Goal: Information Seeking & Learning: Find contact information

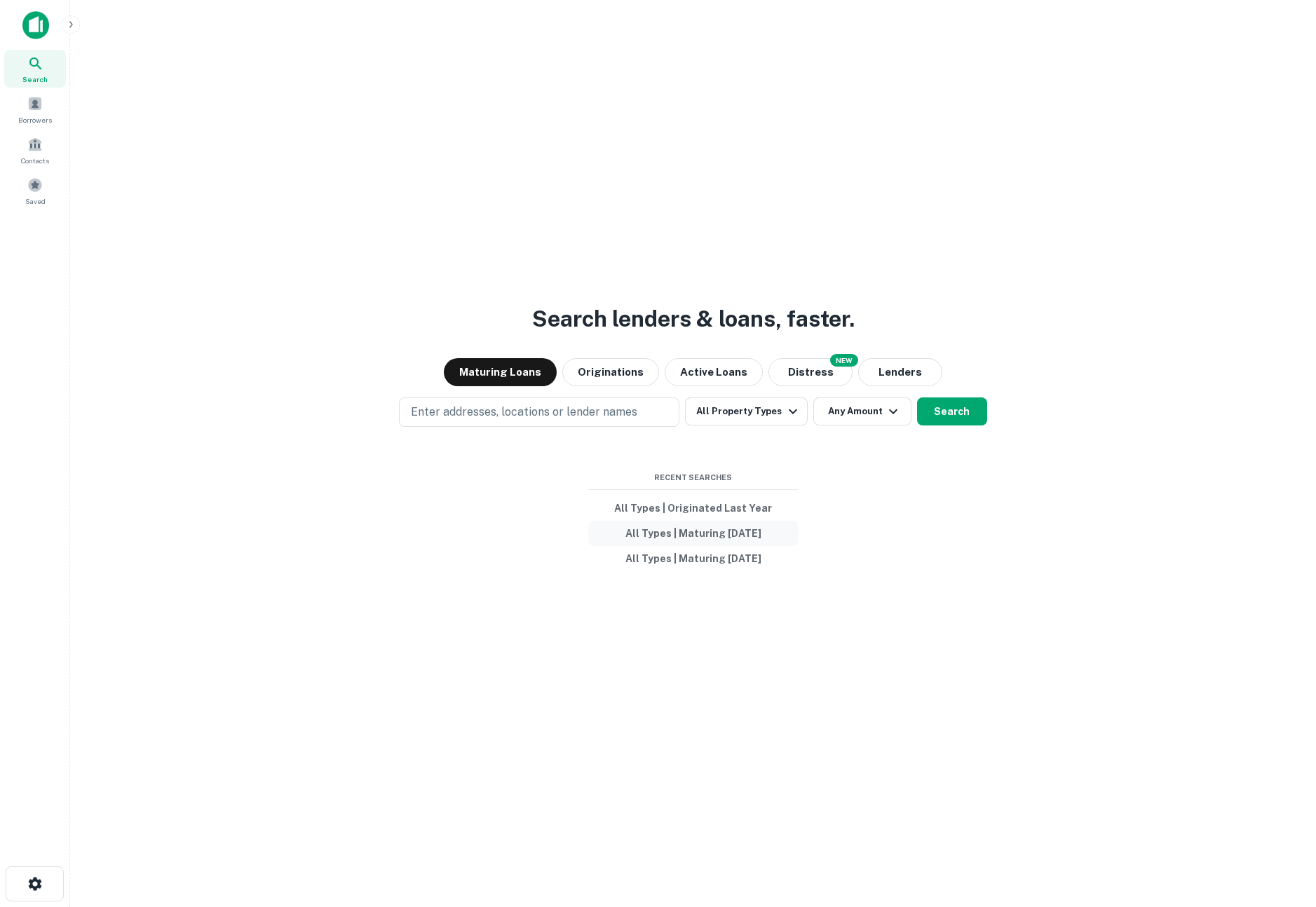
click at [700, 536] on button "All Types | Maturing [DATE]" at bounding box center [693, 533] width 210 height 25
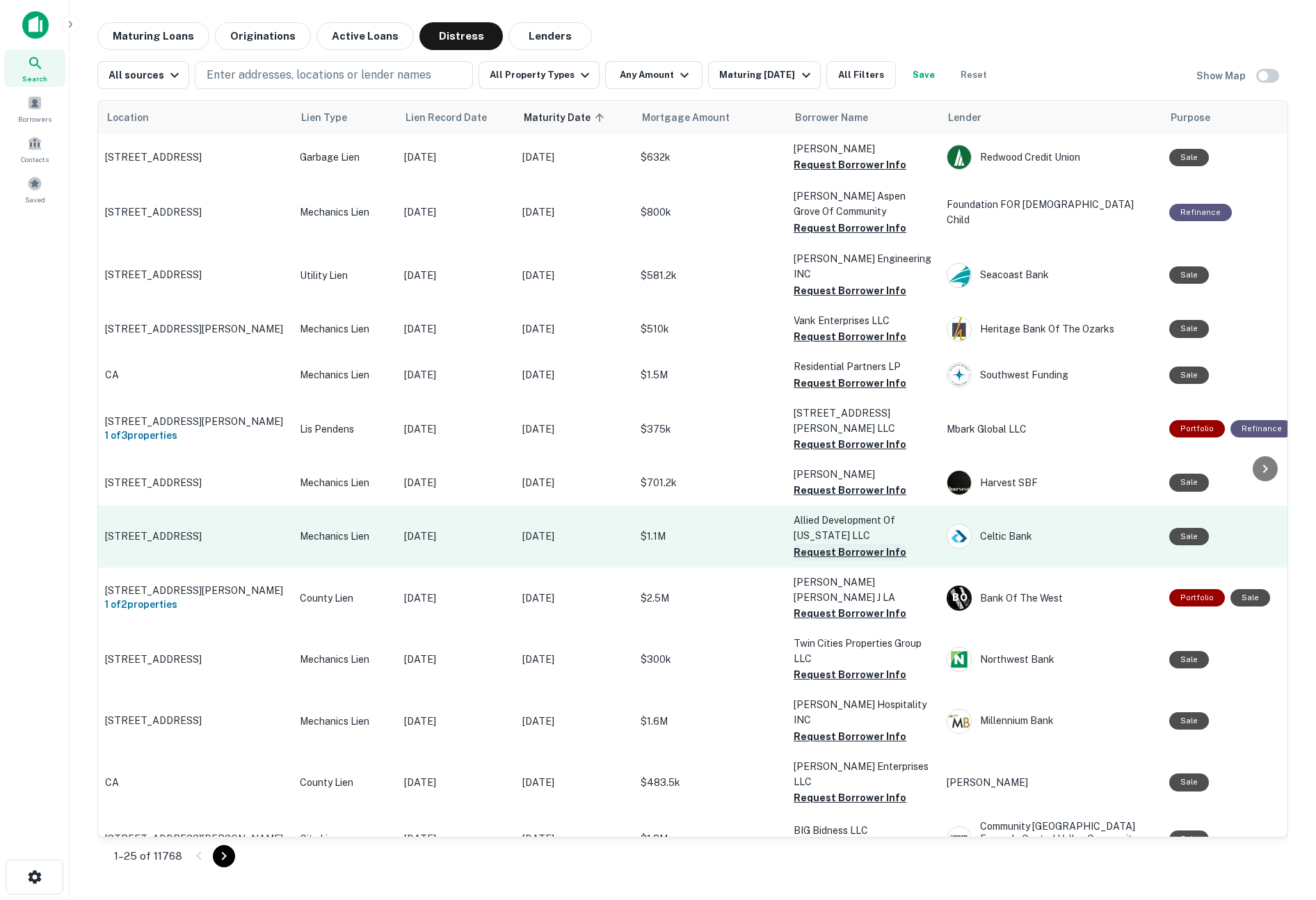
click at [829, 544] on button "Request Borrower Info" at bounding box center [850, 552] width 113 height 17
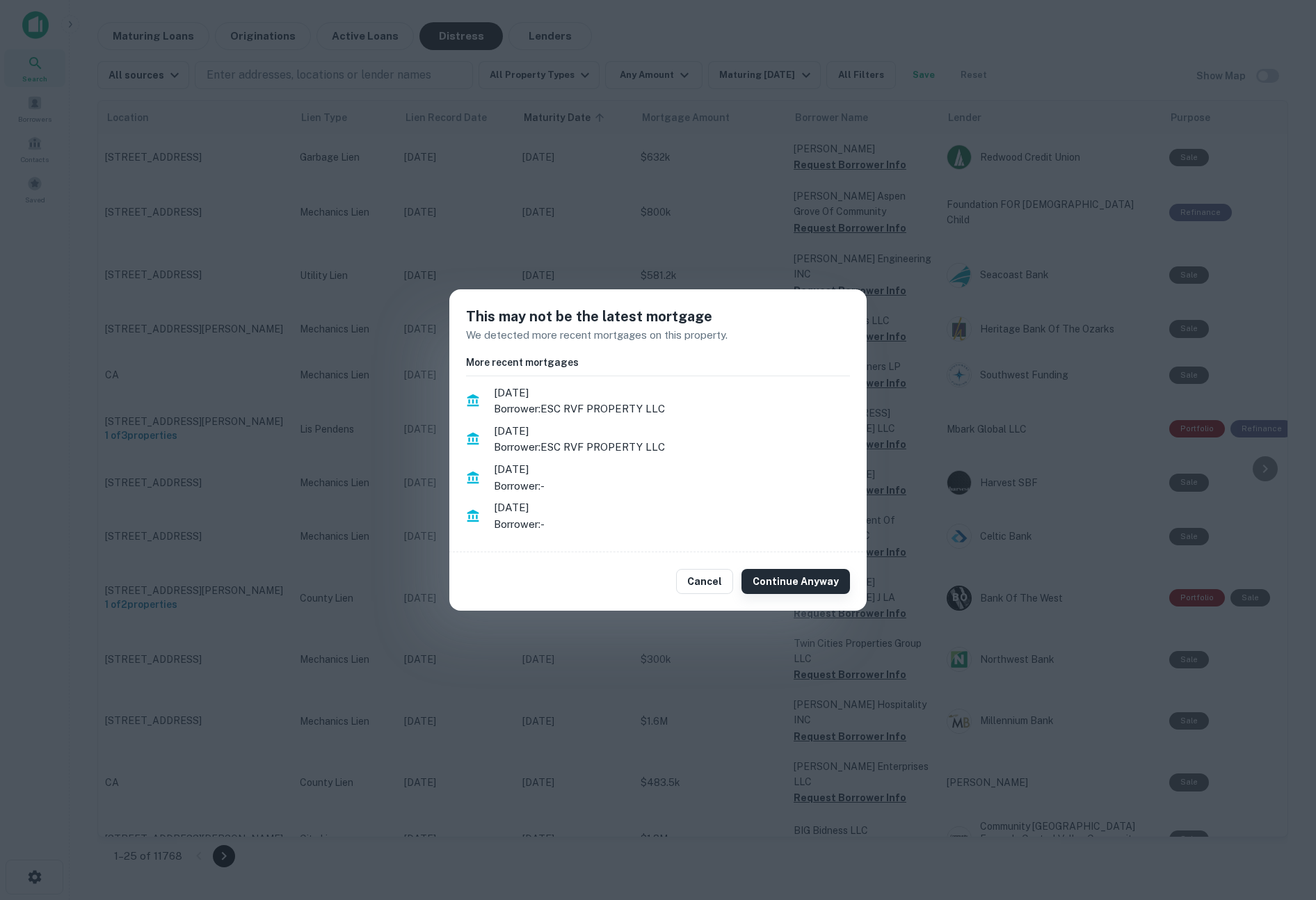
click at [786, 576] on button "Continue Anyway" at bounding box center [795, 581] width 109 height 25
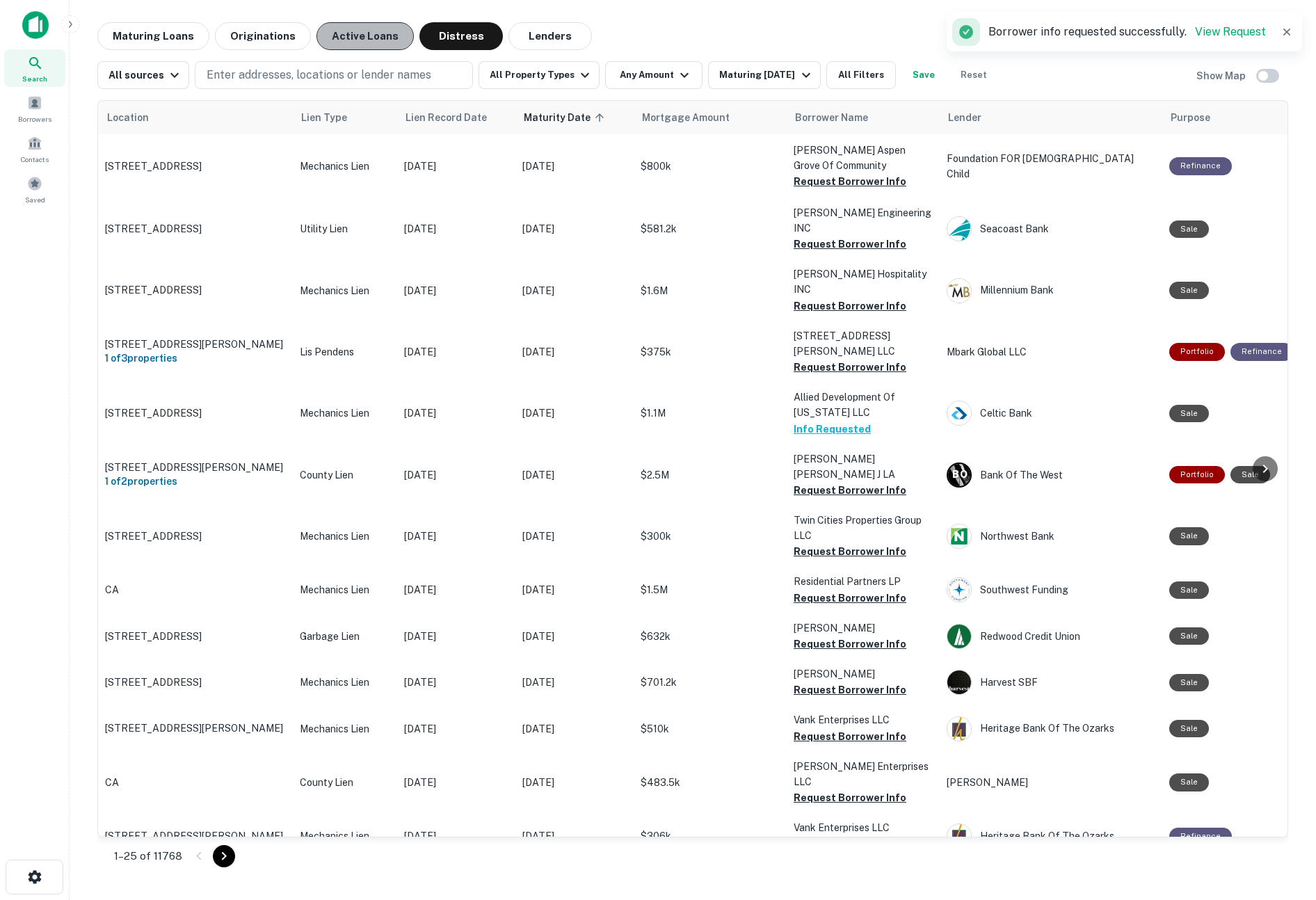
click at [356, 30] on button "Active Loans" at bounding box center [365, 36] width 97 height 28
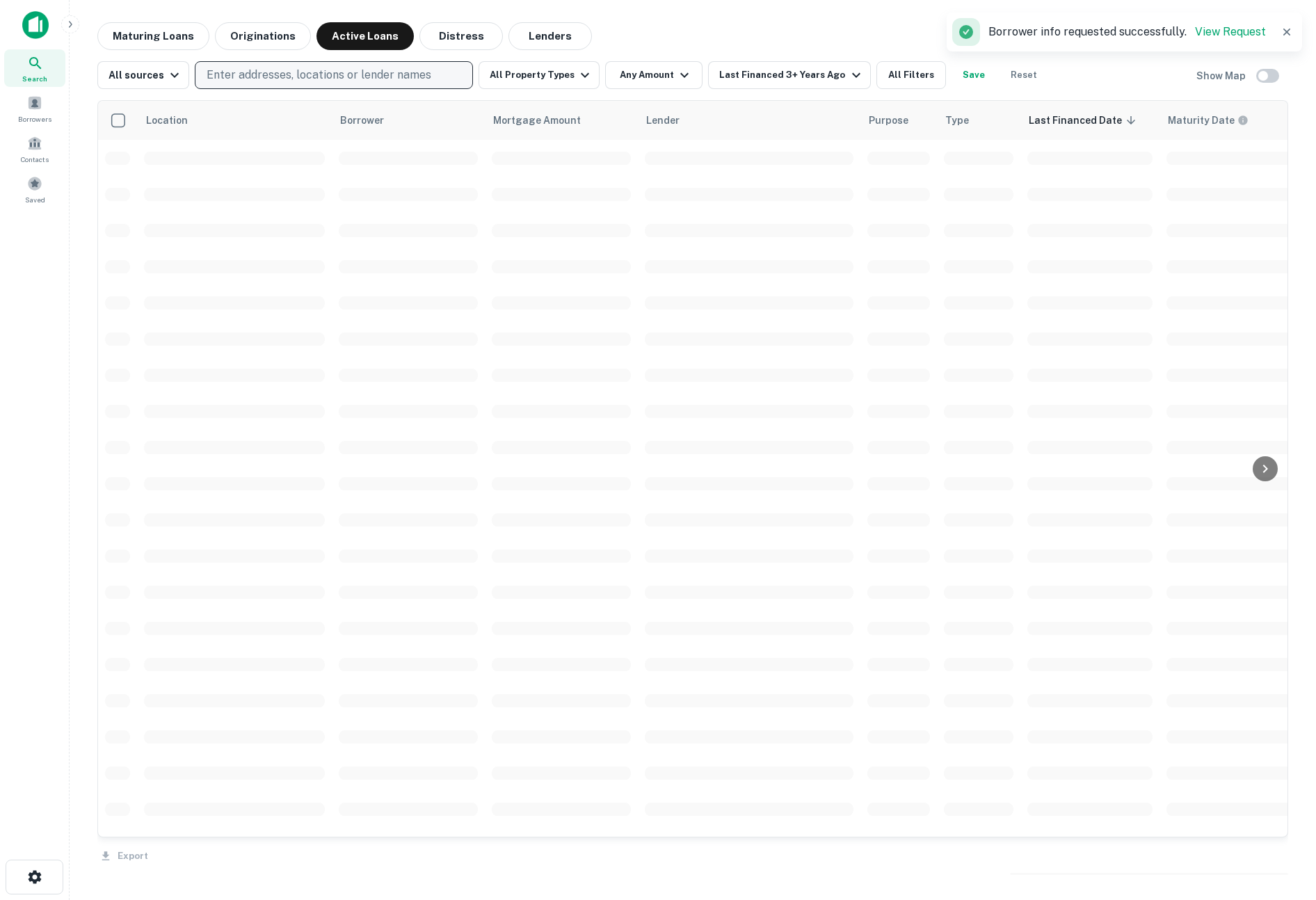
click at [269, 79] on p "Enter addresses, locations or lender names" at bounding box center [319, 75] width 225 height 17
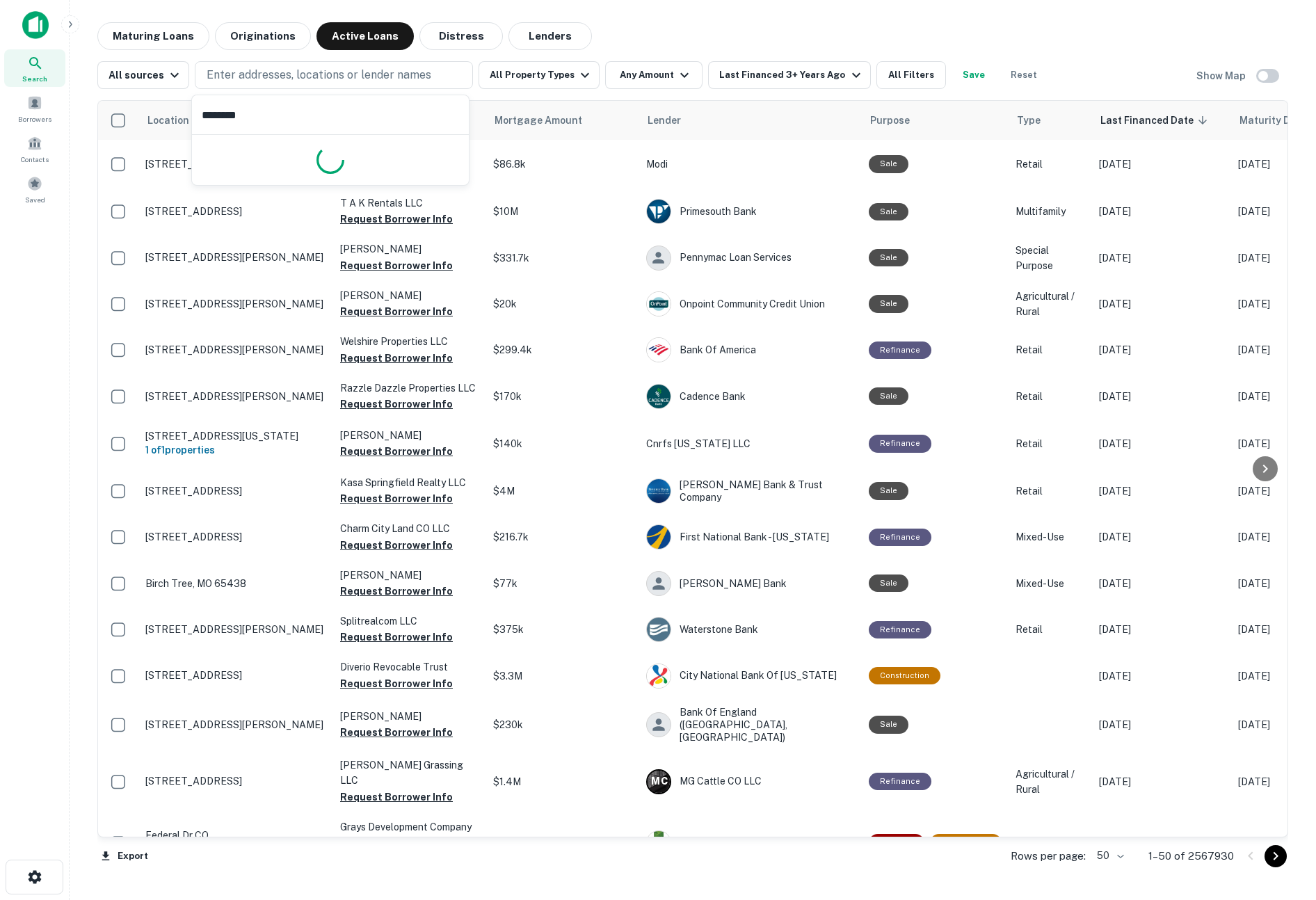
type input "*********"
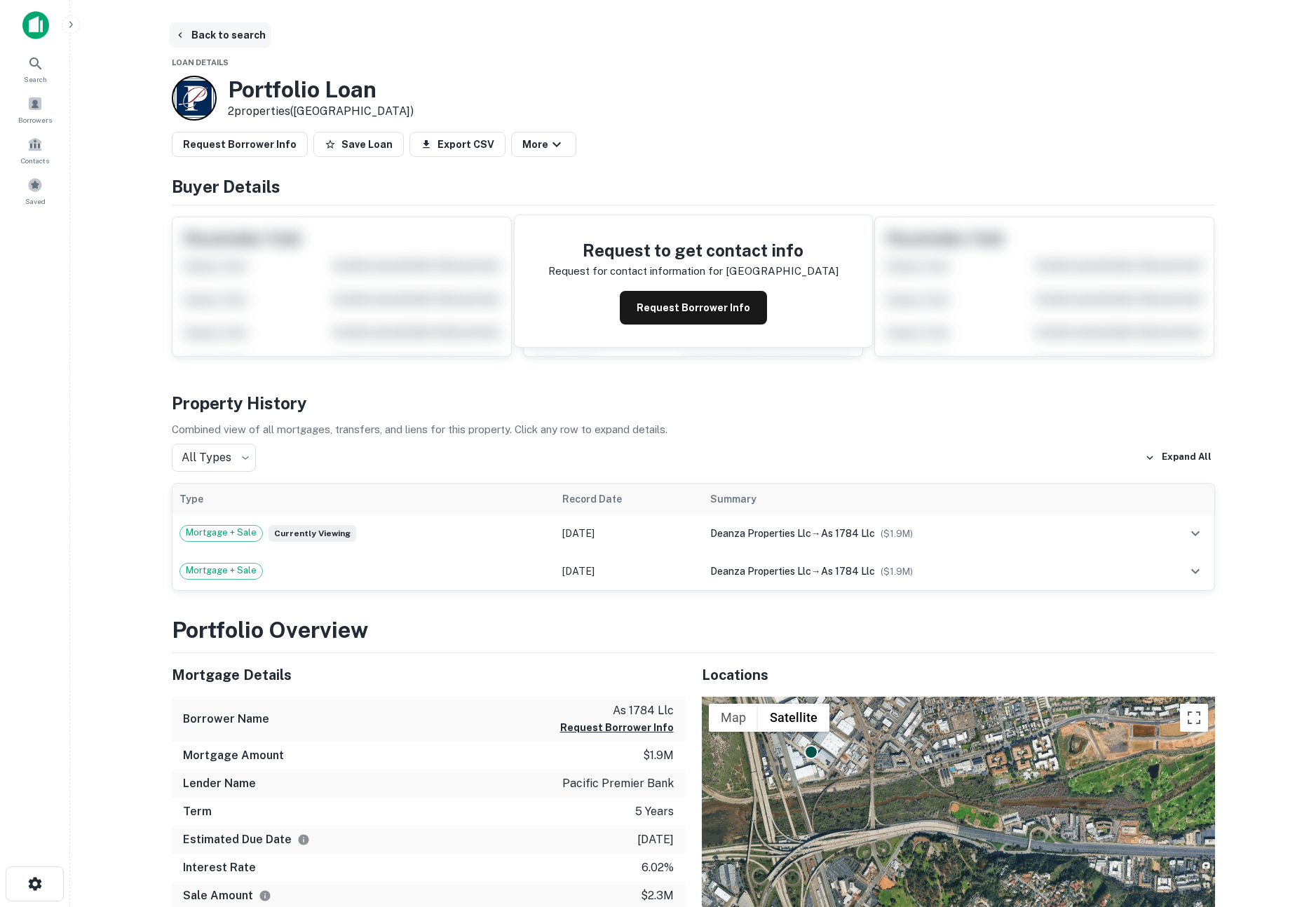
click at [181, 28] on button "Back to search" at bounding box center [220, 34] width 102 height 25
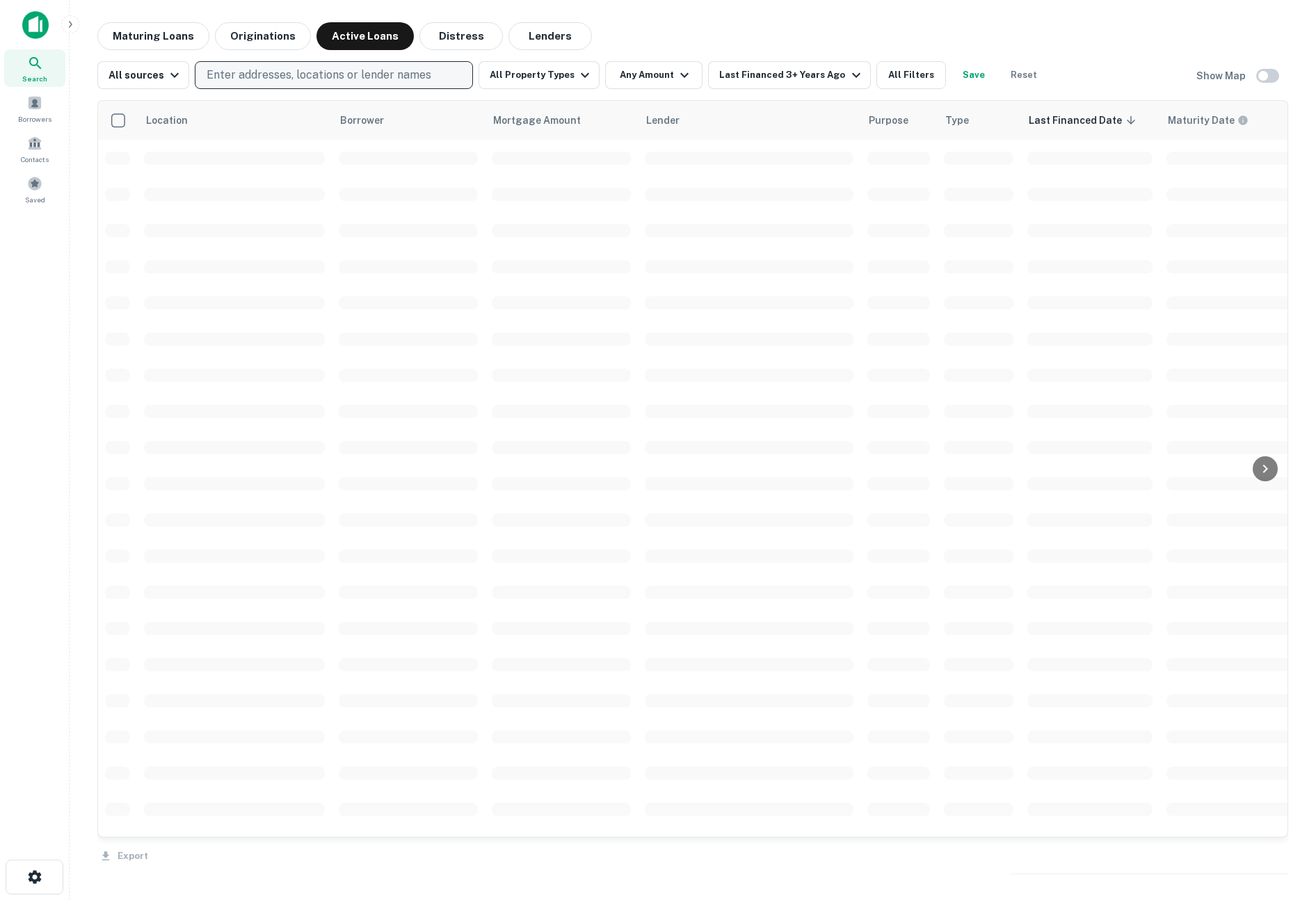
click at [300, 75] on p "Enter addresses, locations or lender names" at bounding box center [319, 75] width 225 height 17
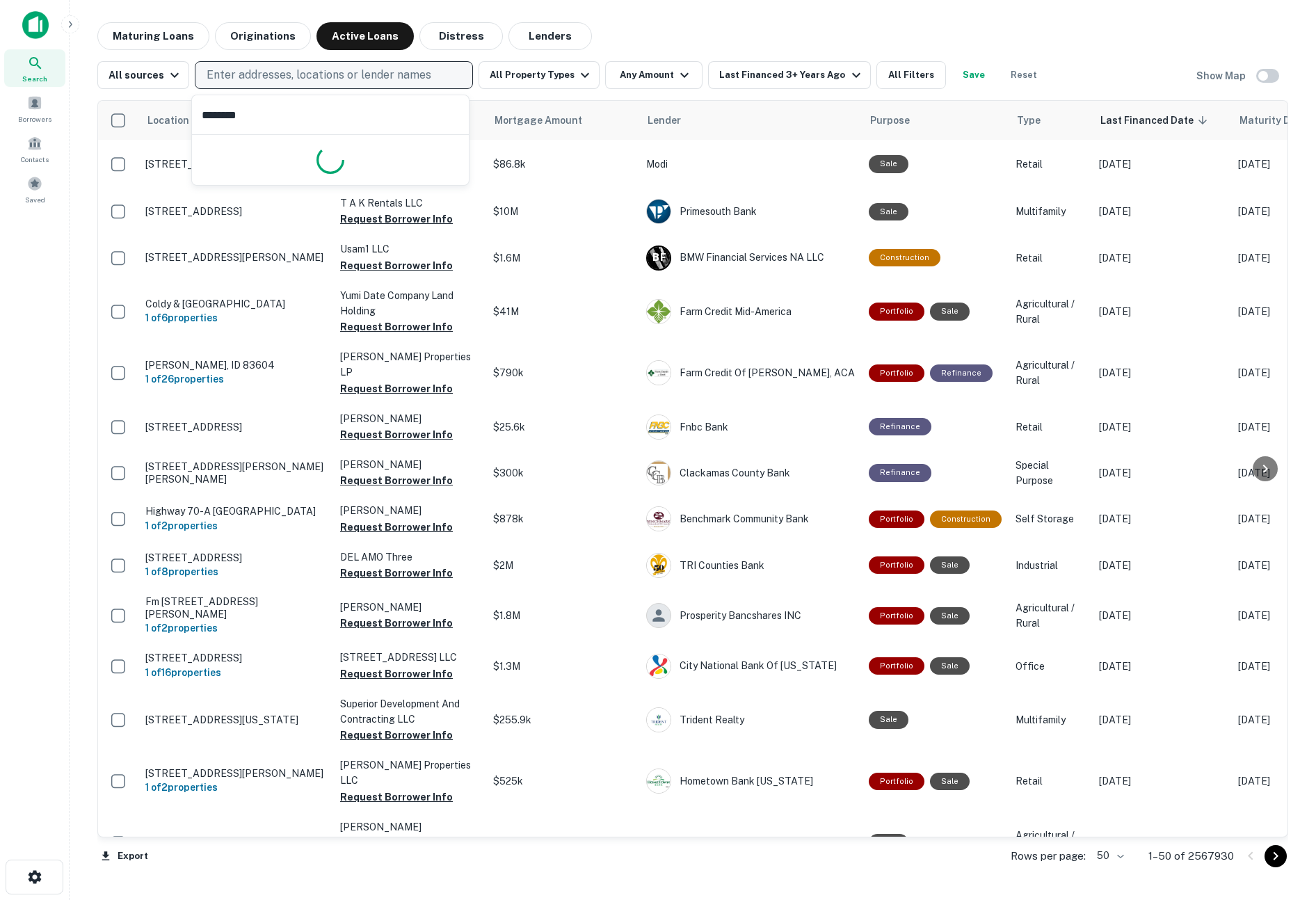
type input "*********"
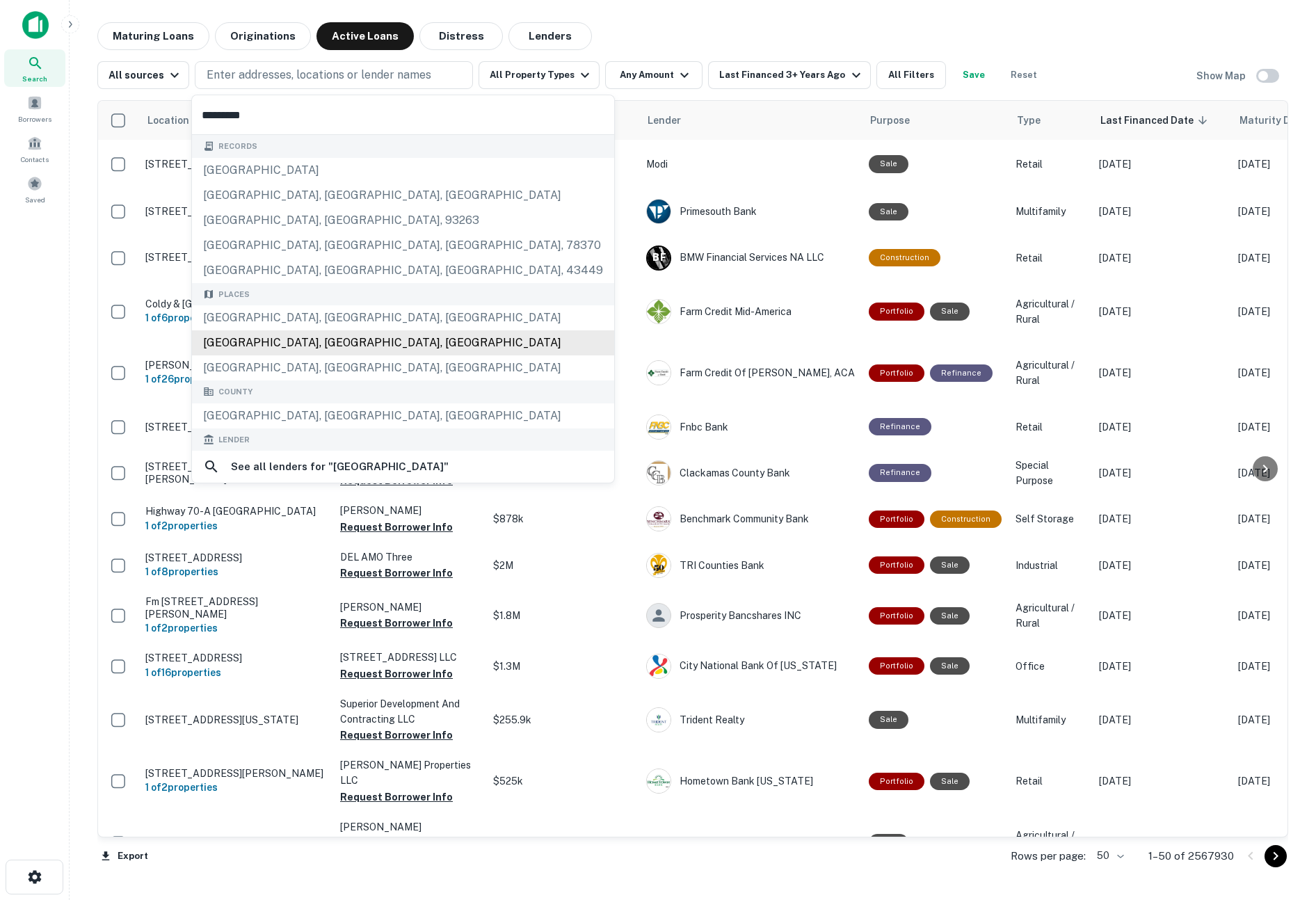
click at [296, 339] on div "San Diego County, CA, USA" at bounding box center [403, 342] width 422 height 25
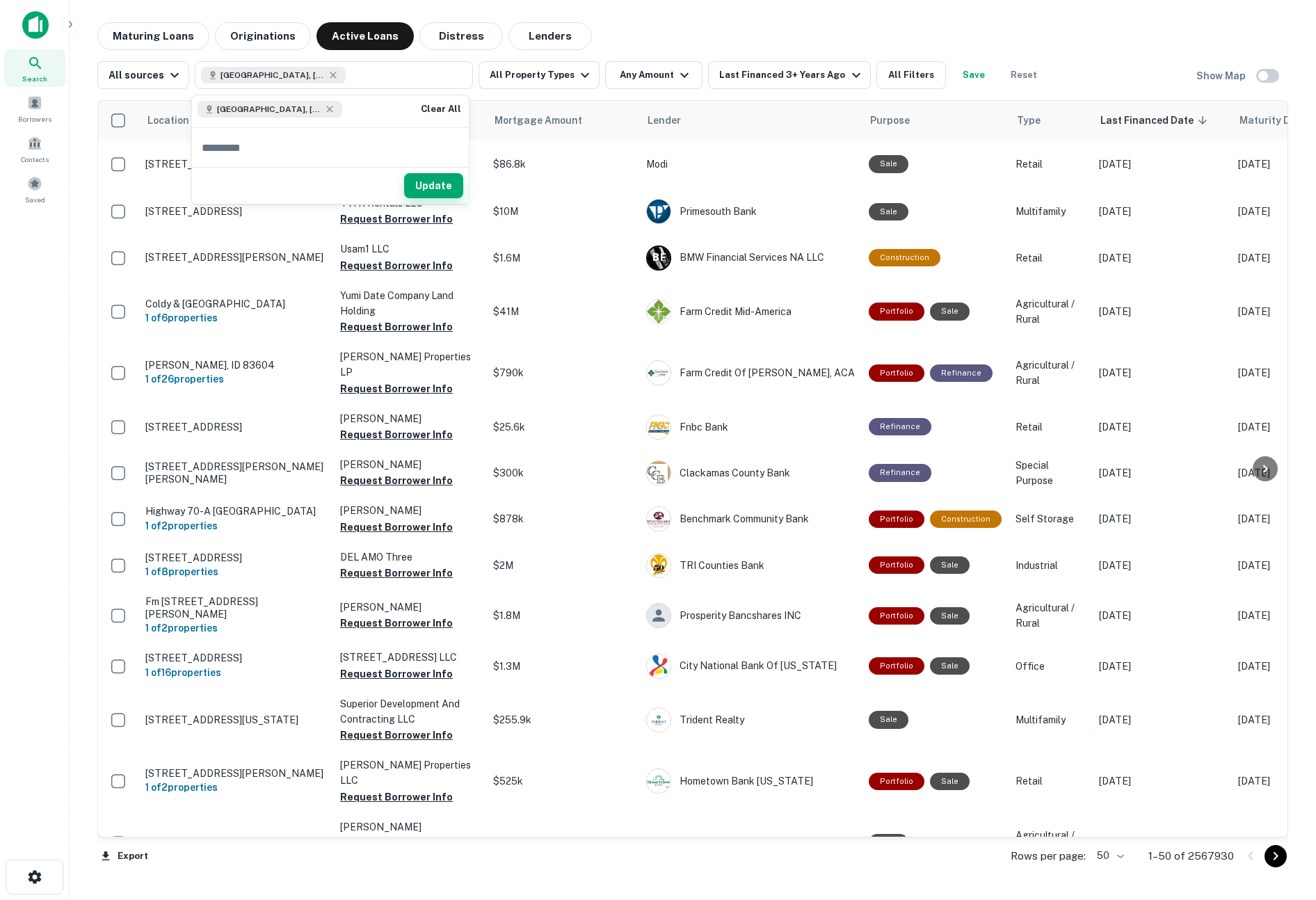
click at [429, 178] on button "Update" at bounding box center [433, 186] width 59 height 25
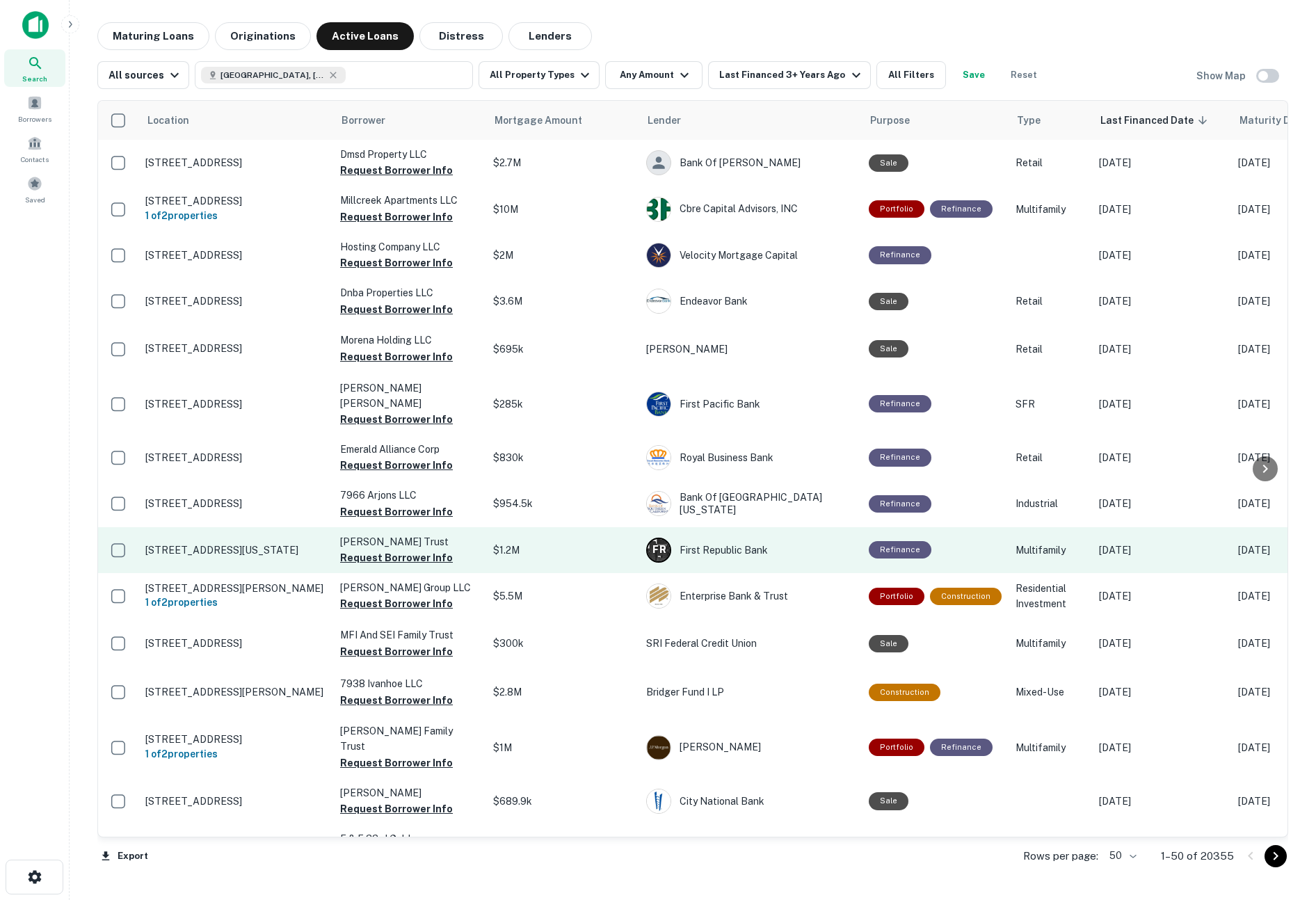
scroll to position [27, 0]
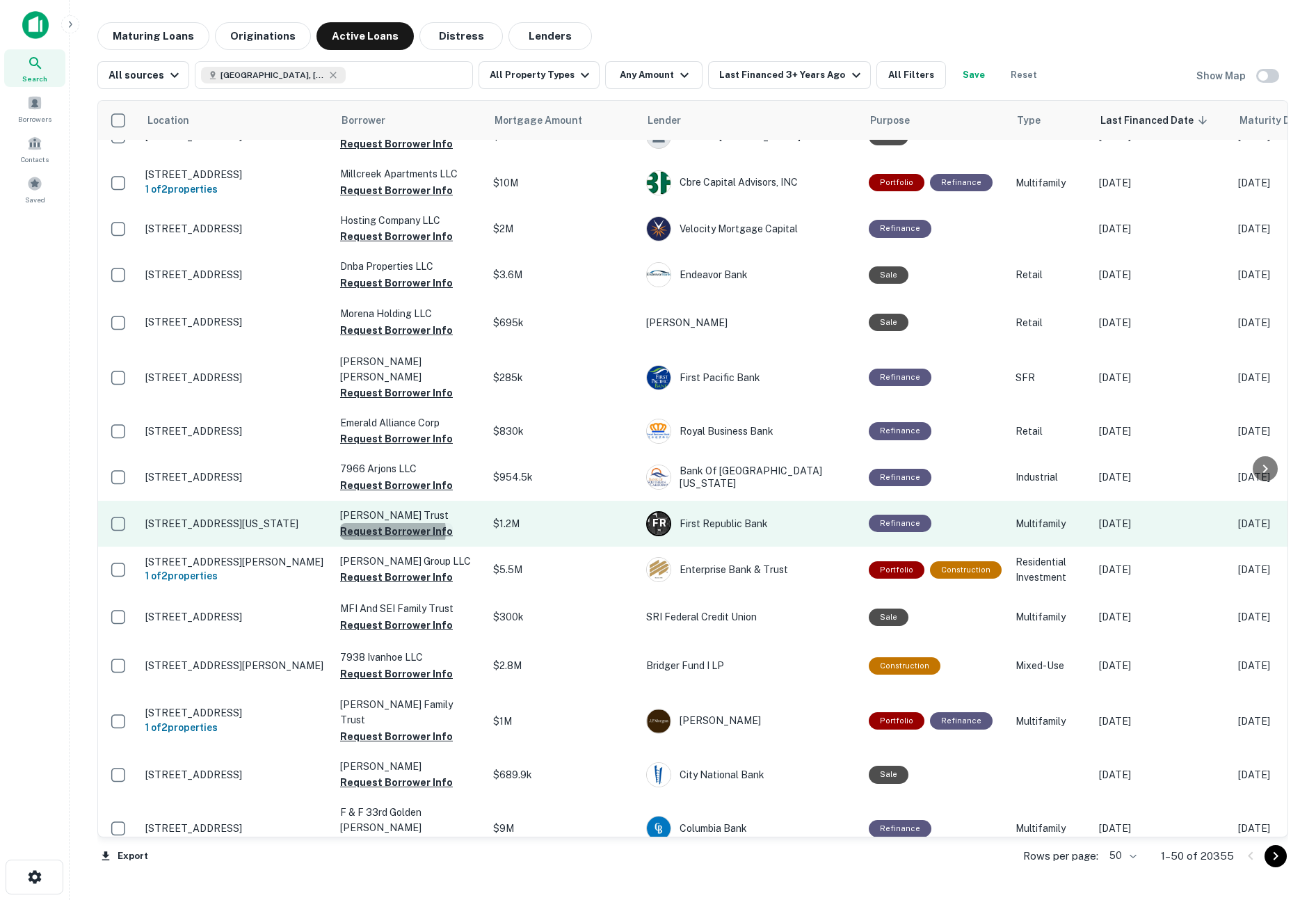
click at [392, 540] on button "Request Borrower Info" at bounding box center [396, 531] width 113 height 17
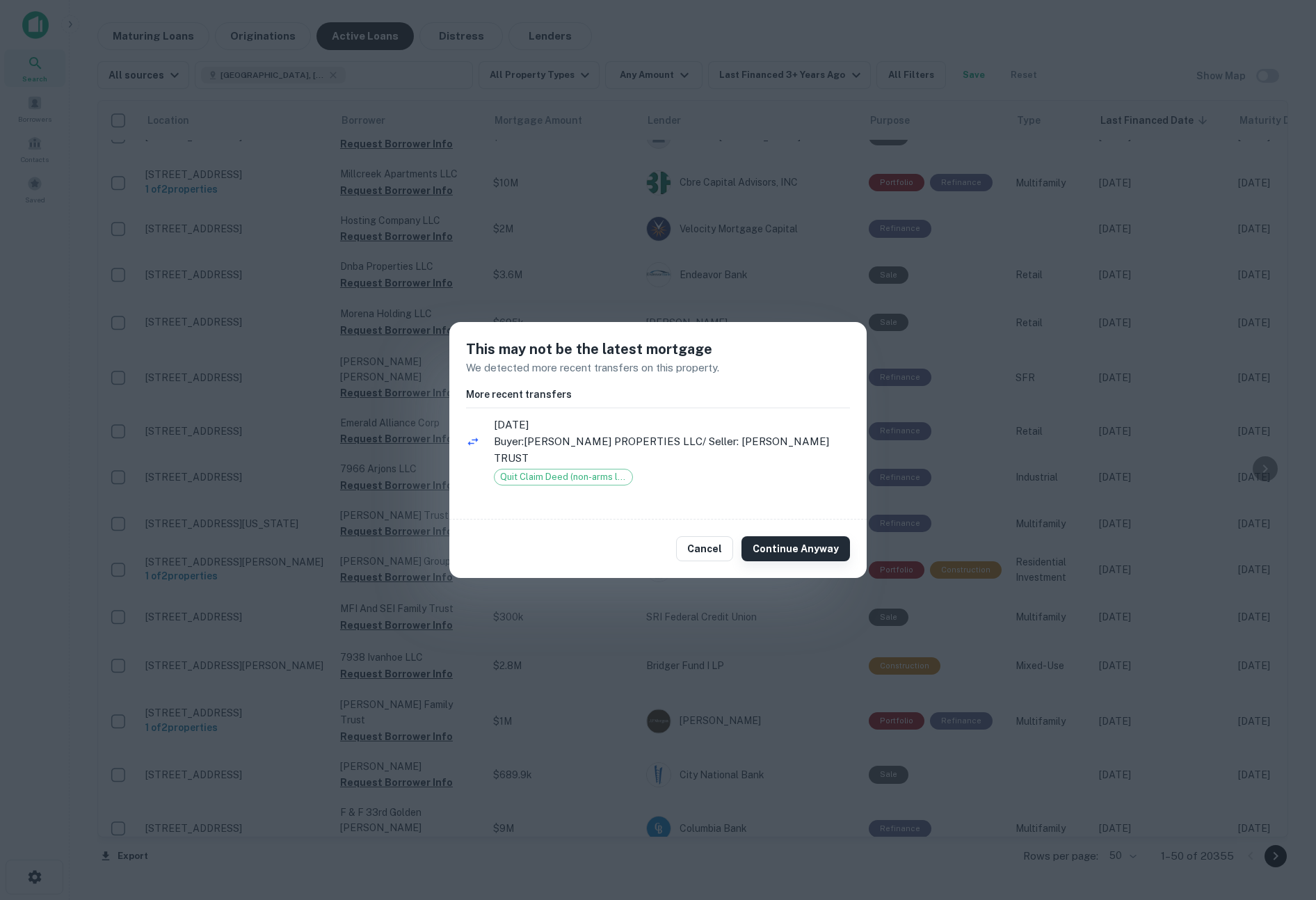
click at [818, 542] on button "Continue Anyway" at bounding box center [795, 548] width 109 height 25
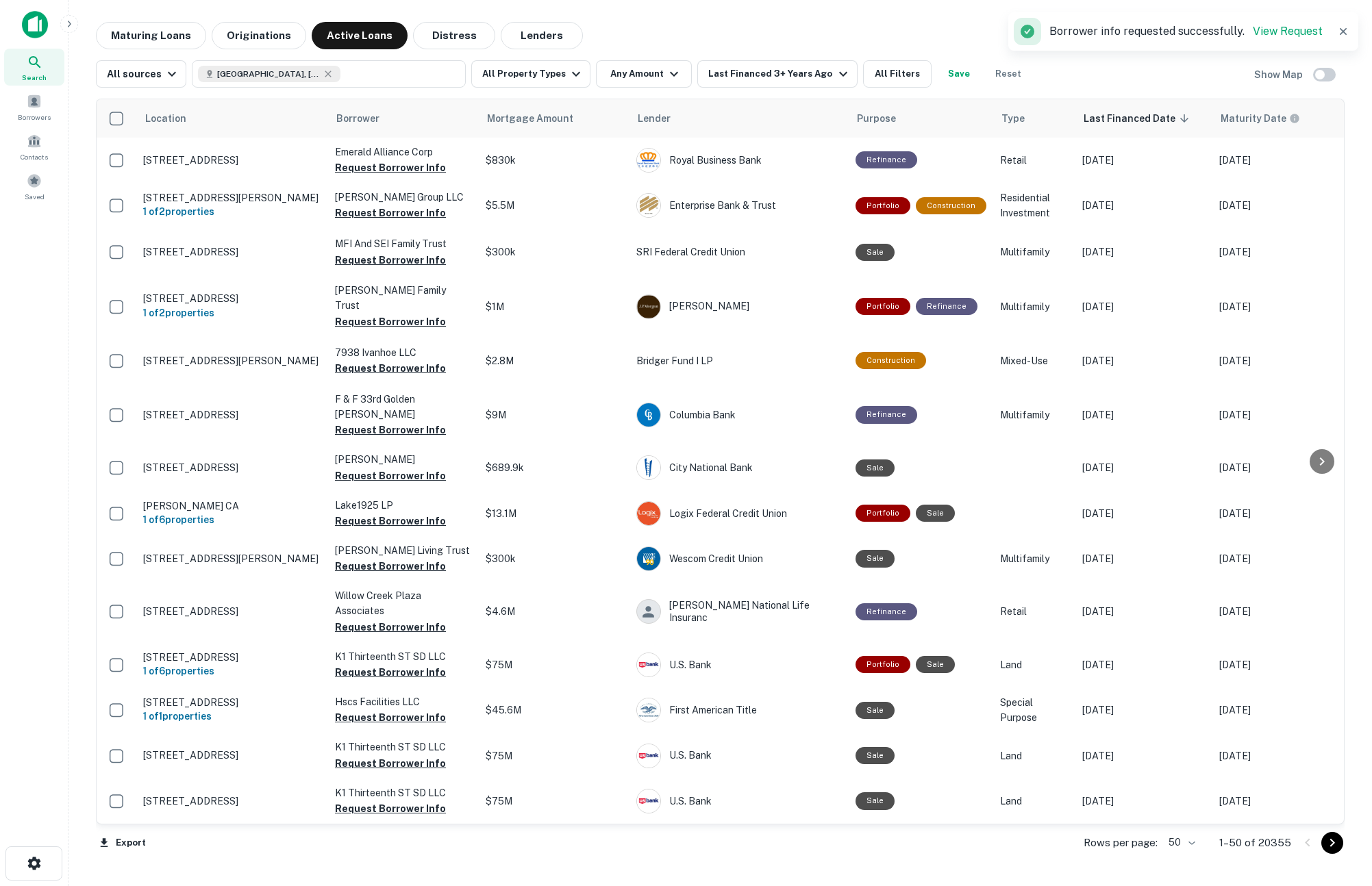
scroll to position [0, 0]
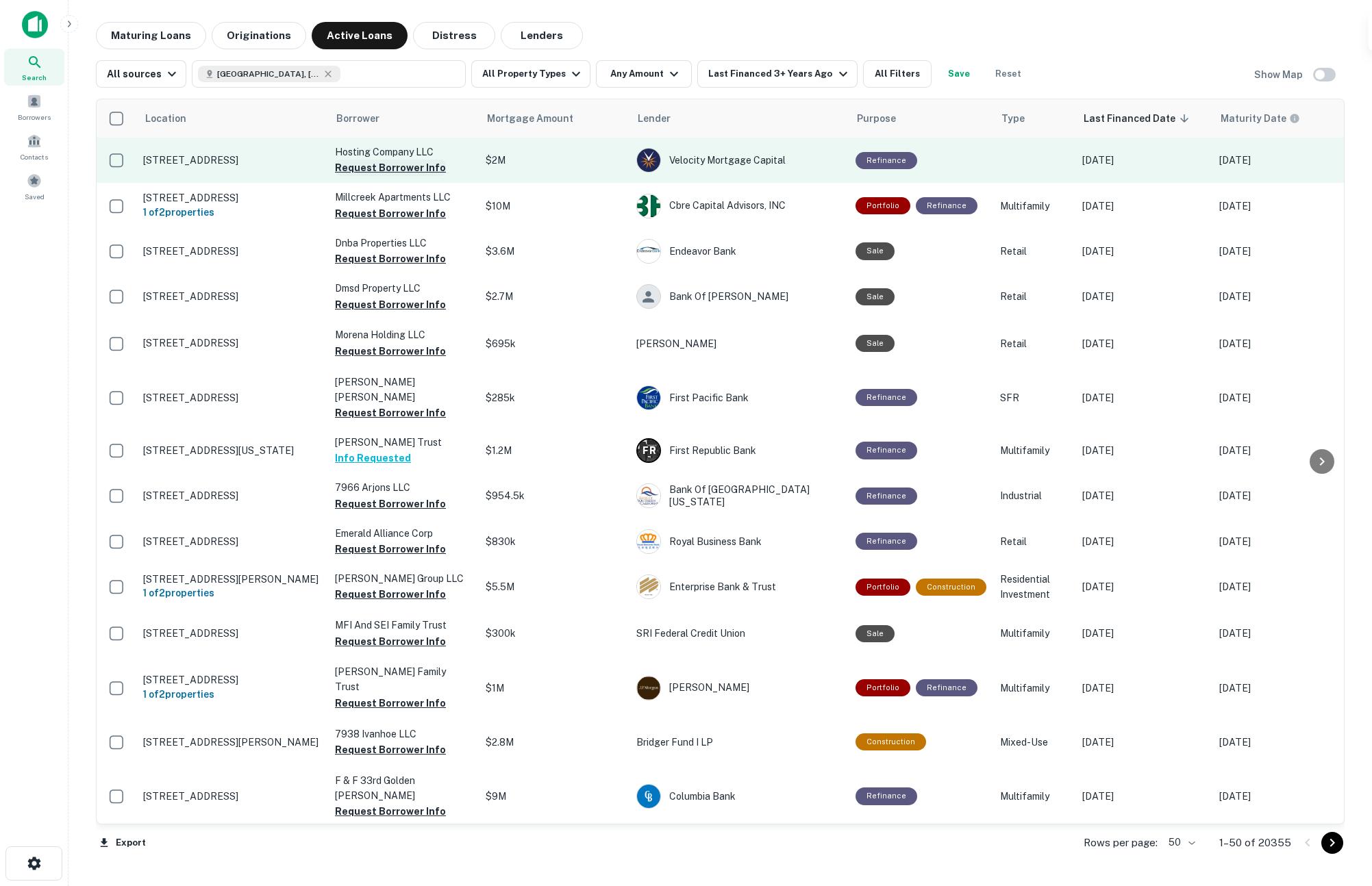
click at [384, 166] on button "Request Borrower Info" at bounding box center [390, 168] width 111 height 17
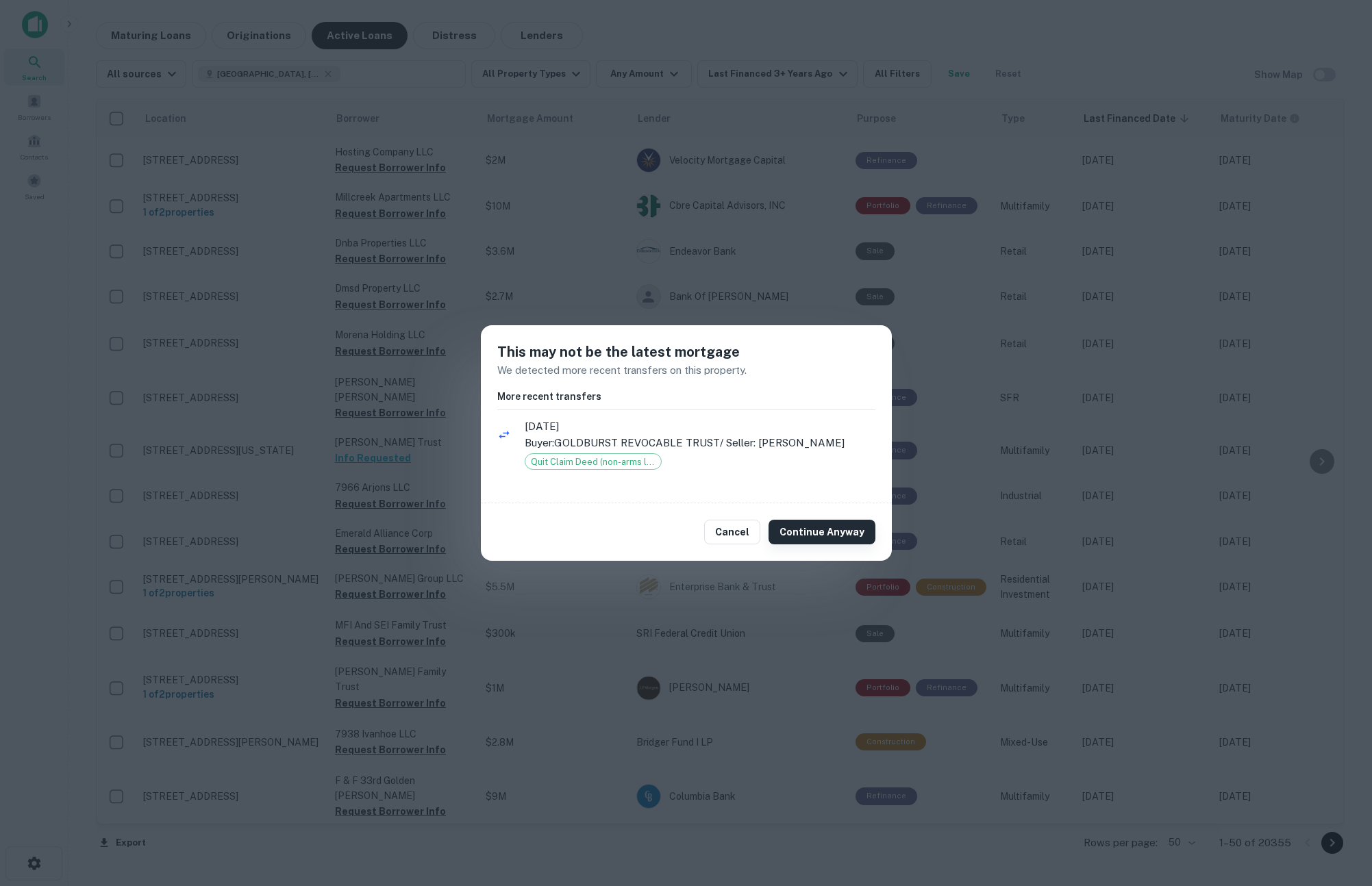
click at [823, 539] on button "Continue Anyway" at bounding box center [822, 532] width 107 height 25
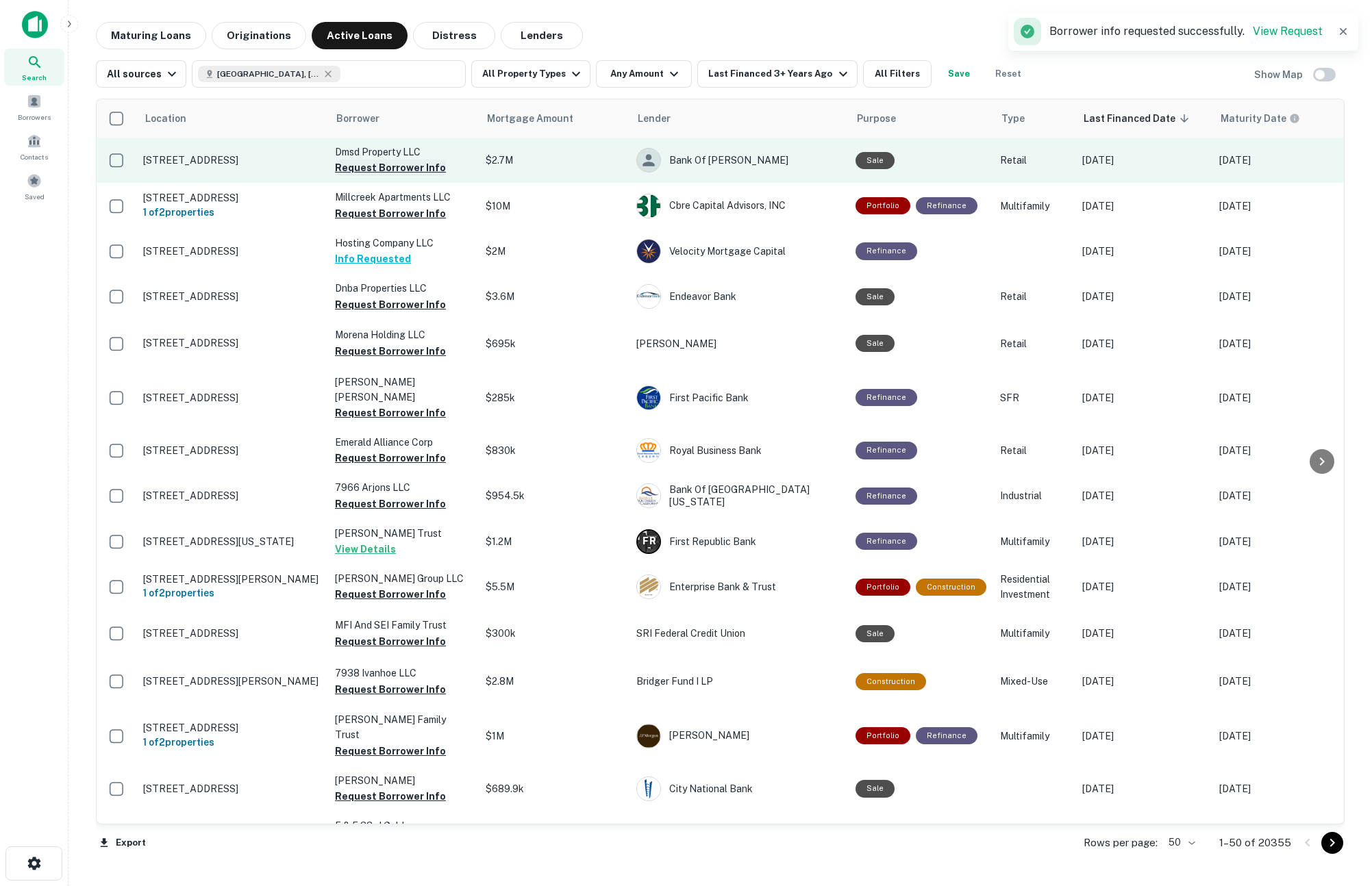
click at [402, 168] on button "Request Borrower Info" at bounding box center [390, 168] width 111 height 17
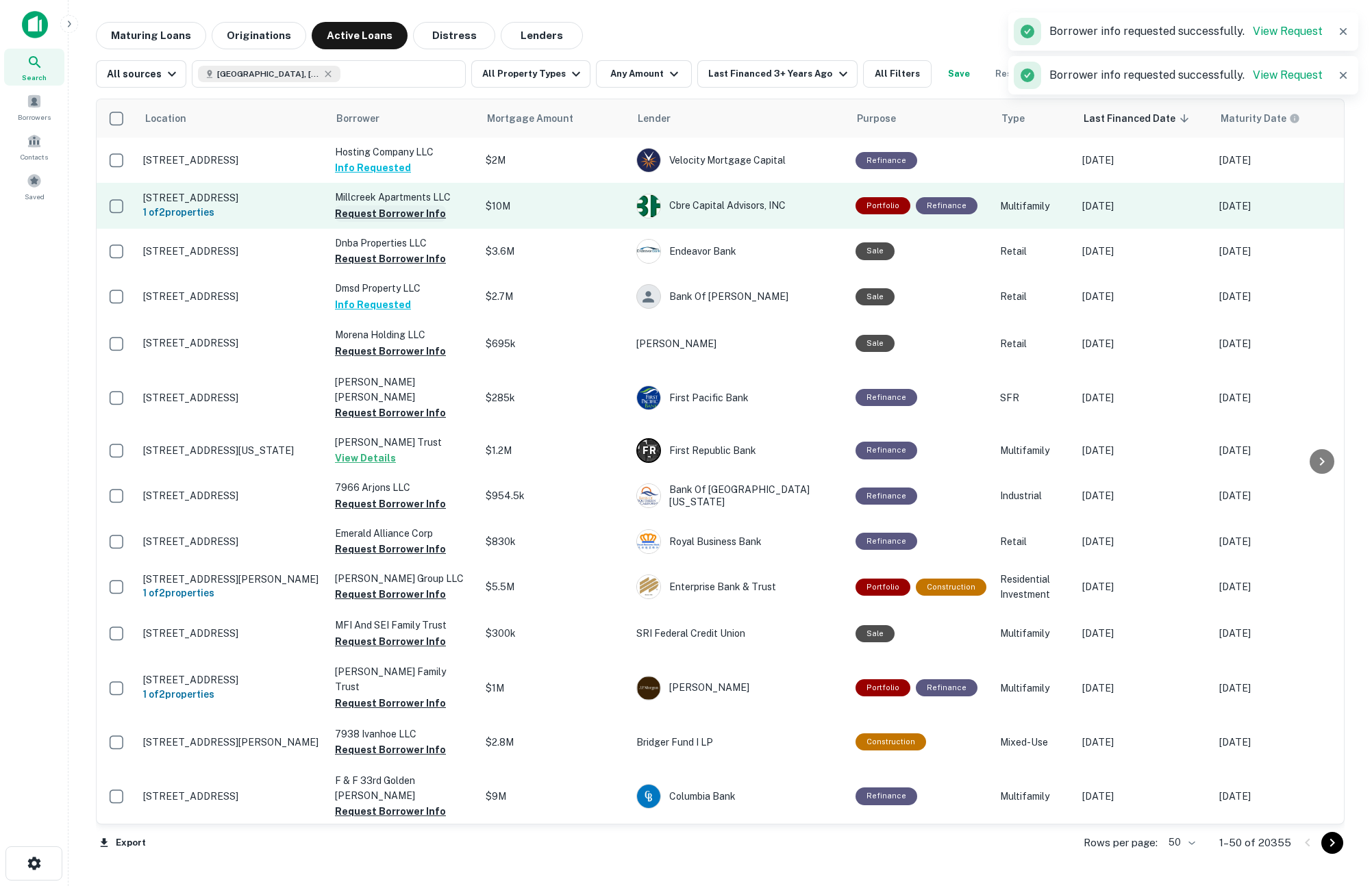
click at [397, 220] on button "Request Borrower Info" at bounding box center [390, 213] width 111 height 17
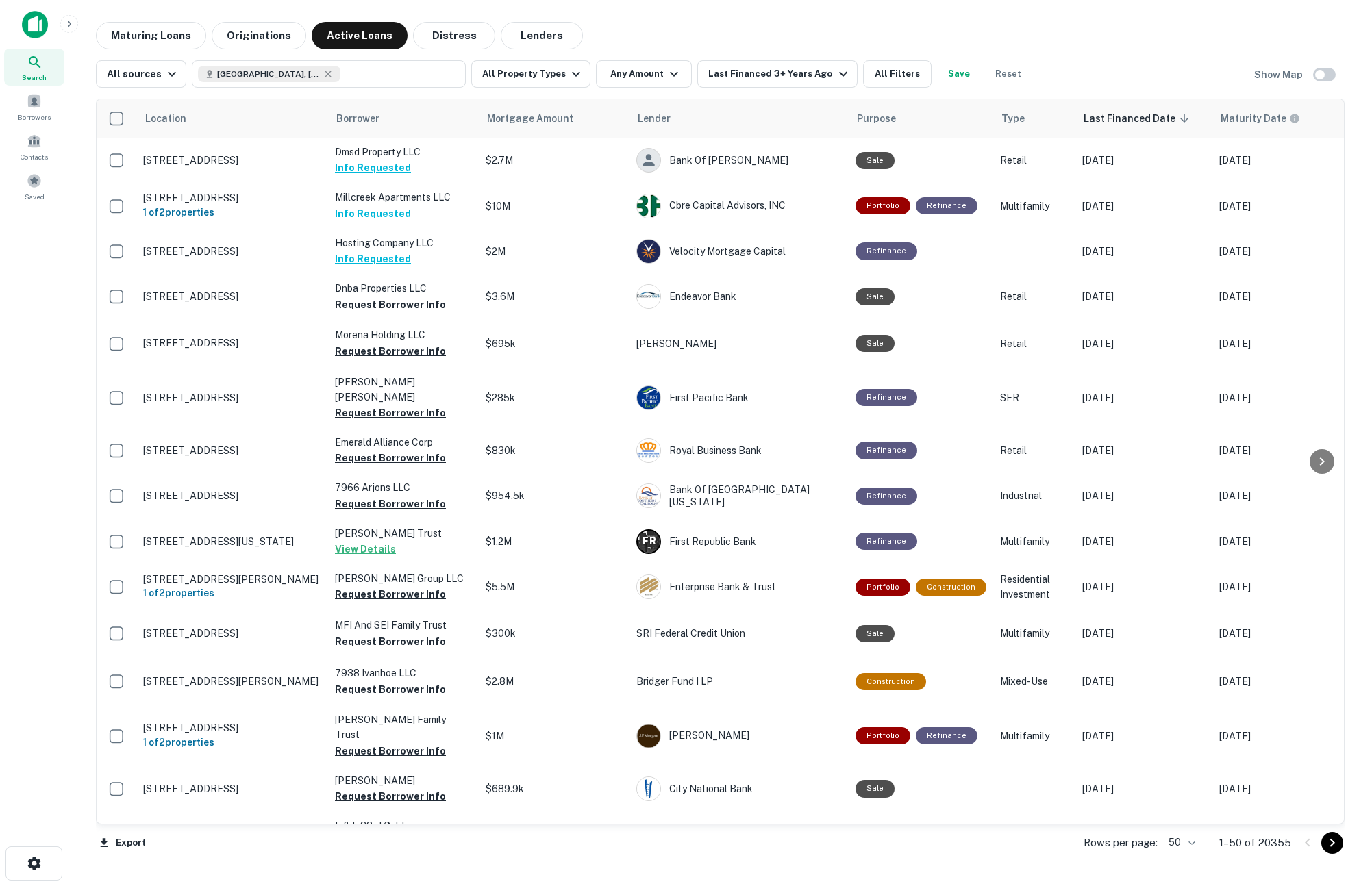
click at [1178, 47] on div "Maturing Loans Originations Active Loans Distress Lenders" at bounding box center [720, 35] width 1249 height 27
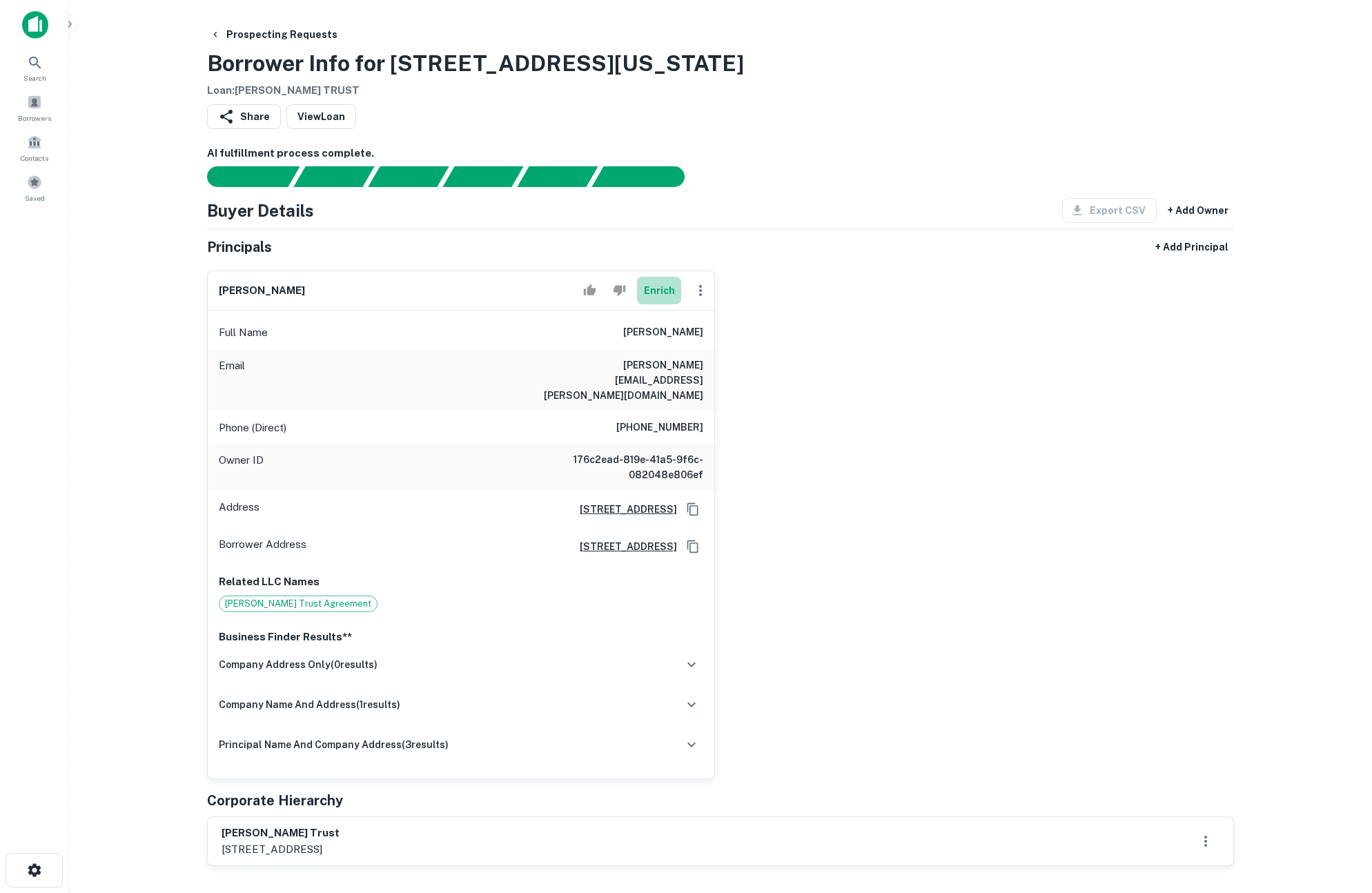
click at [661, 286] on button "Enrich" at bounding box center [659, 290] width 44 height 27
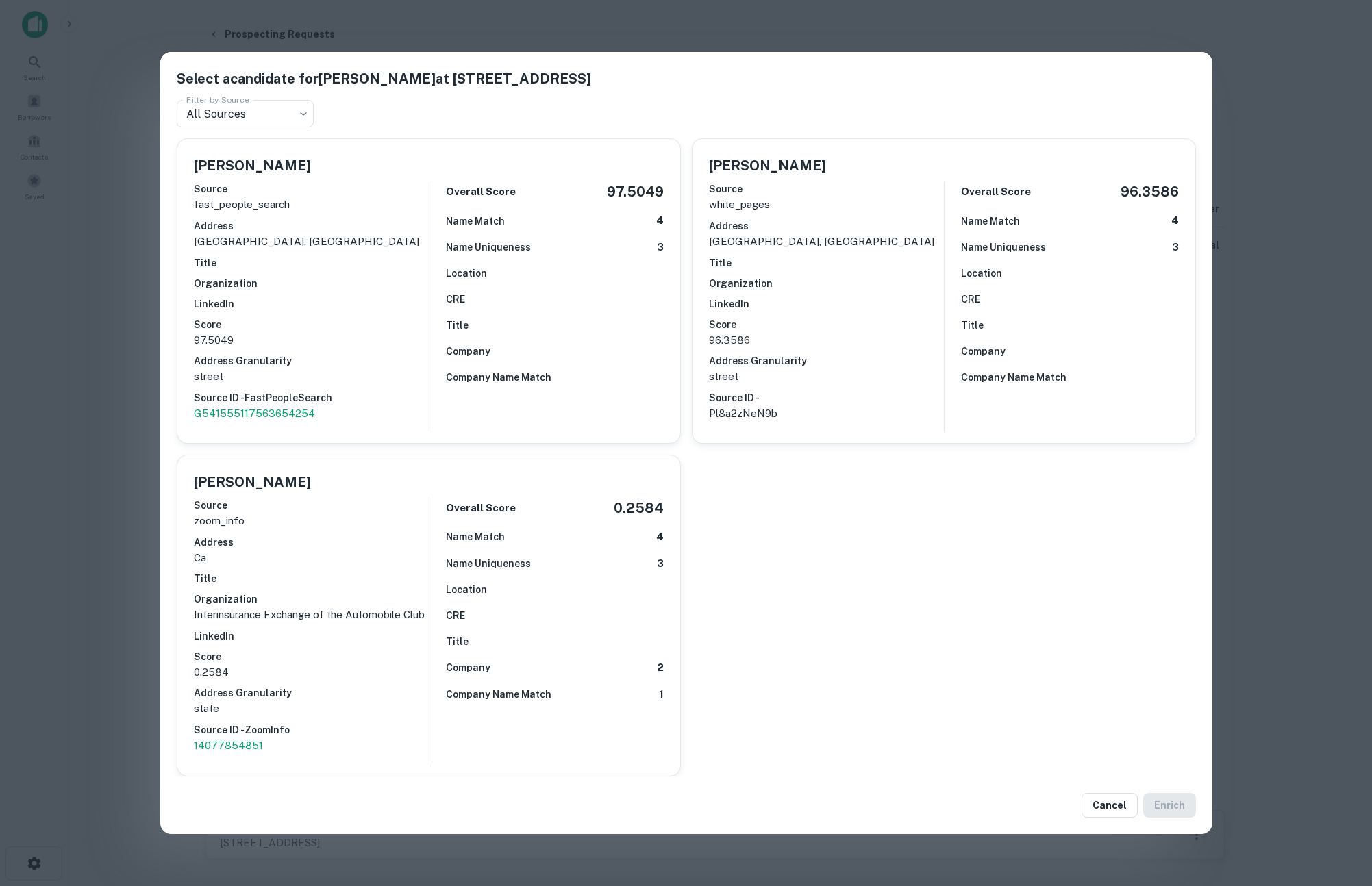
click at [121, 471] on div "Select a candidate for Joaquin C Banda at 3302 Salta Pl Filter by Source All So…" at bounding box center [686, 443] width 1372 height 886
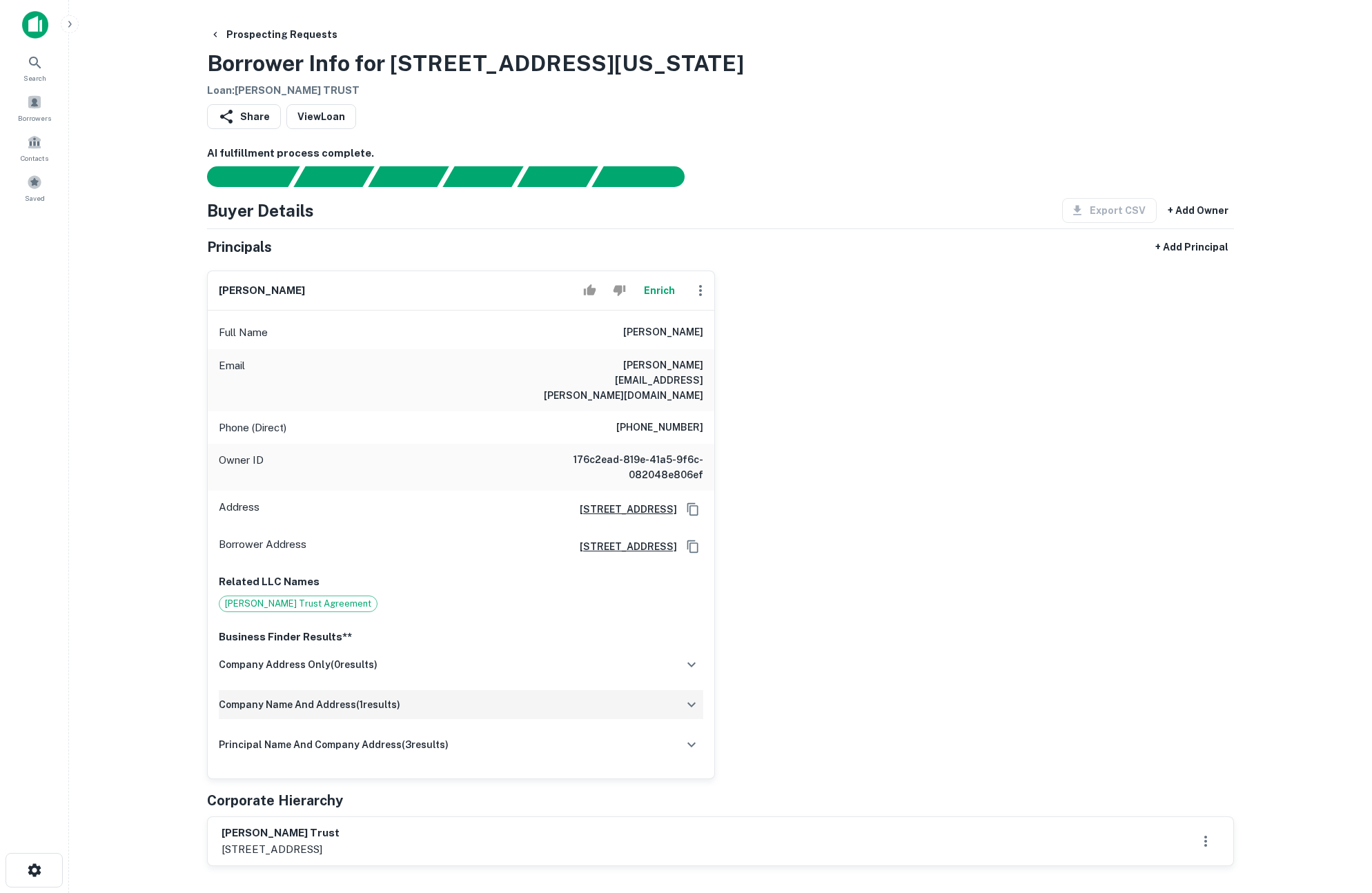
click at [665, 690] on div "company name and address ( 1 results)" at bounding box center [461, 705] width 484 height 29
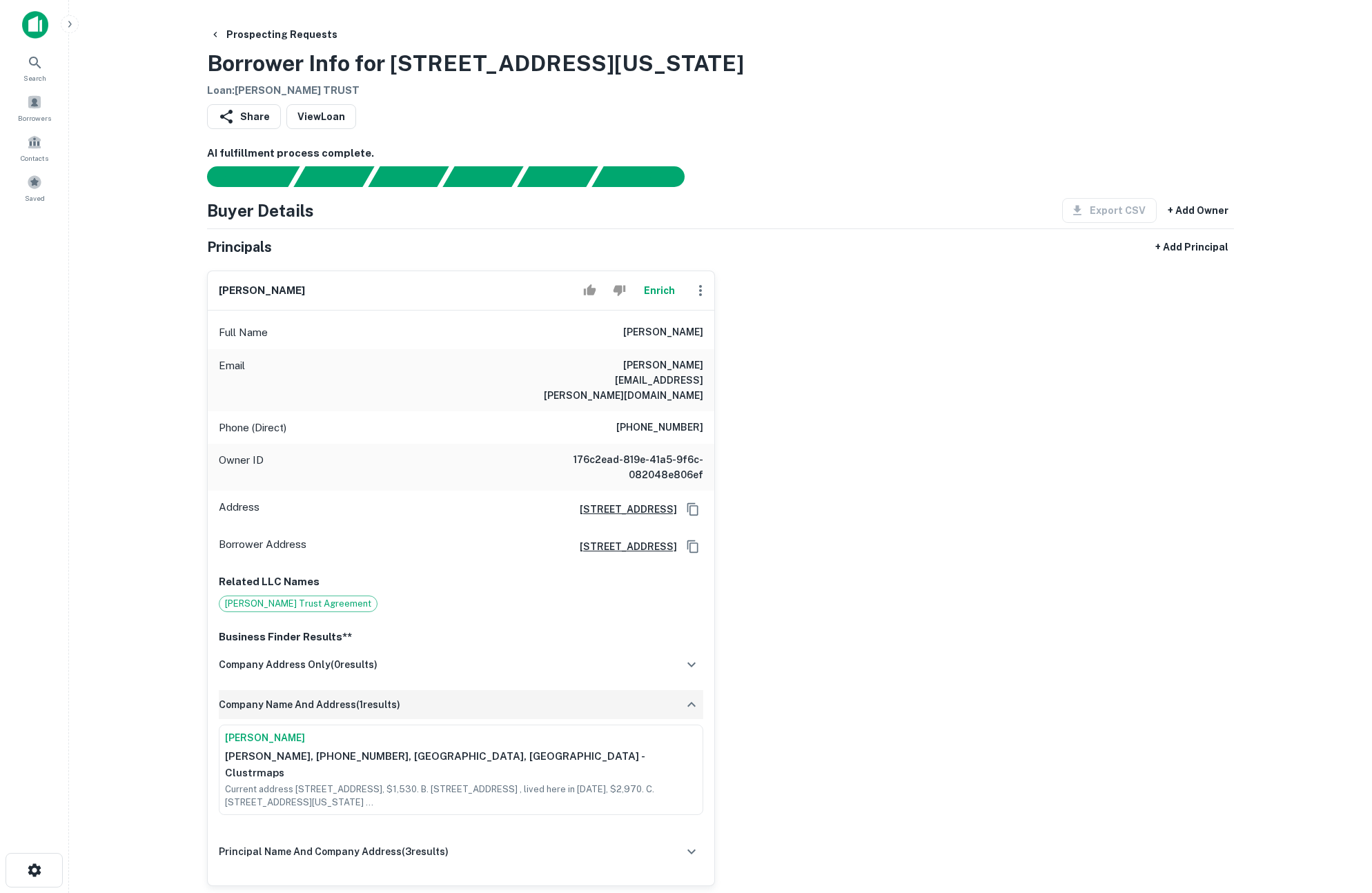
click at [548, 690] on div "company name and address ( 1 results)" at bounding box center [461, 705] width 484 height 29
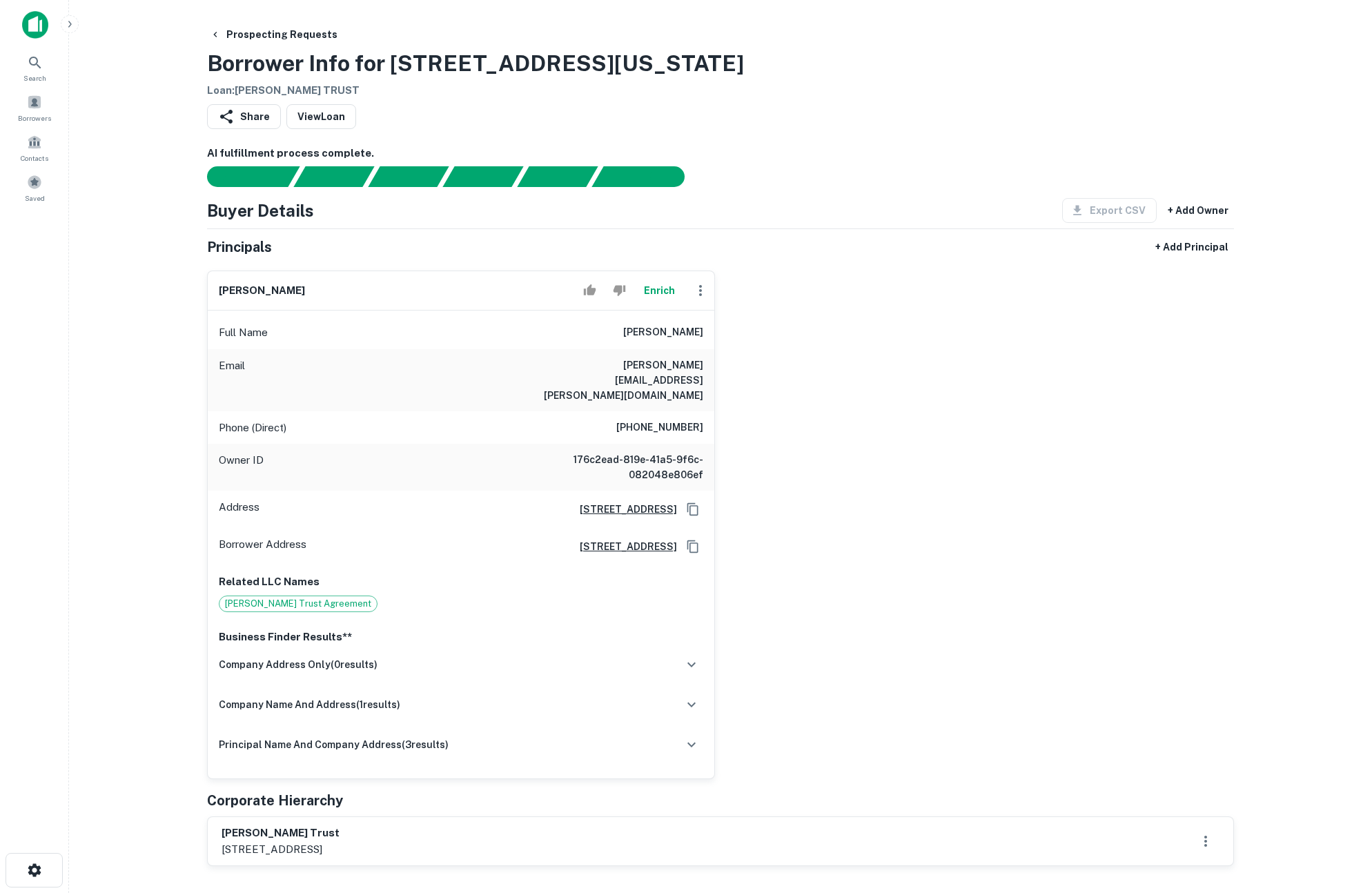
scroll to position [306, 0]
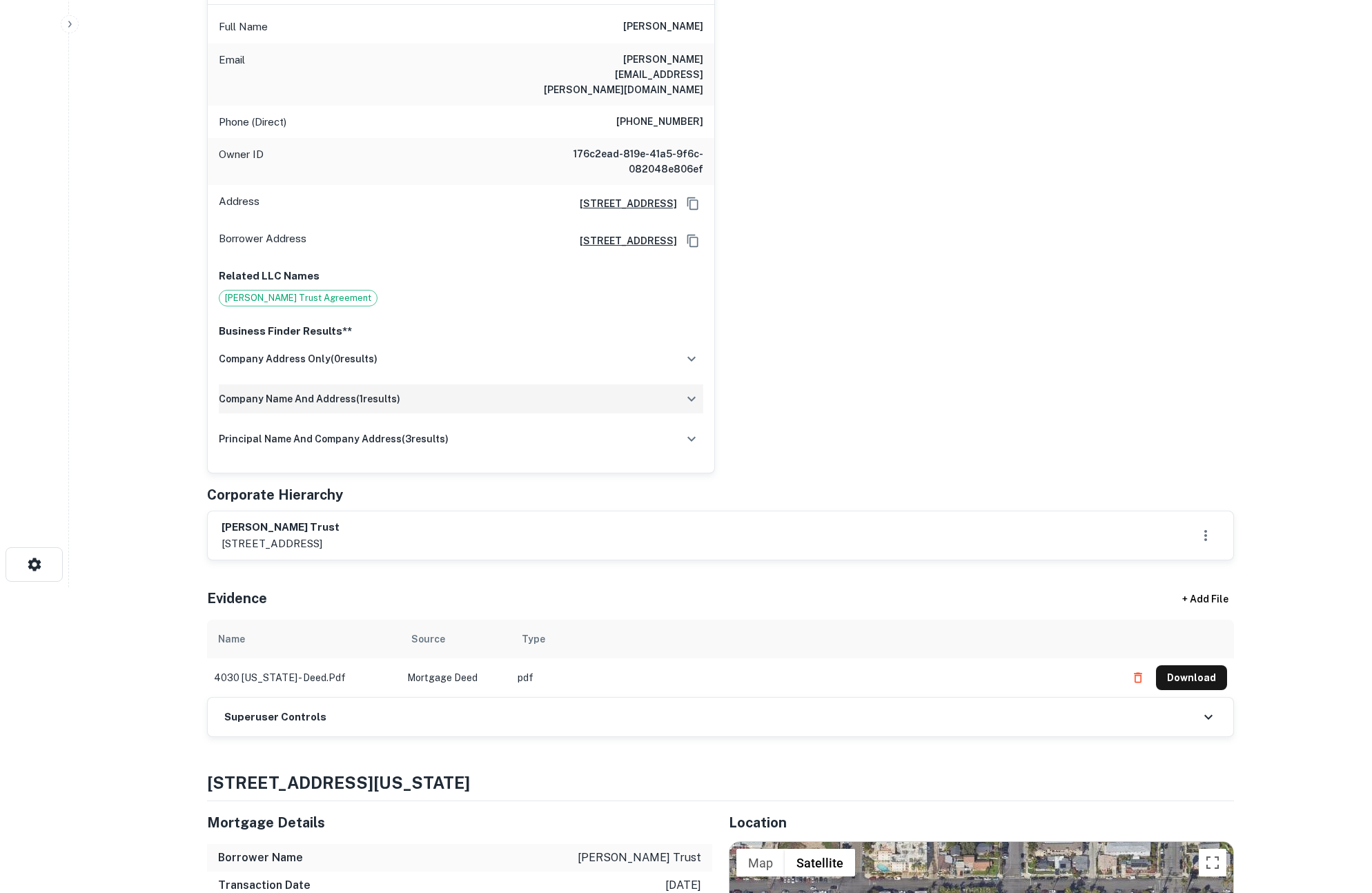
click at [535, 385] on div "company name and address ( 1 results)" at bounding box center [461, 399] width 484 height 29
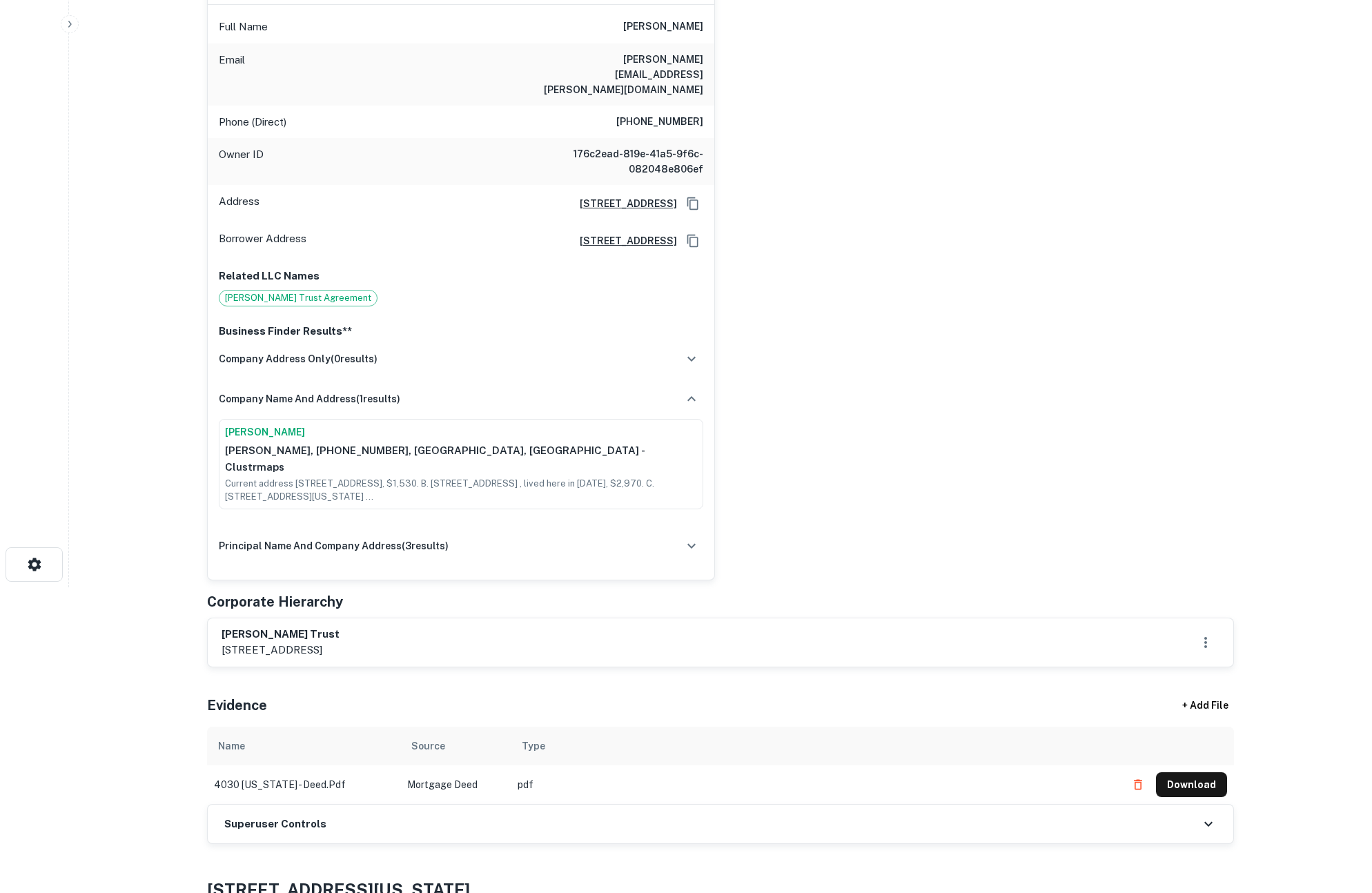
scroll to position [200, 0]
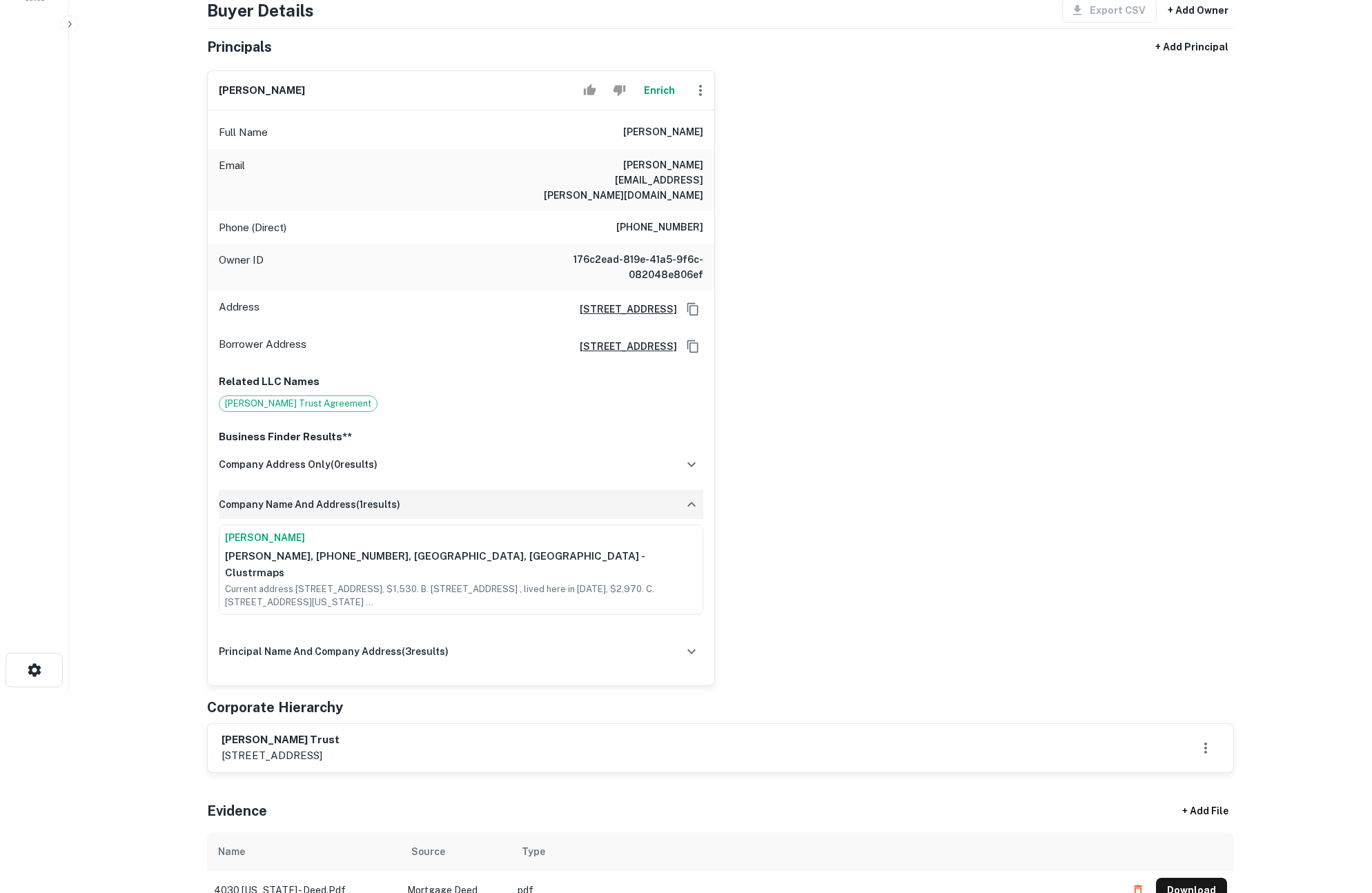
click at [506, 490] on div "company name and address ( 1 results)" at bounding box center [461, 504] width 484 height 29
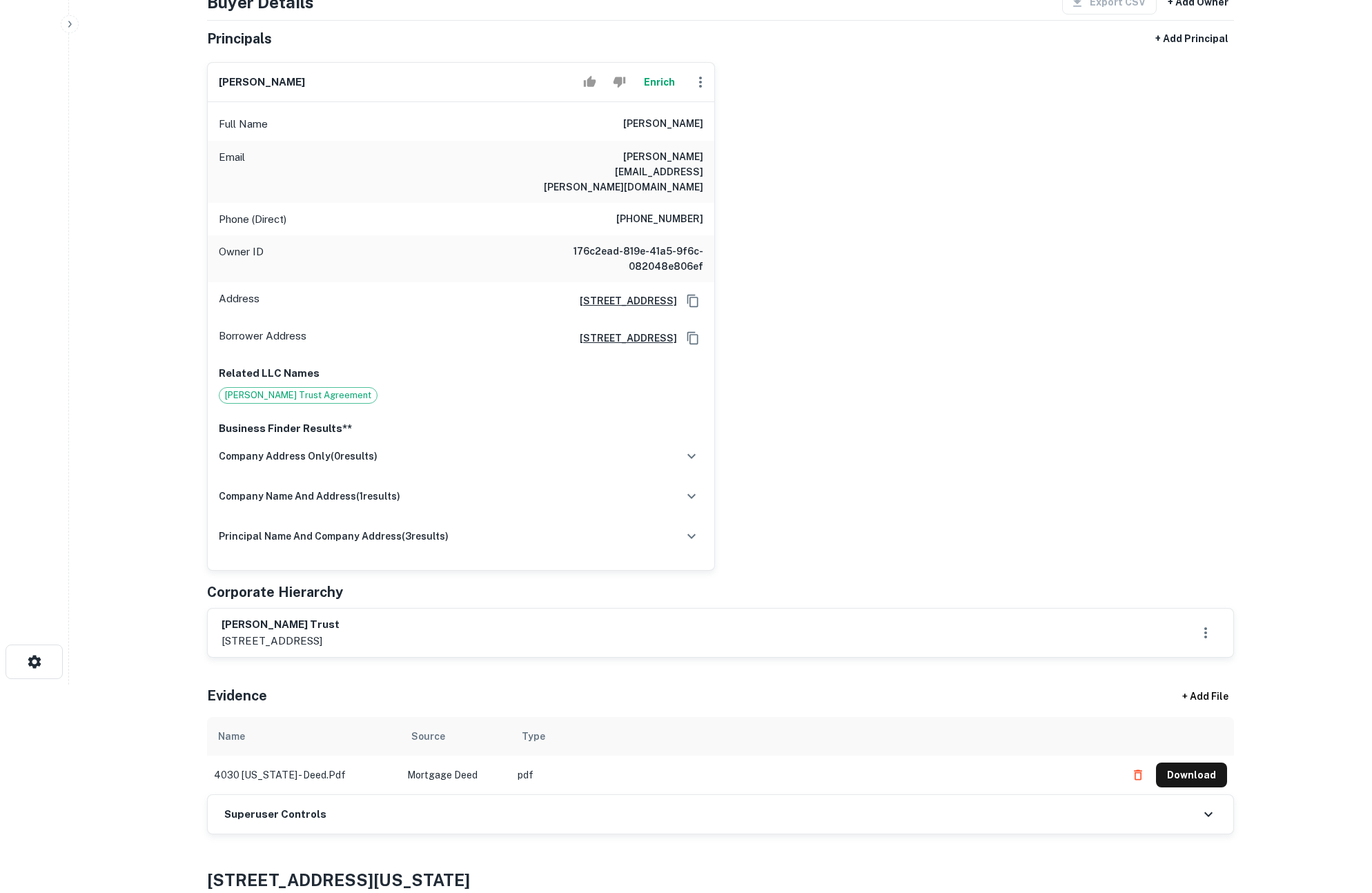
scroll to position [217, 0]
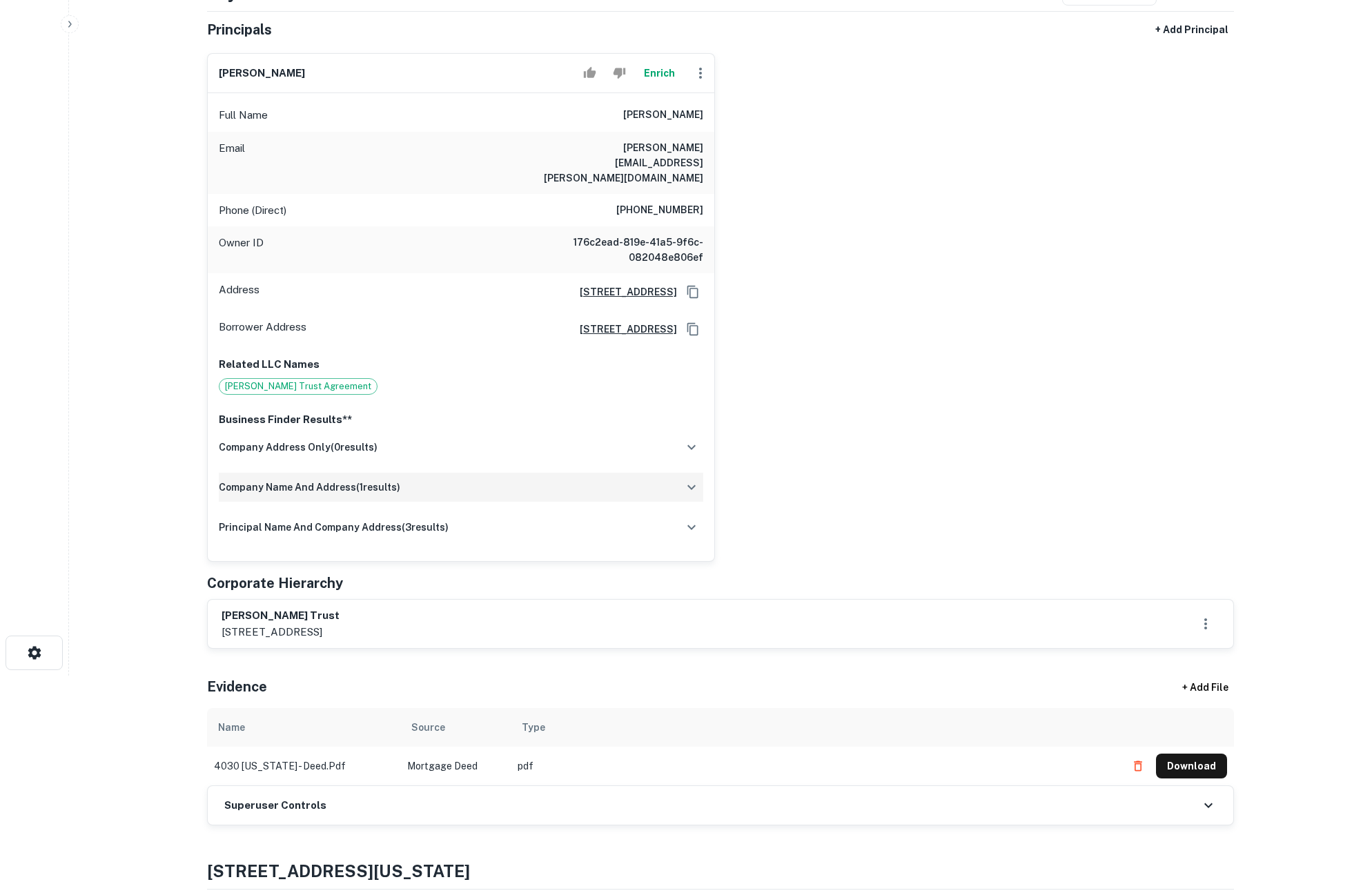
click at [508, 473] on div "company name and address ( 1 results)" at bounding box center [461, 488] width 484 height 29
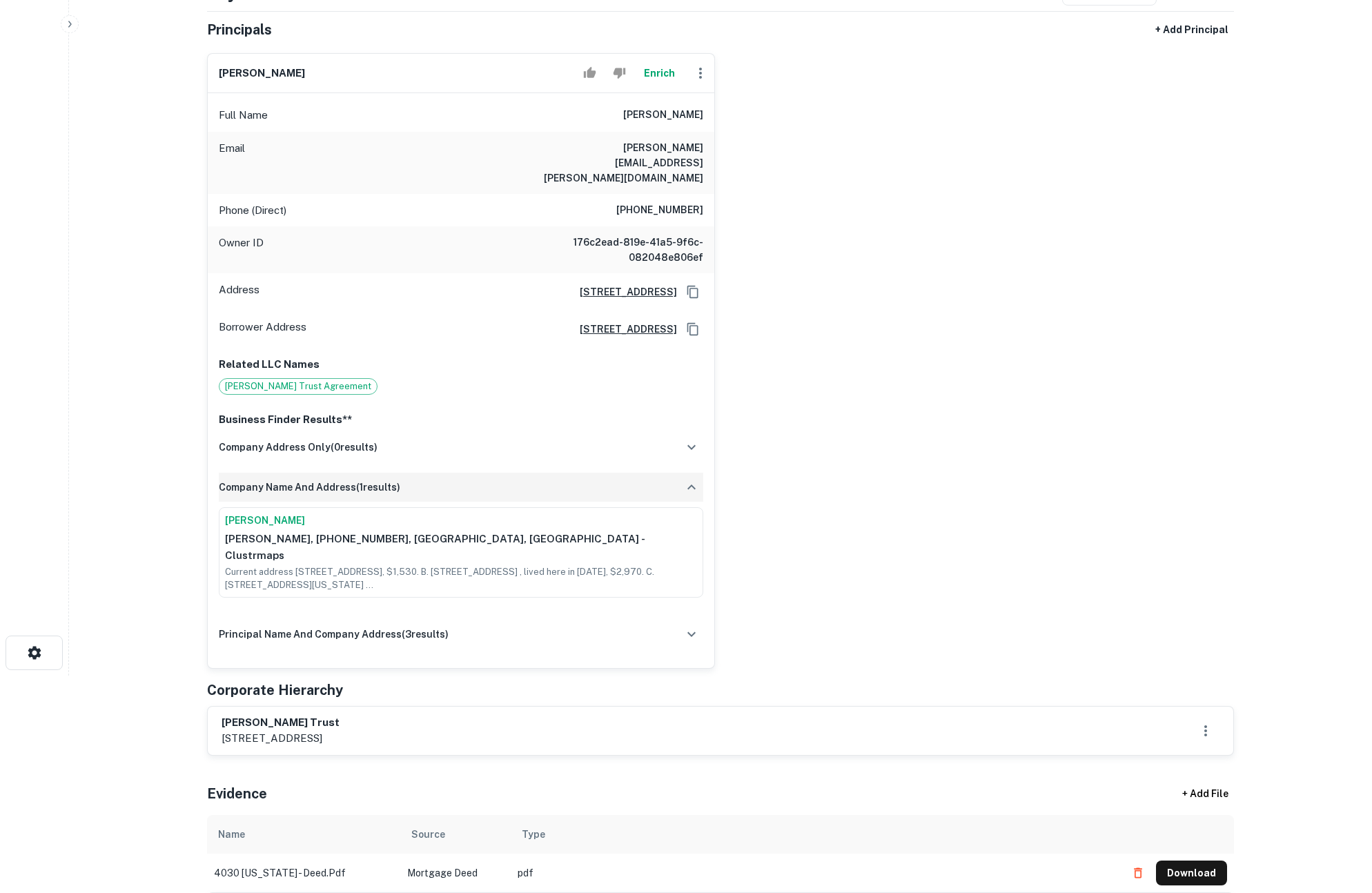
click at [508, 473] on div "company name and address ( 1 results)" at bounding box center [461, 488] width 484 height 29
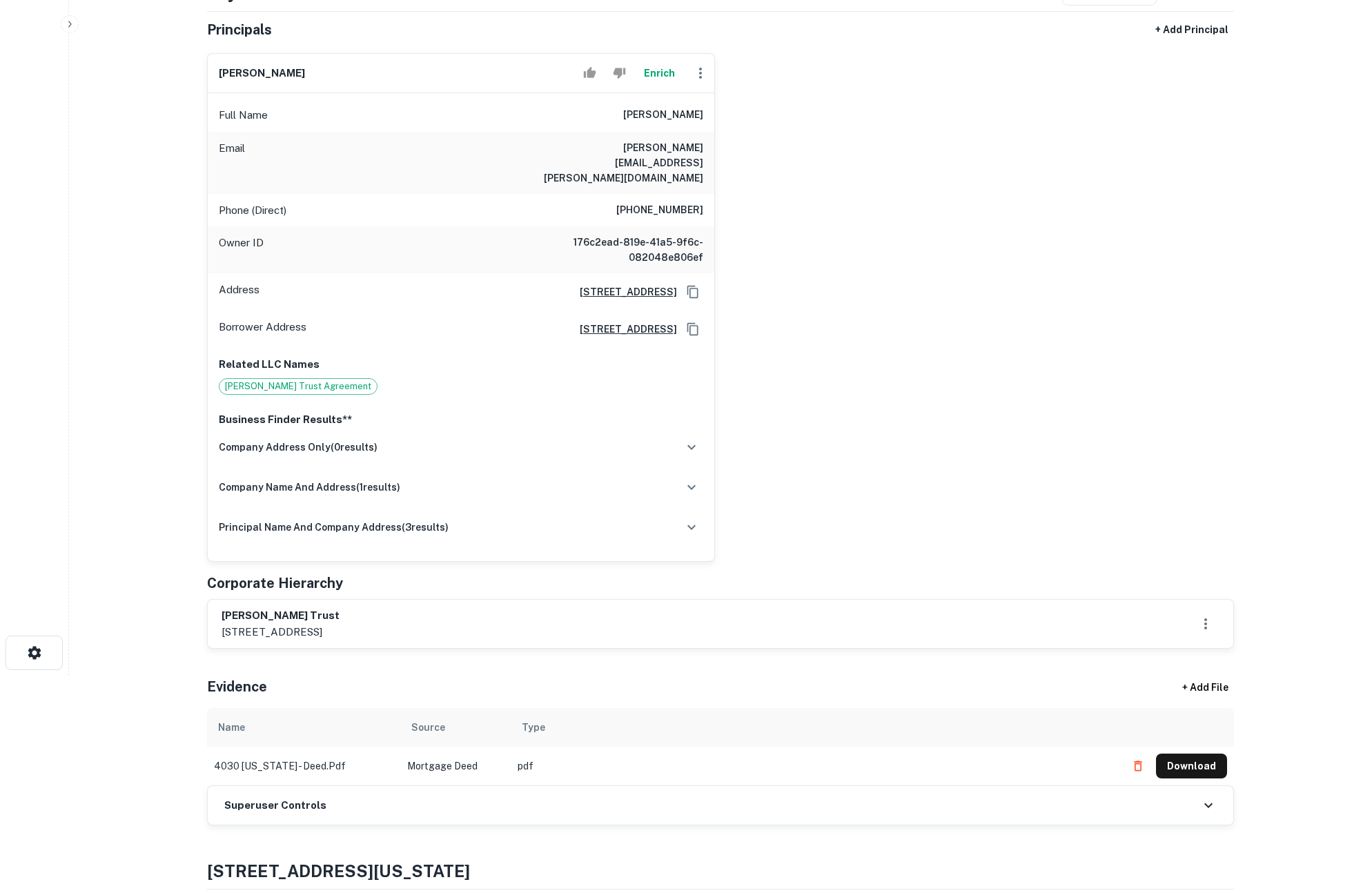
scroll to position [0, 0]
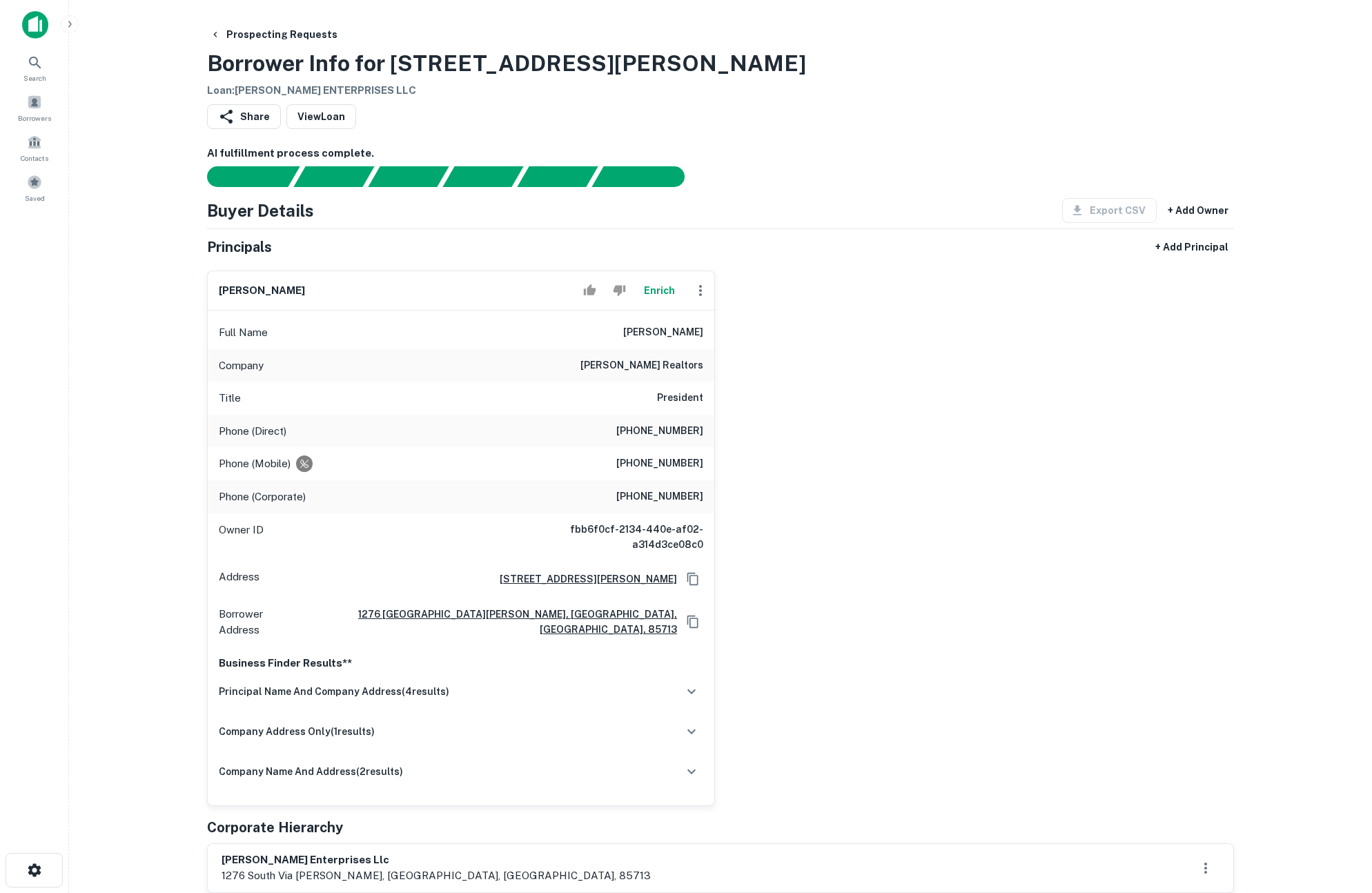
click at [656, 292] on button "Enrich" at bounding box center [659, 290] width 44 height 27
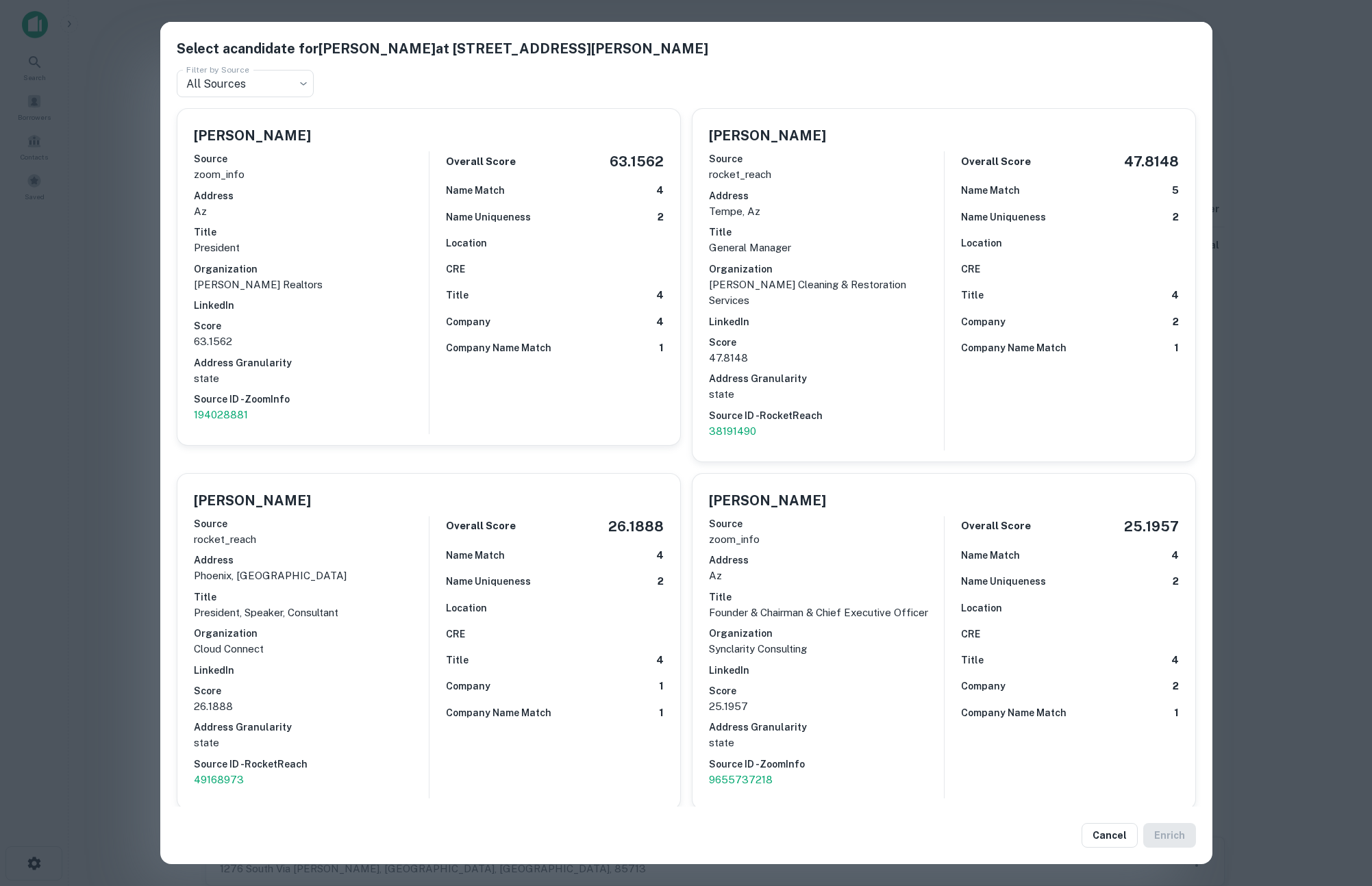
click at [127, 425] on div "Select a candidate for Jonathan R. Krause at 3815 N Mulford Rd Ste 2 Filter by …" at bounding box center [686, 443] width 1372 height 886
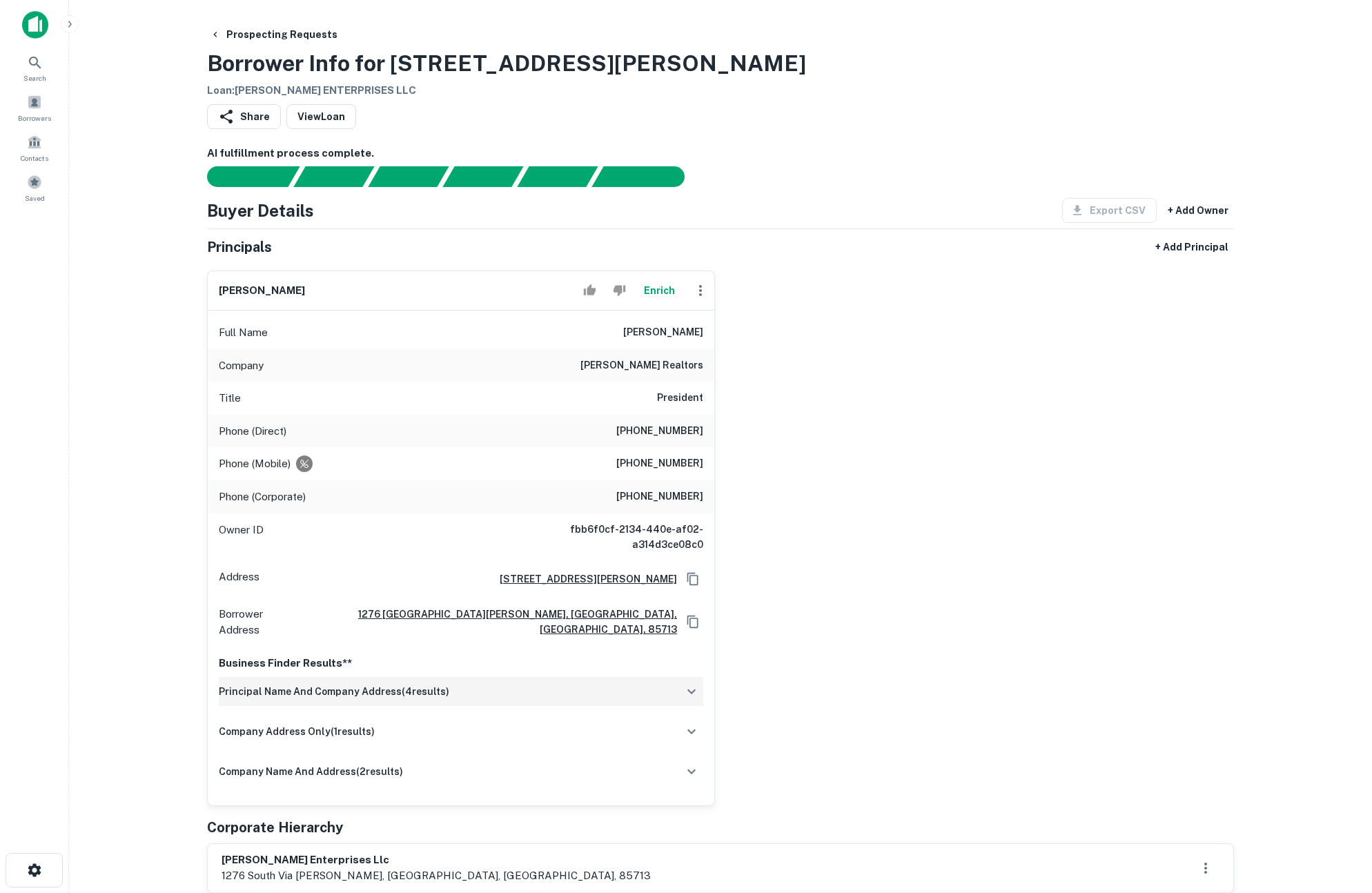
click at [589, 677] on div "principal name and company address ( 4 results)" at bounding box center [461, 691] width 484 height 29
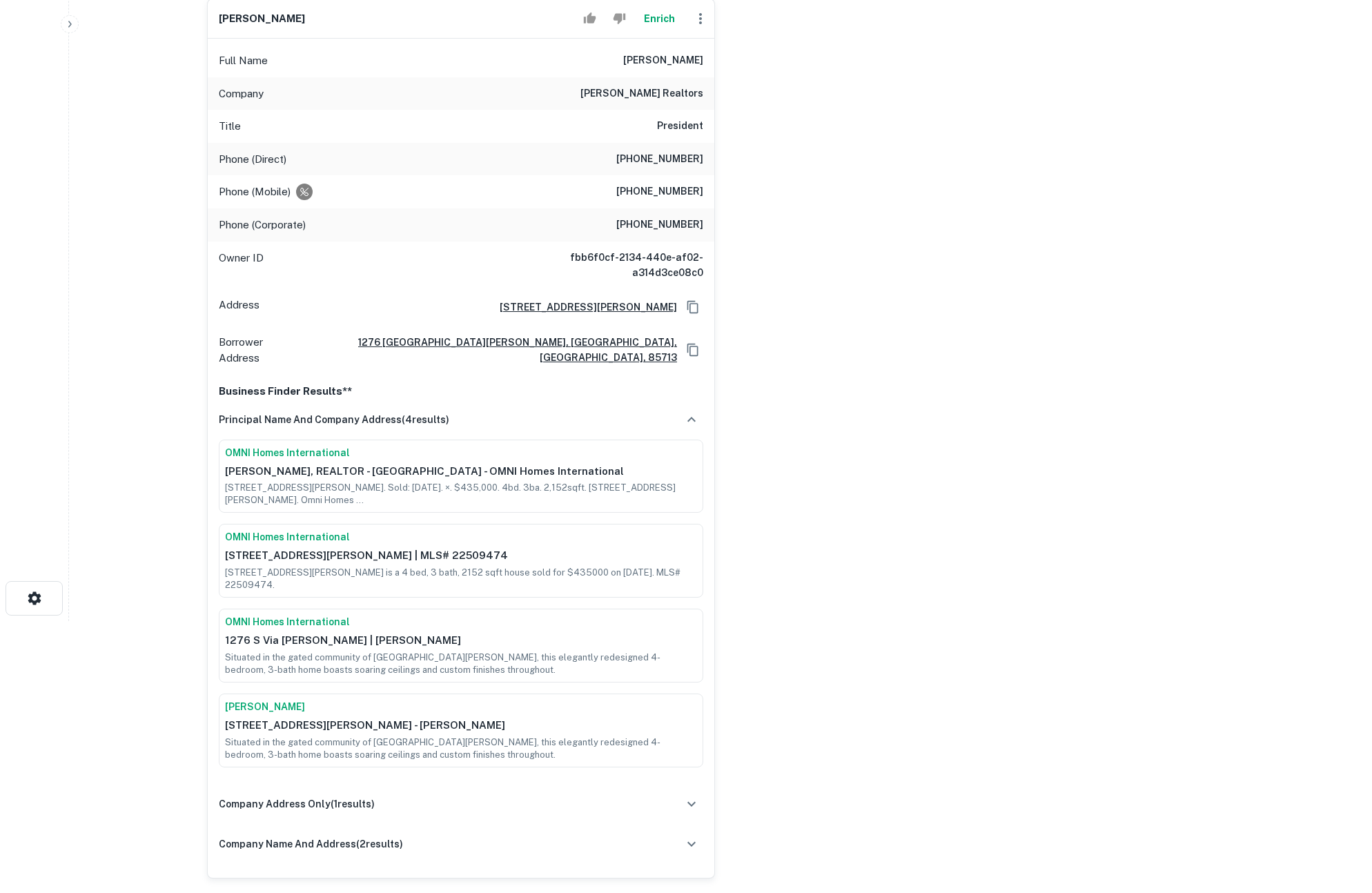
scroll to position [289, 0]
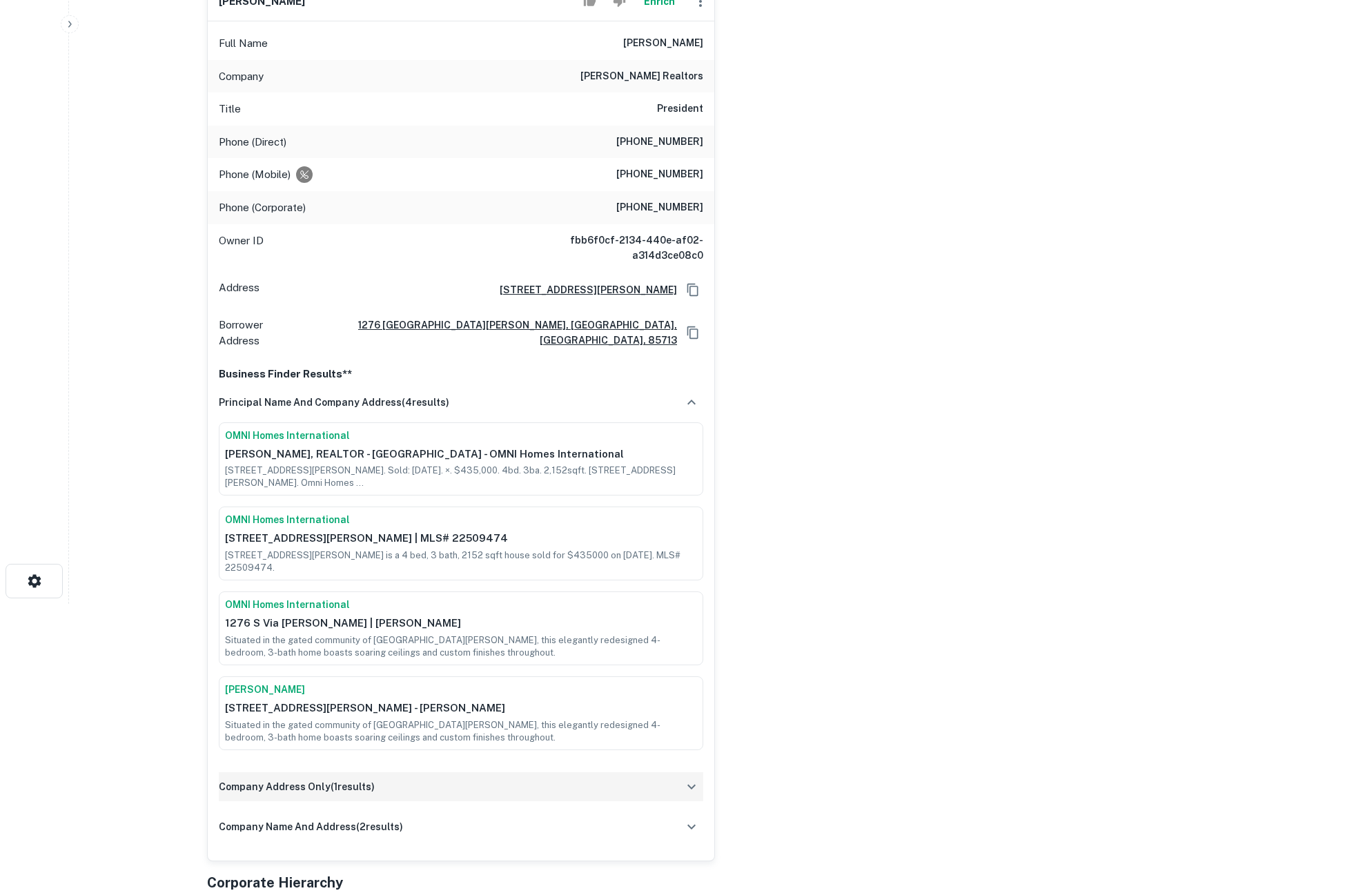
click at [446, 772] on div "company address only ( 1 results)" at bounding box center [461, 787] width 484 height 29
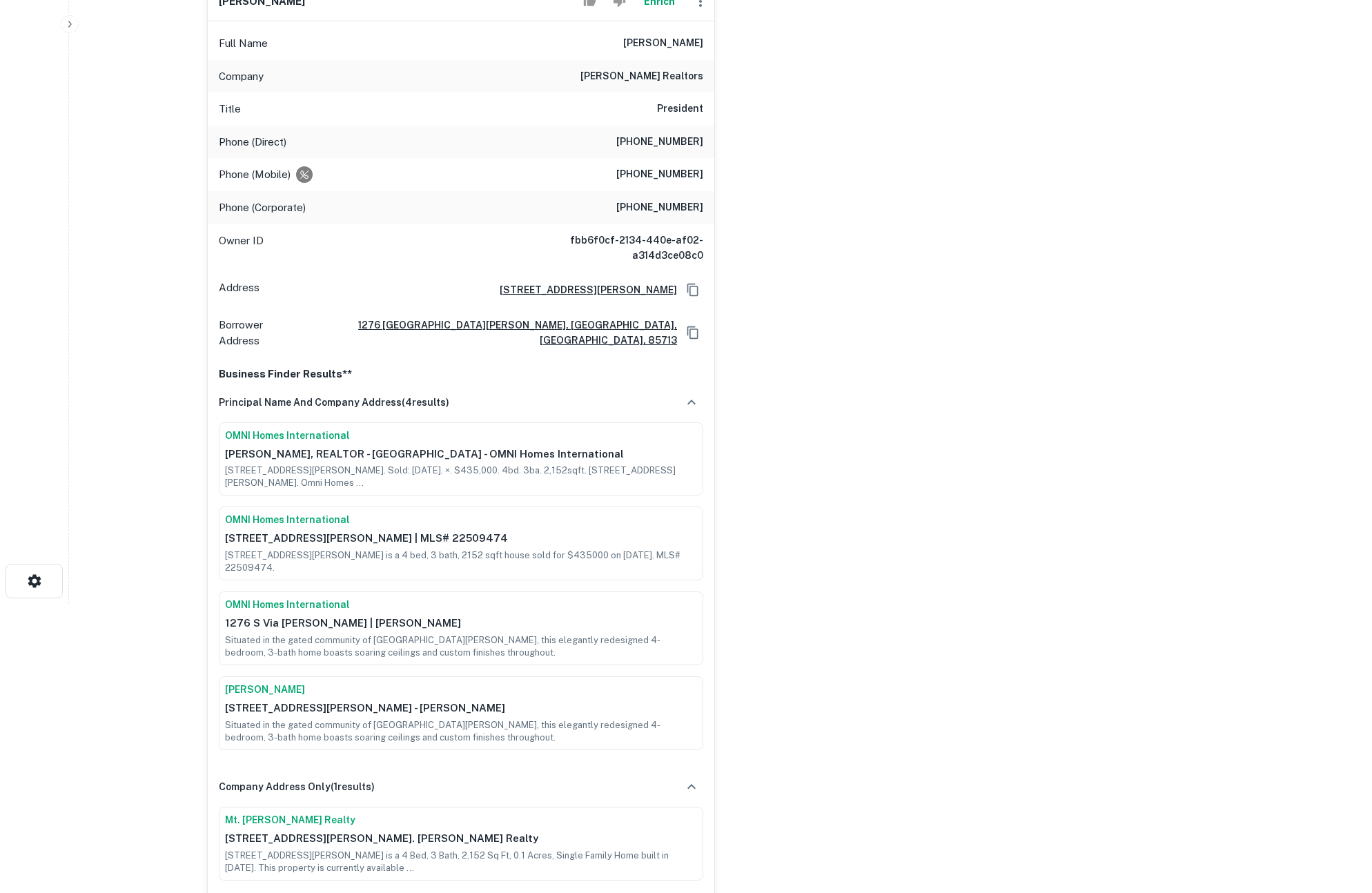
scroll to position [340, 0]
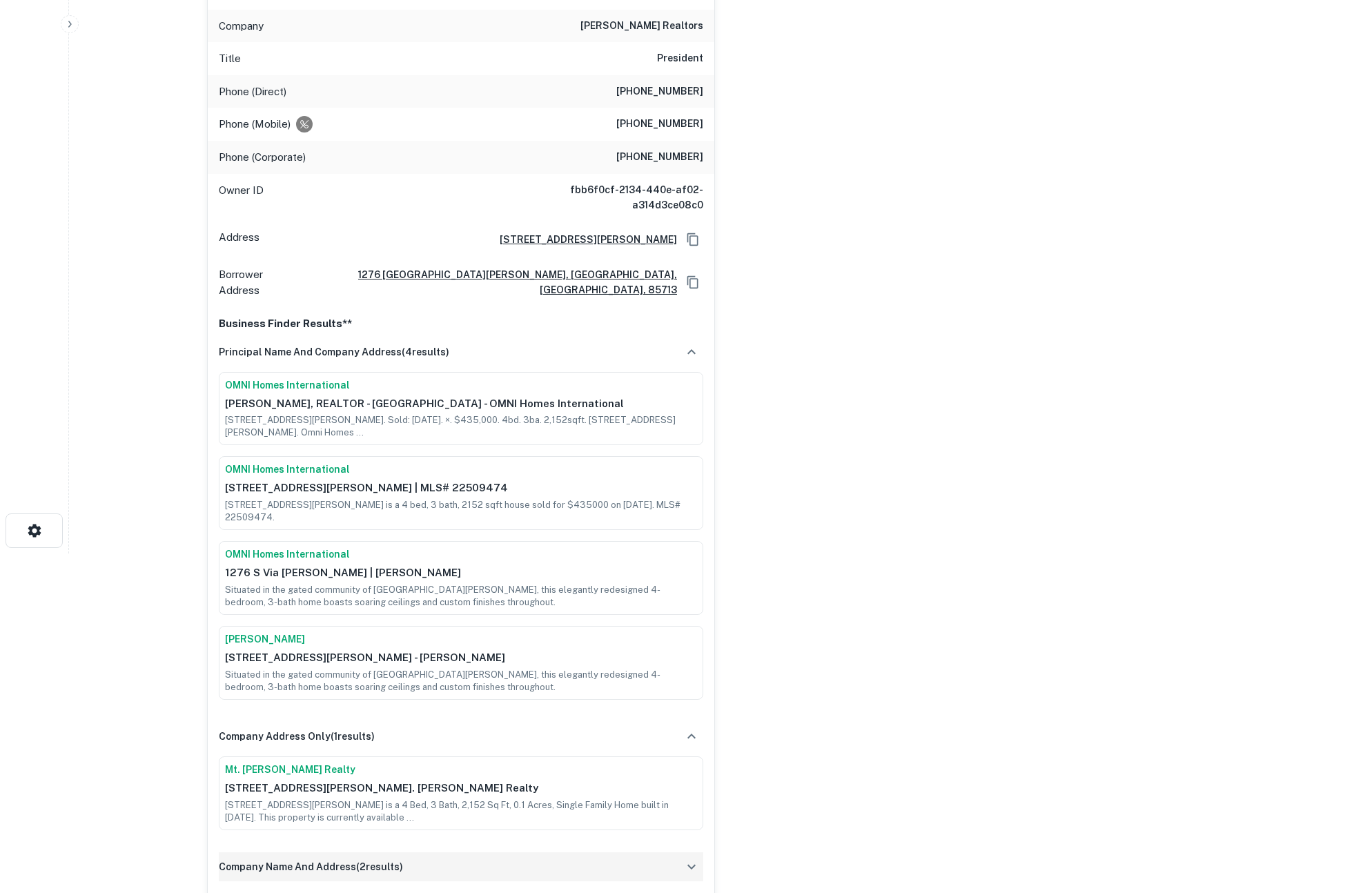
click at [476, 852] on div "company name and address ( 2 results)" at bounding box center [461, 866] width 484 height 29
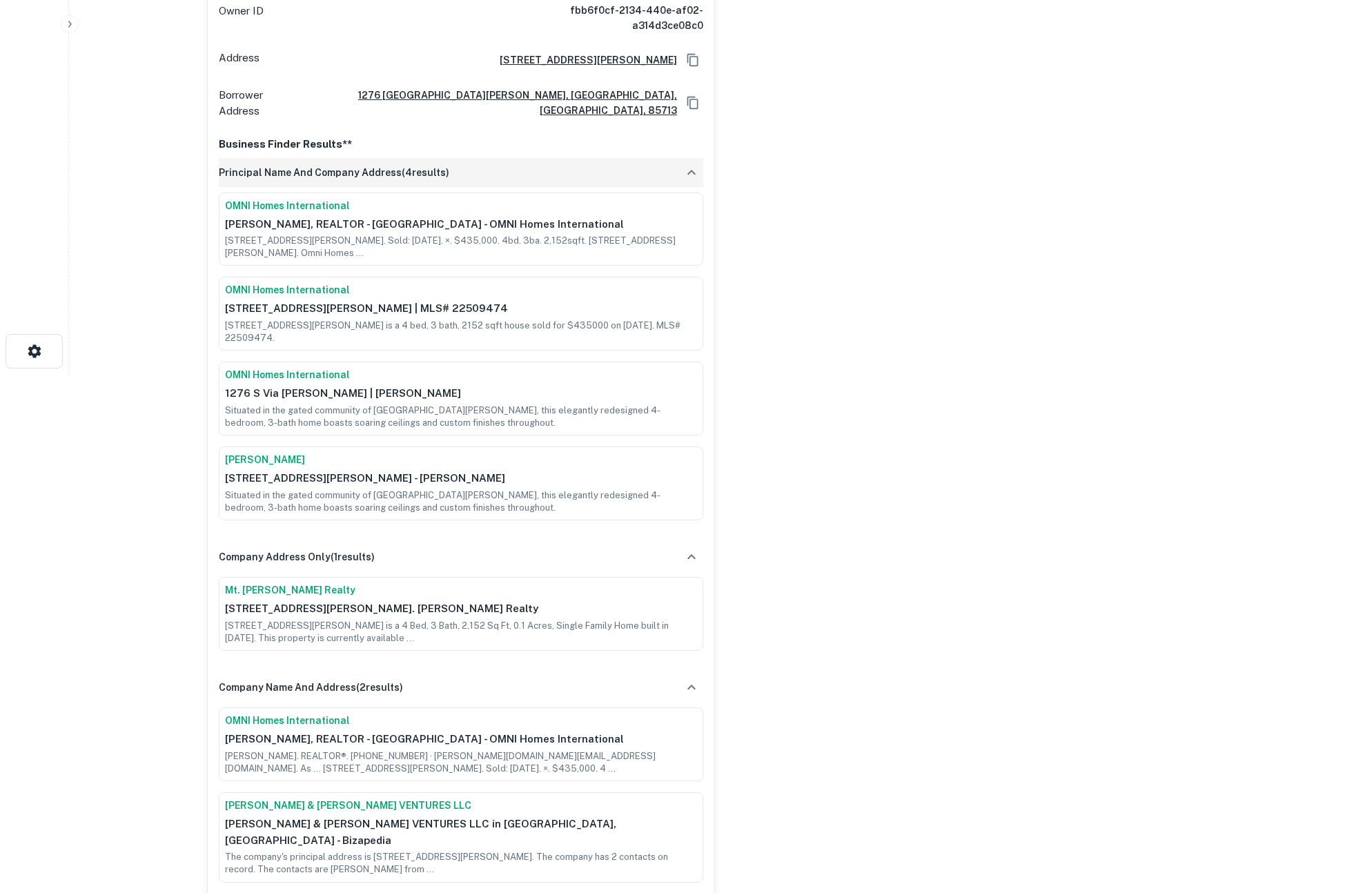
scroll to position [0, 0]
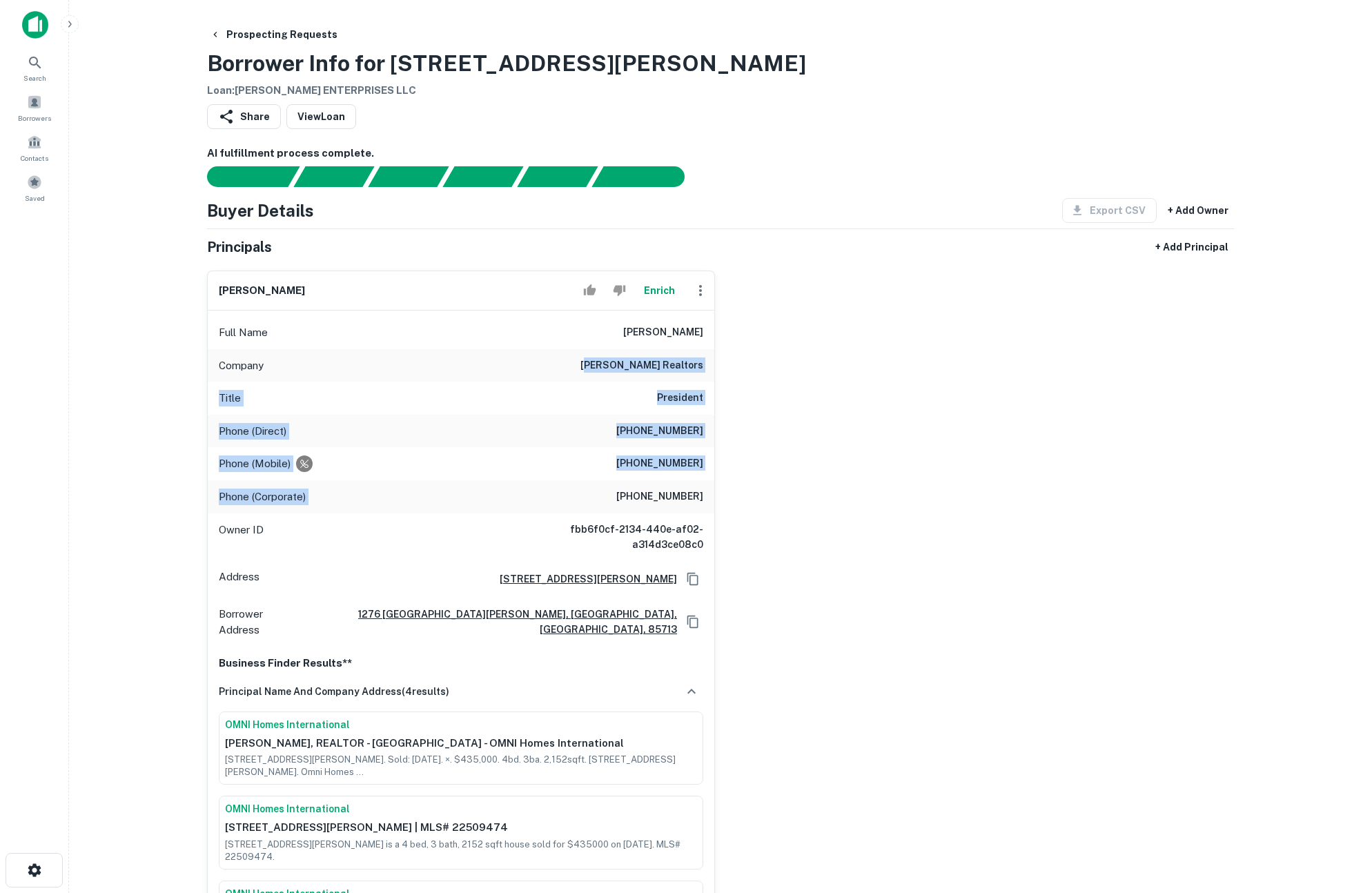
drag, startPoint x: 628, startPoint y: 366, endPoint x: 694, endPoint y: 481, distance: 132.6
click at [694, 481] on div "Full Name jonathan r. krause Company gambino realtors Title President Phone (Di…" at bounding box center [461, 871] width 507 height 1121
click at [696, 454] on div "Phone (Mobile) (815) 262-5226" at bounding box center [461, 463] width 507 height 33
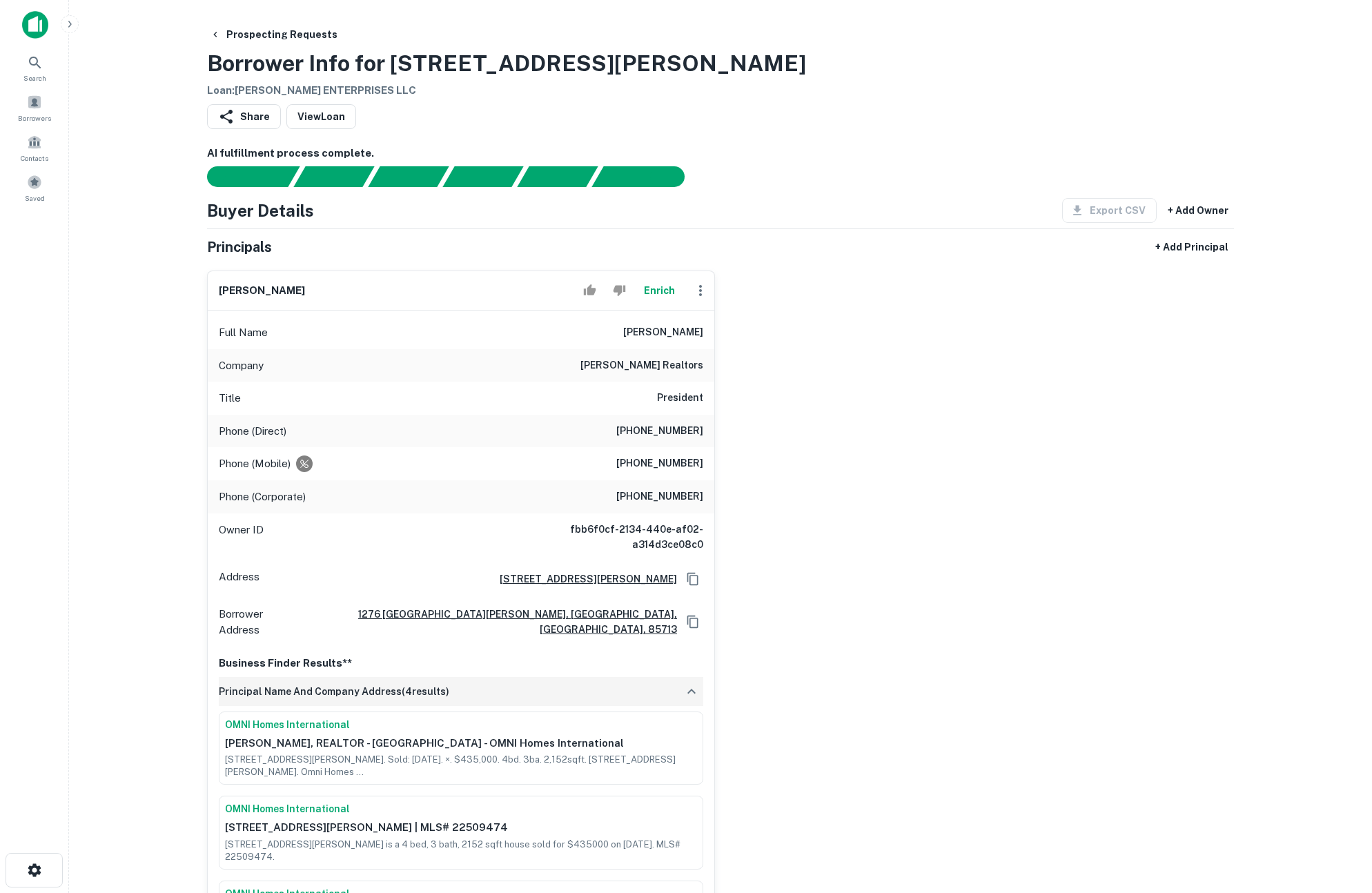
scroll to position [132, 0]
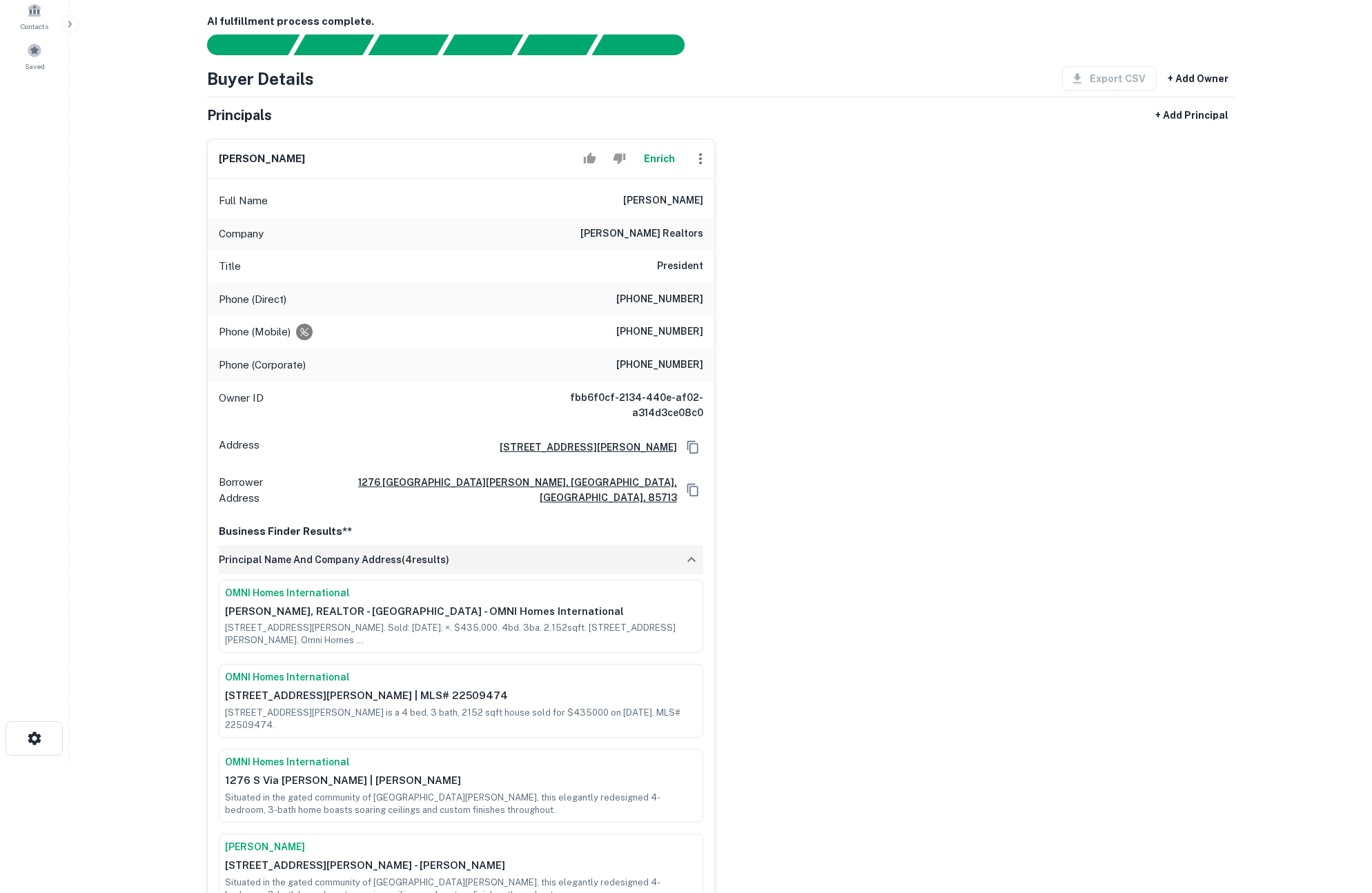
click at [466, 549] on div "principal name and company address ( 4 results)" at bounding box center [461, 560] width 484 height 29
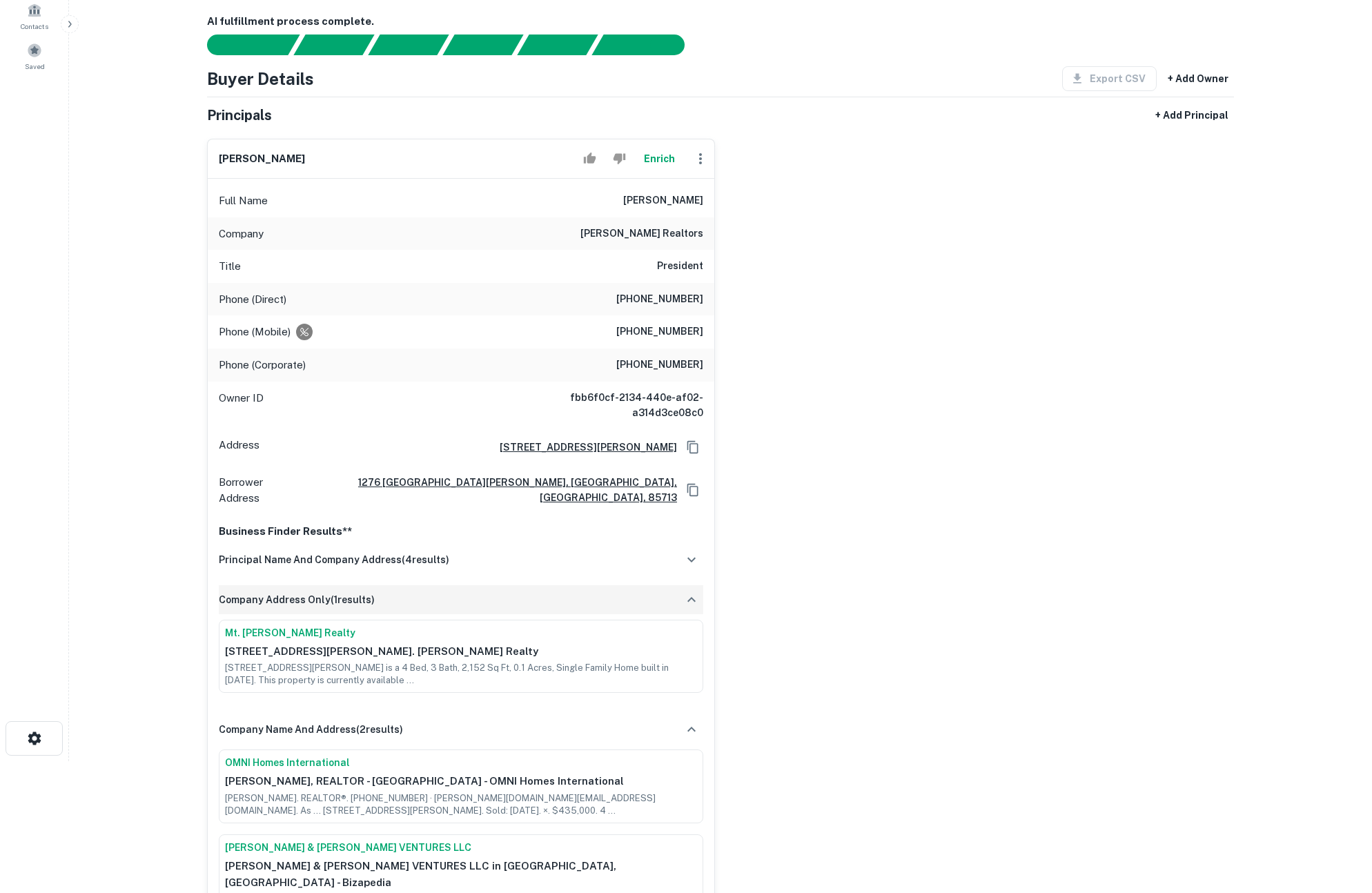
click at [471, 589] on div "company address only ( 1 results)" at bounding box center [461, 599] width 484 height 29
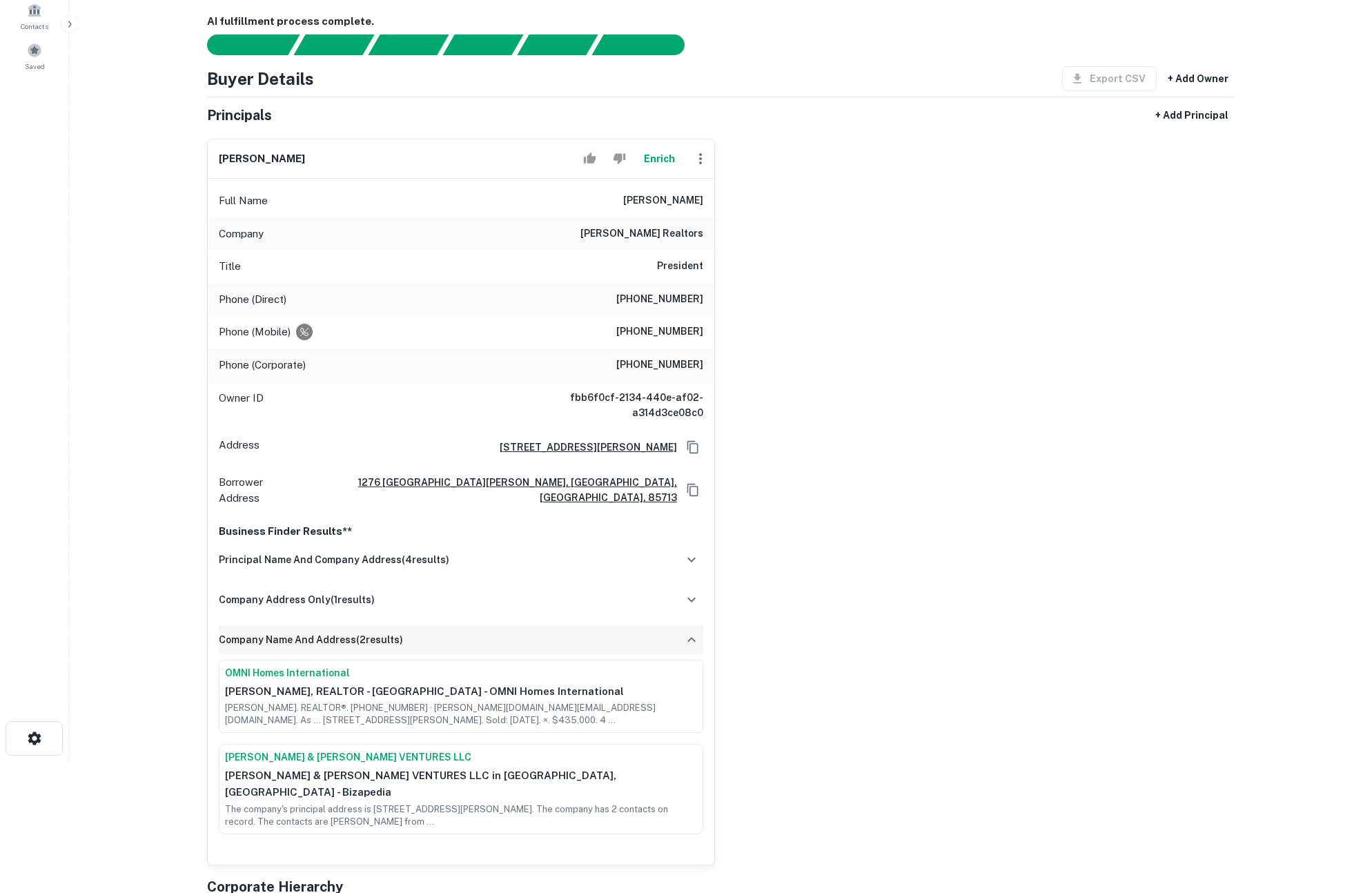
click at [472, 630] on div "company name and address ( 2 results)" at bounding box center [461, 640] width 484 height 29
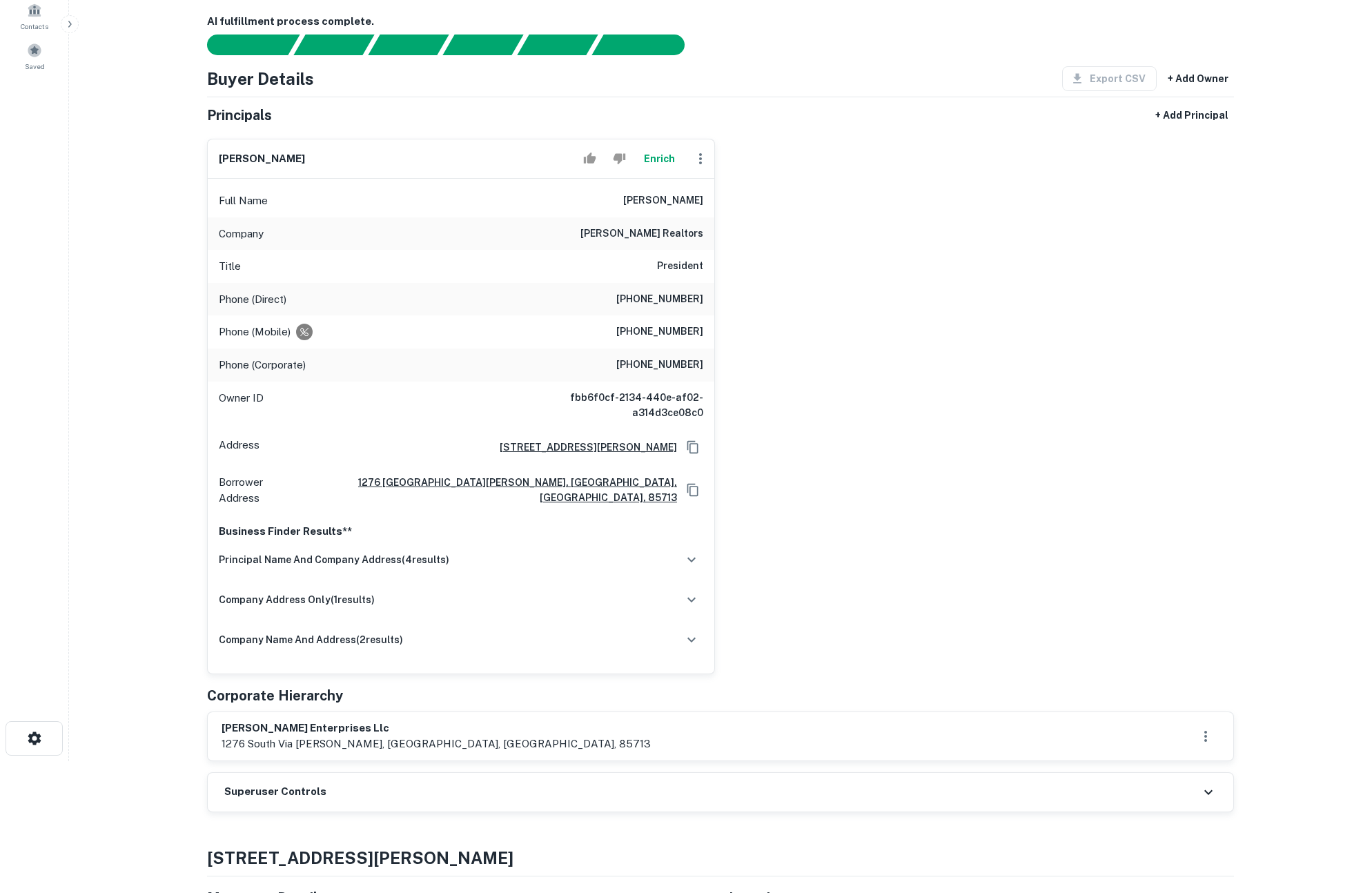
click at [943, 562] on div "jonathan r. krause Enrich Full Name jonathan r. krause Company gambino realtors…" at bounding box center [715, 401] width 1038 height 546
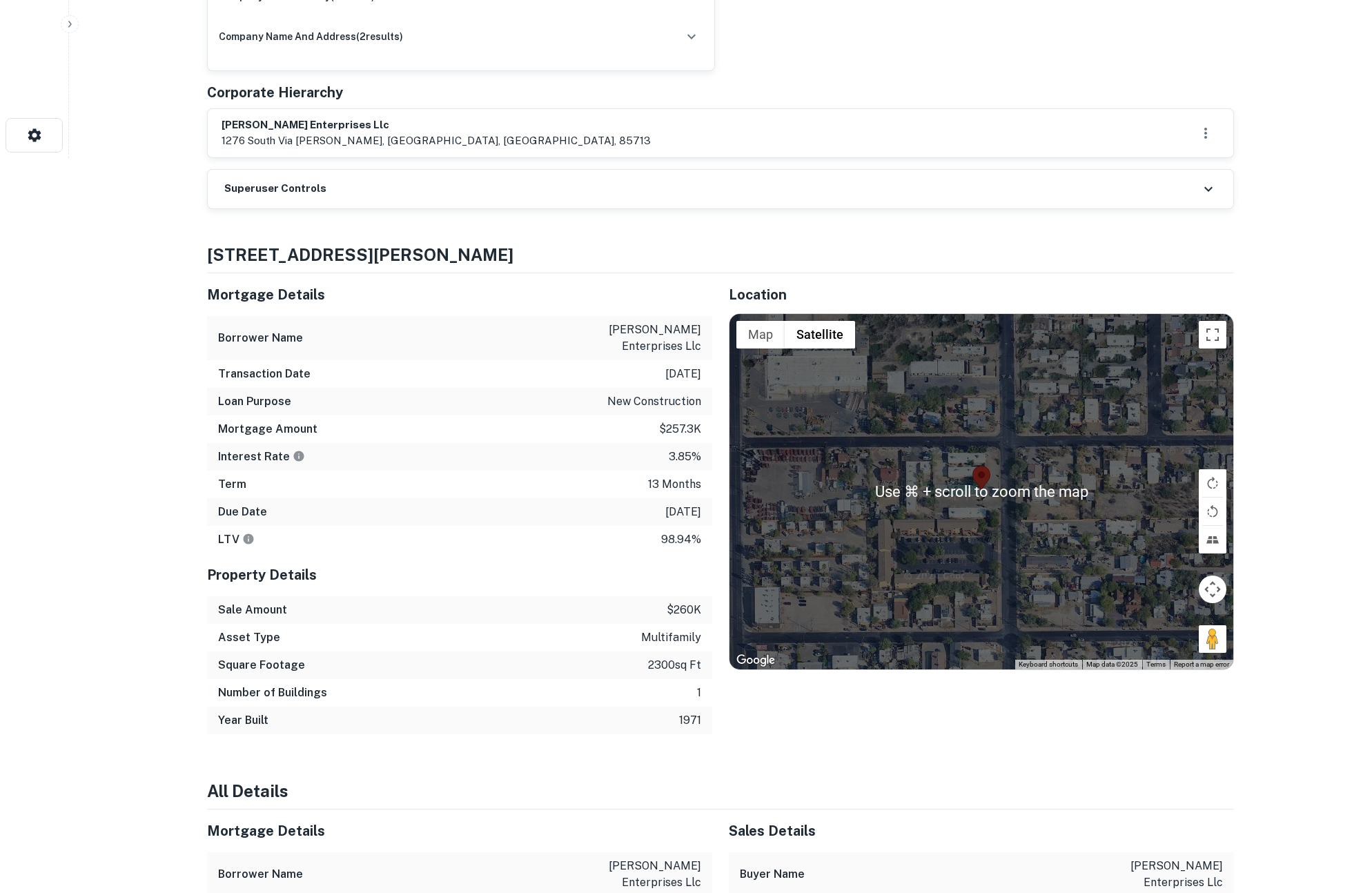
scroll to position [0, 0]
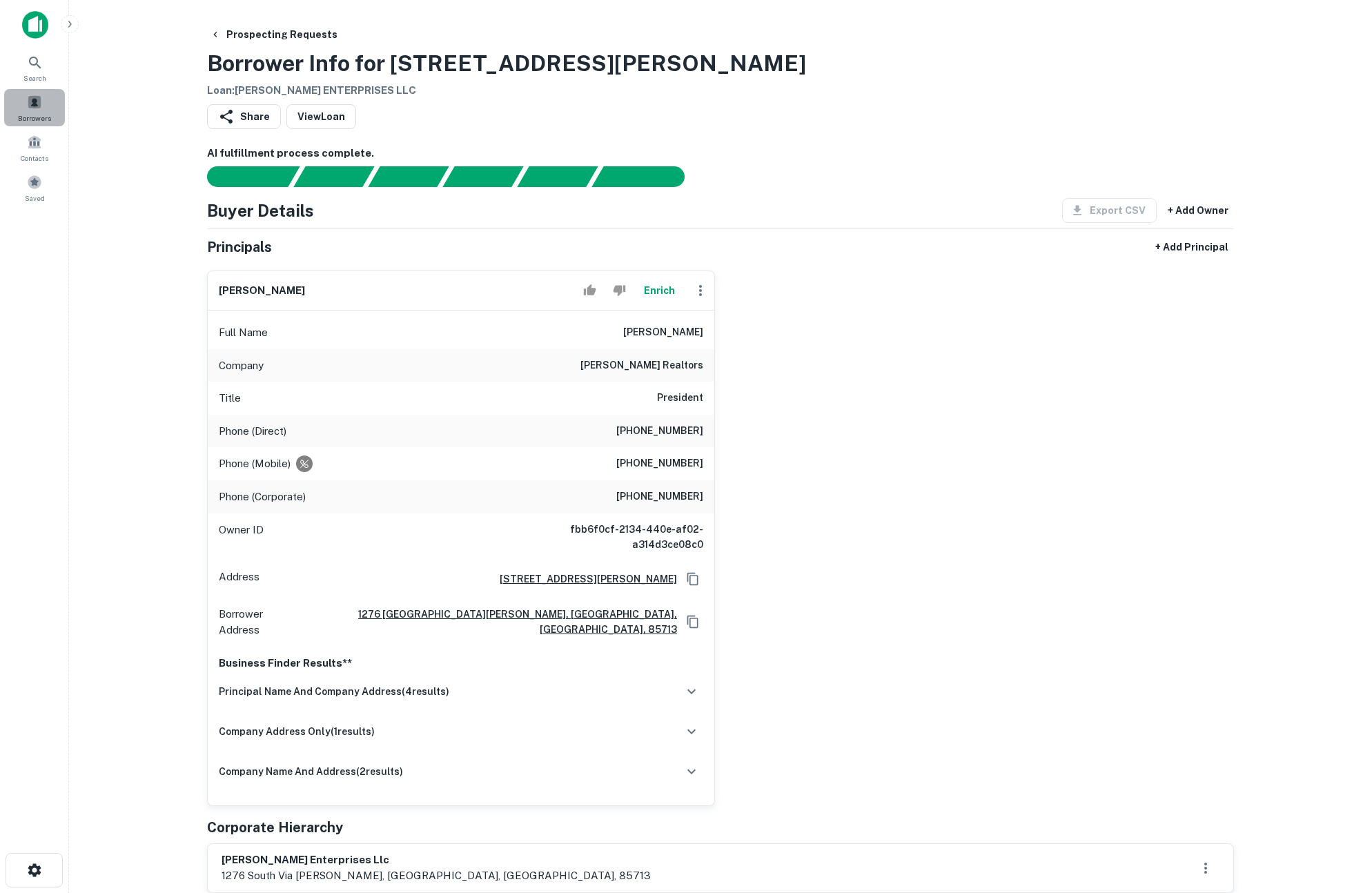
click at [38, 106] on span at bounding box center [34, 102] width 15 height 15
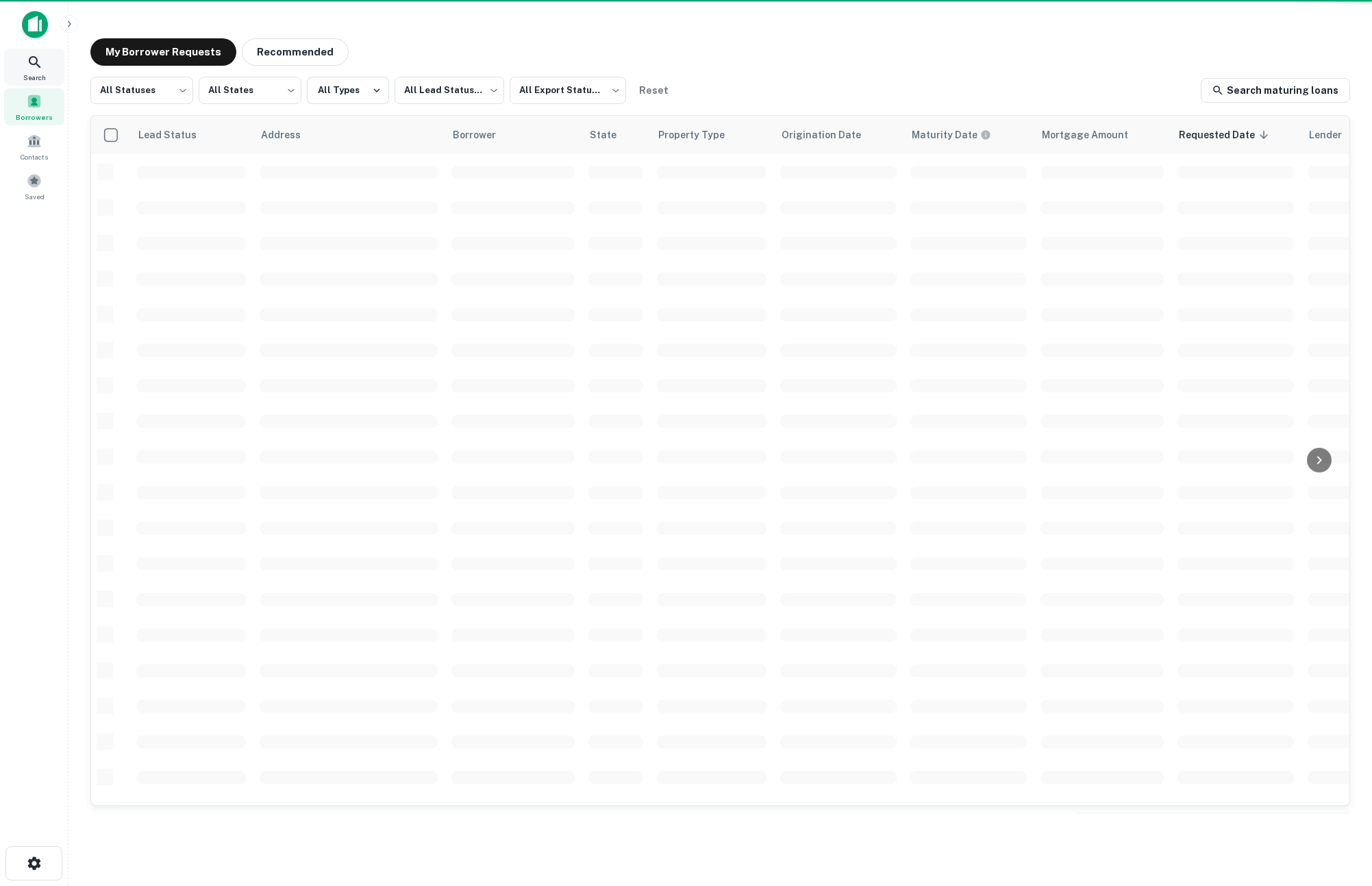
click at [38, 70] on div "Search" at bounding box center [34, 67] width 60 height 37
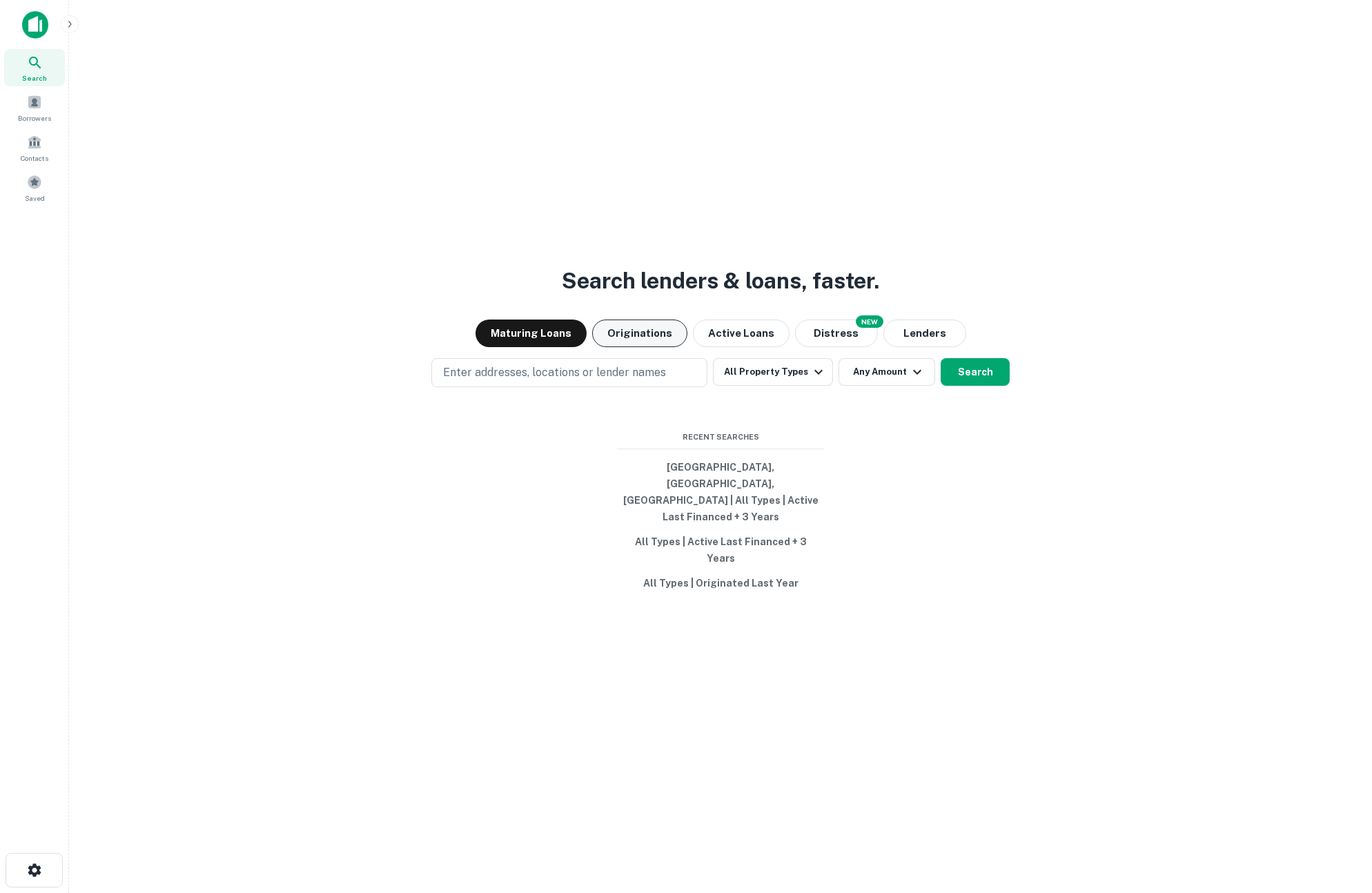
click at [645, 347] on button "Originations" at bounding box center [640, 333] width 95 height 27
click at [733, 347] on button "Active Loans" at bounding box center [741, 333] width 97 height 27
click at [604, 425] on div "Search lenders & loans, faster. Maturing Loans Originations Active Loans NEW Di…" at bounding box center [720, 479] width 1281 height 893
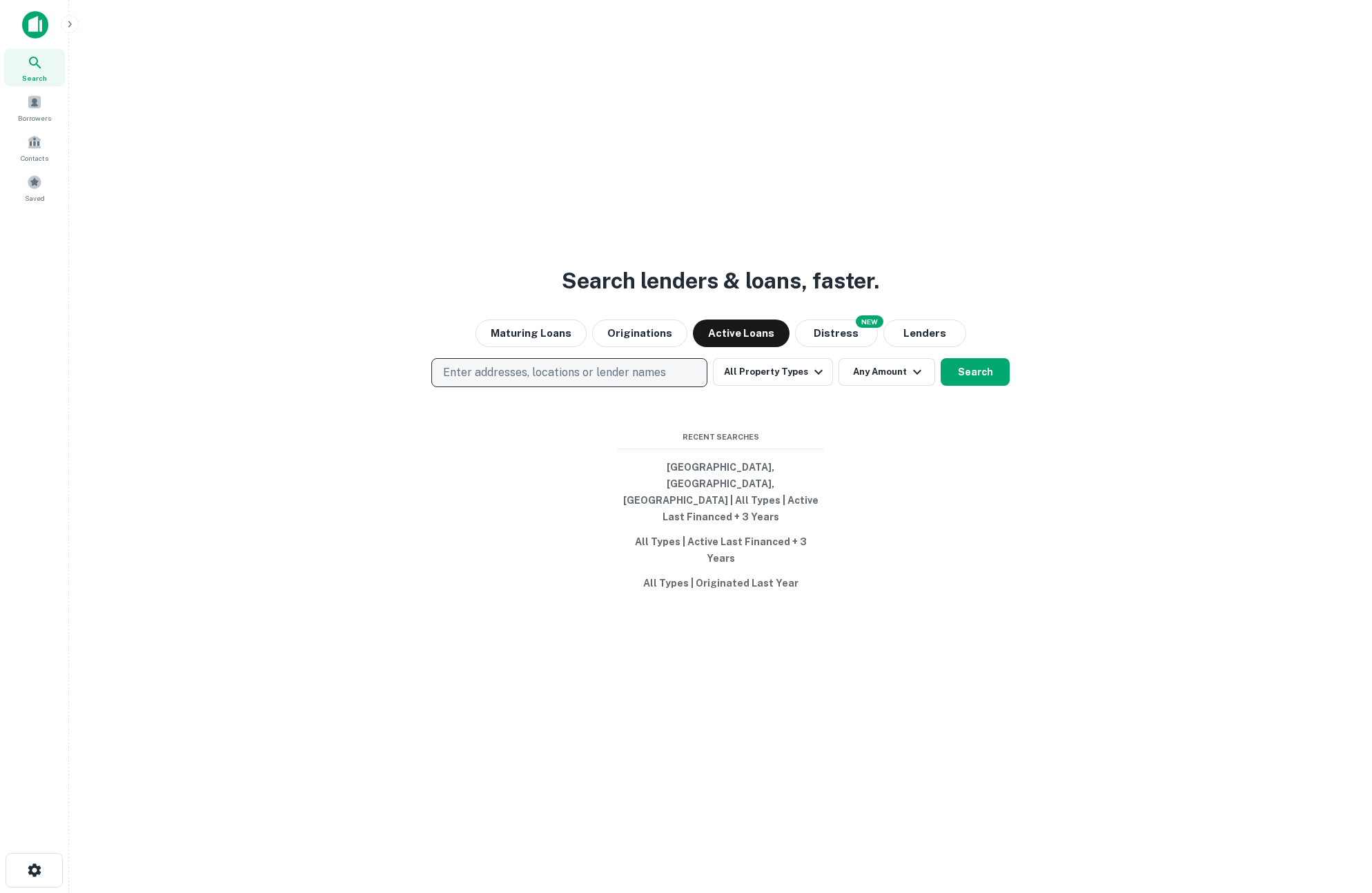
click at [608, 387] on button "Enter addresses, locations or lender names" at bounding box center [569, 372] width 276 height 29
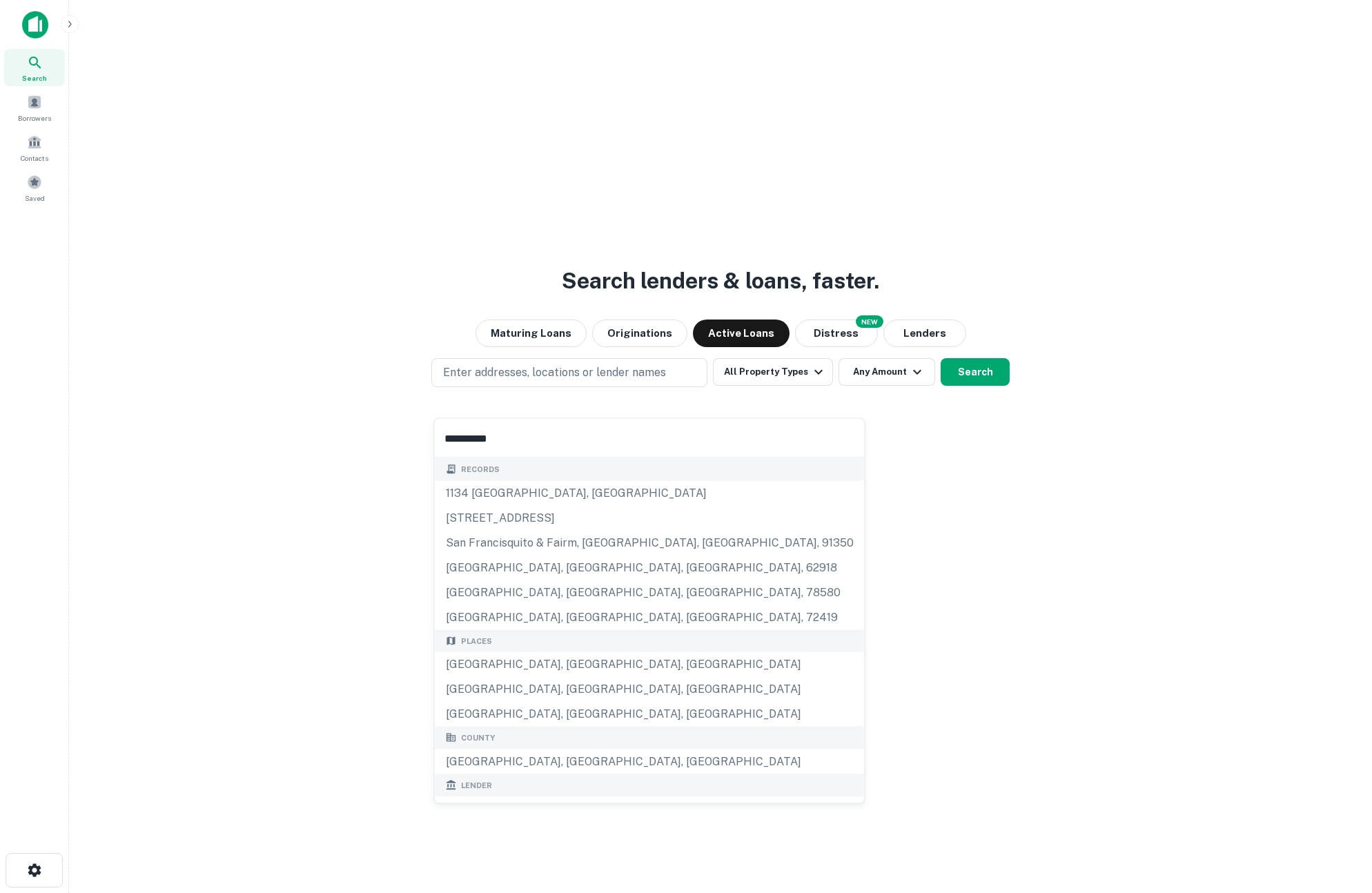
type input "**********"
click at [249, 504] on div "Search lenders & loans, faster. Maturing Loans Originations Active Loans NEW Di…" at bounding box center [720, 479] width 1281 height 893
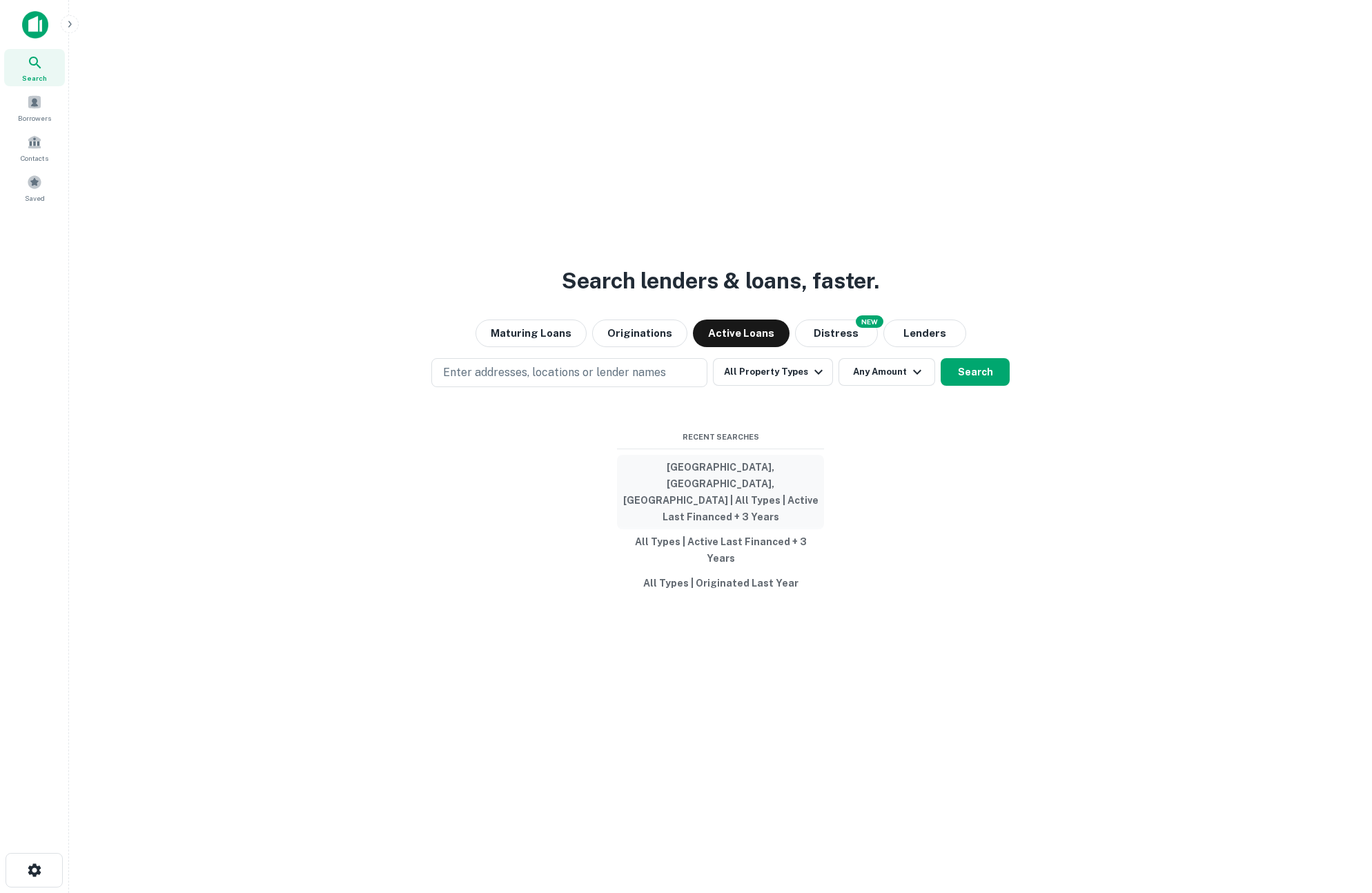
click at [686, 496] on button "San Diego County, CA, USA | All Types | Active Last Financed + 3 Years" at bounding box center [720, 492] width 207 height 75
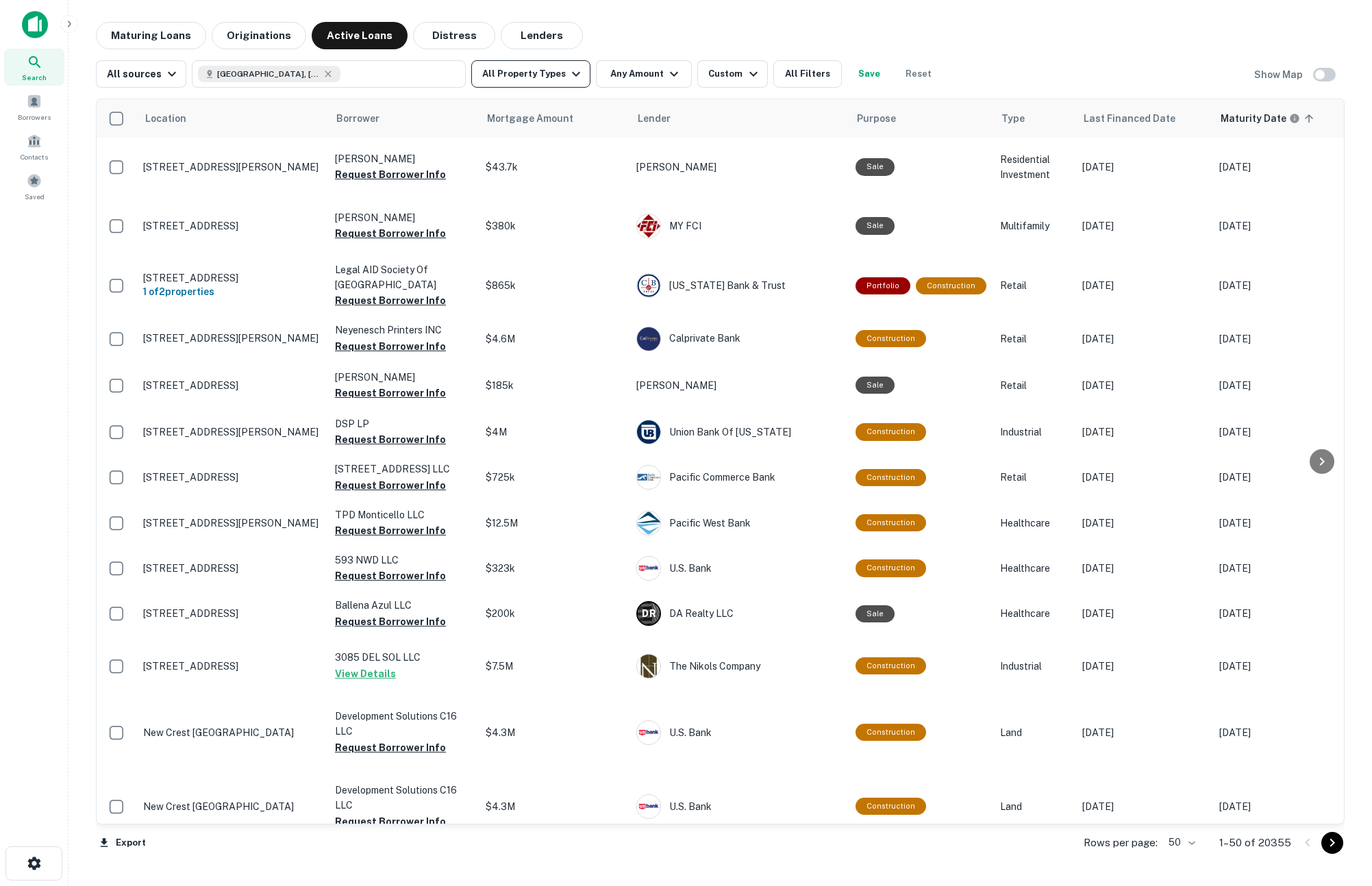
click at [534, 77] on button "All Property Types" at bounding box center [530, 73] width 119 height 27
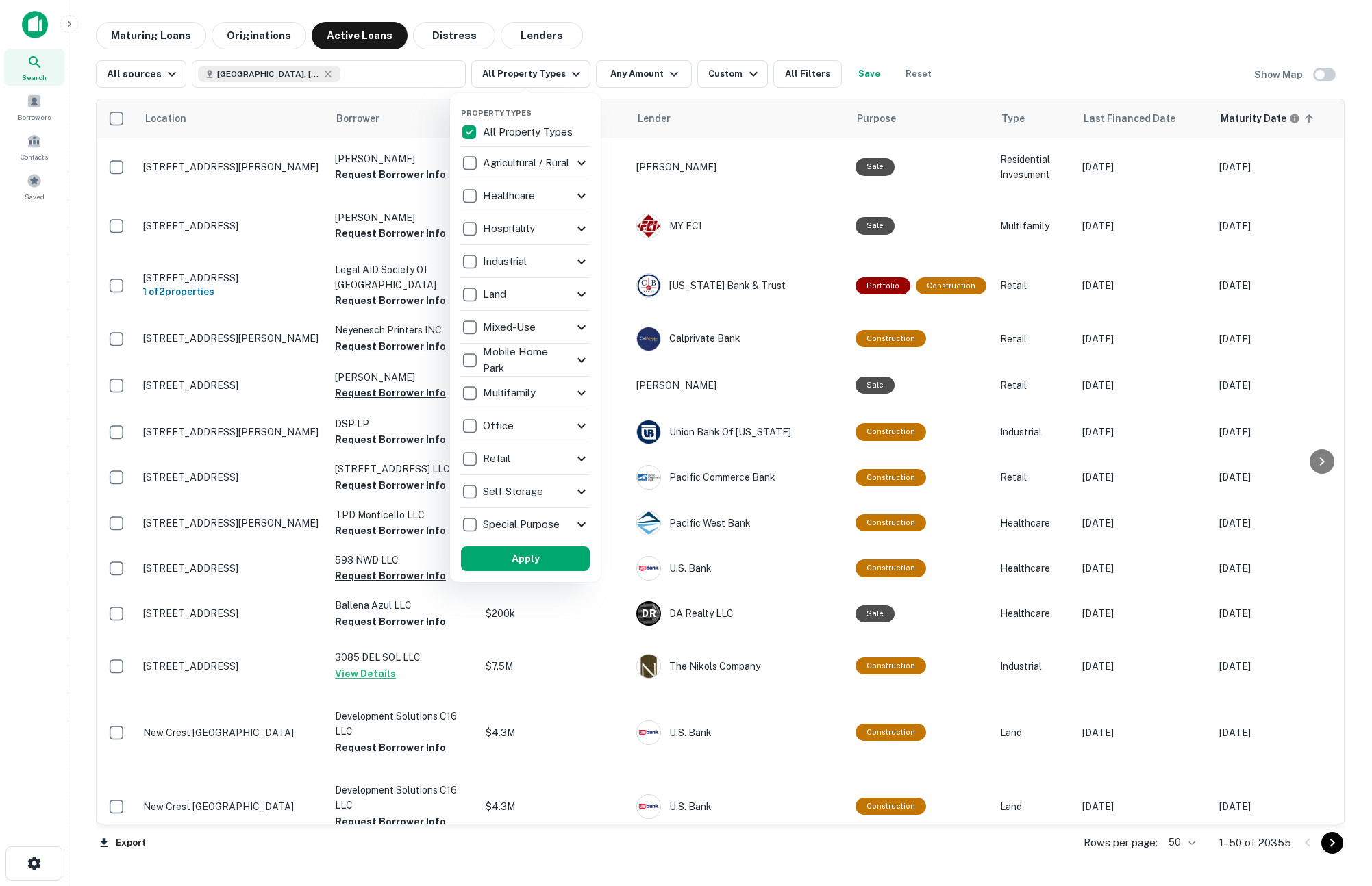
click at [578, 327] on icon at bounding box center [581, 327] width 17 height 17
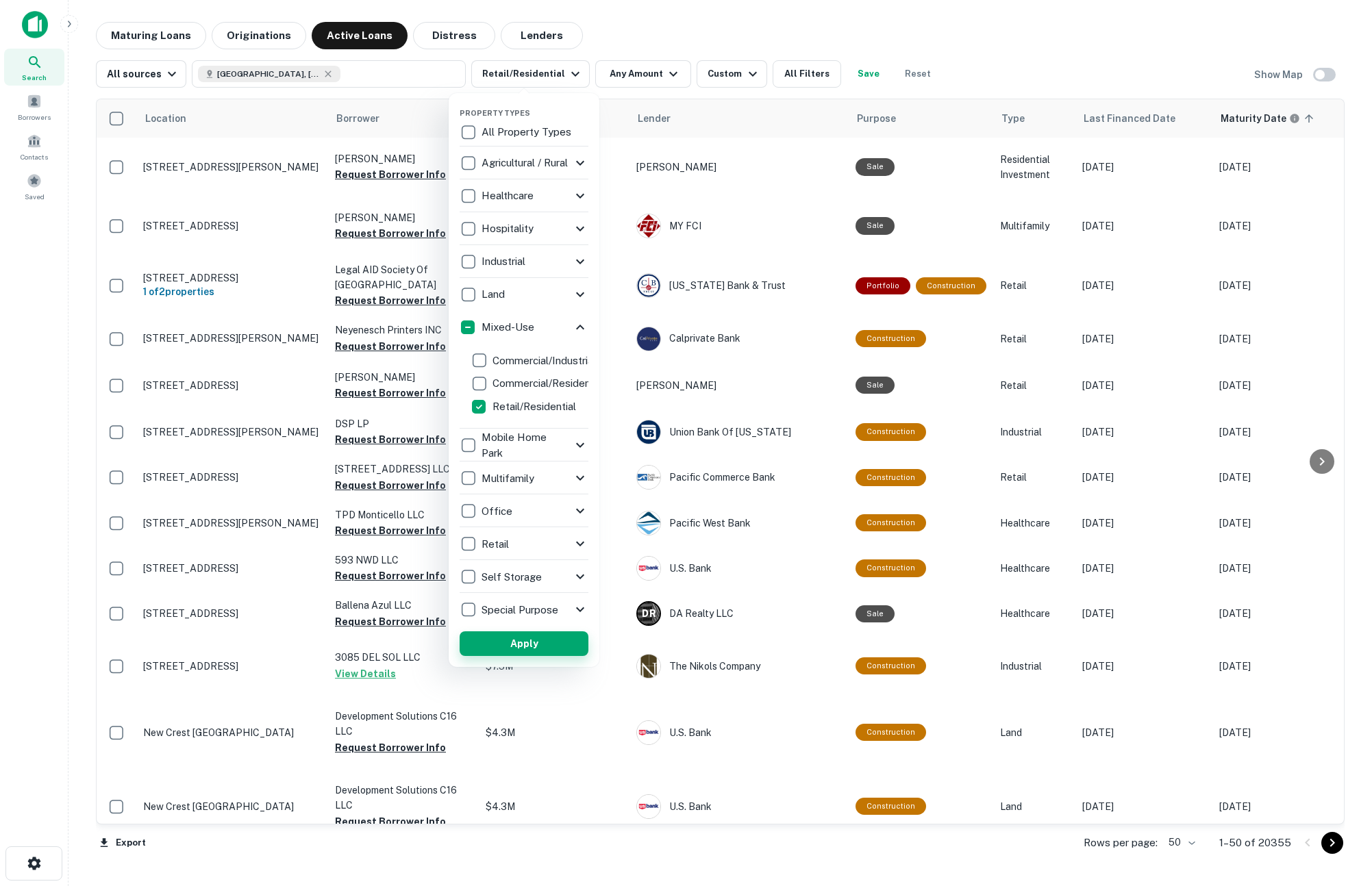
click at [513, 653] on button "Apply" at bounding box center [524, 643] width 129 height 25
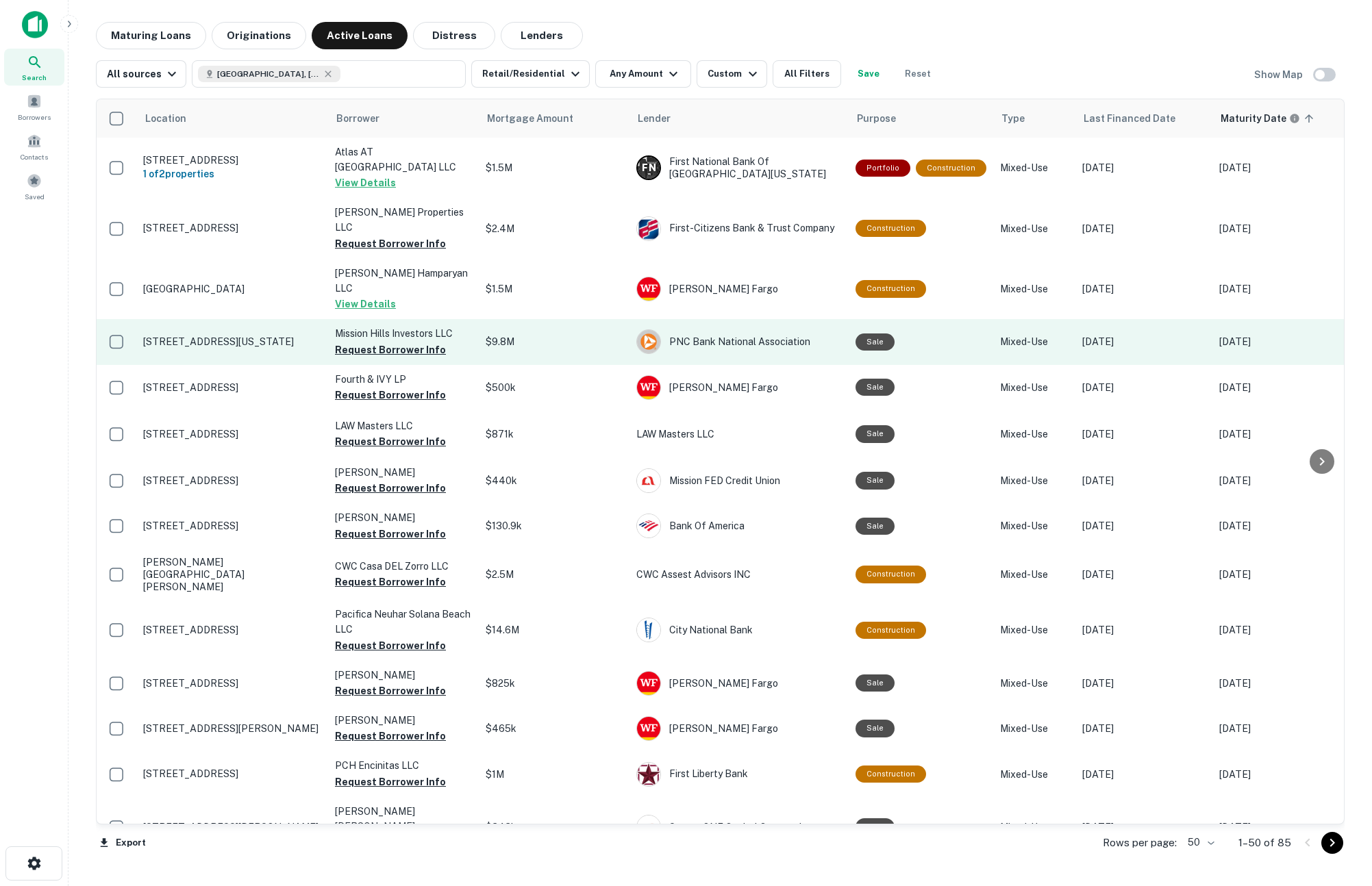
click at [252, 319] on td "718 W Washington St San Diego, CA 92103" at bounding box center [232, 342] width 192 height 45
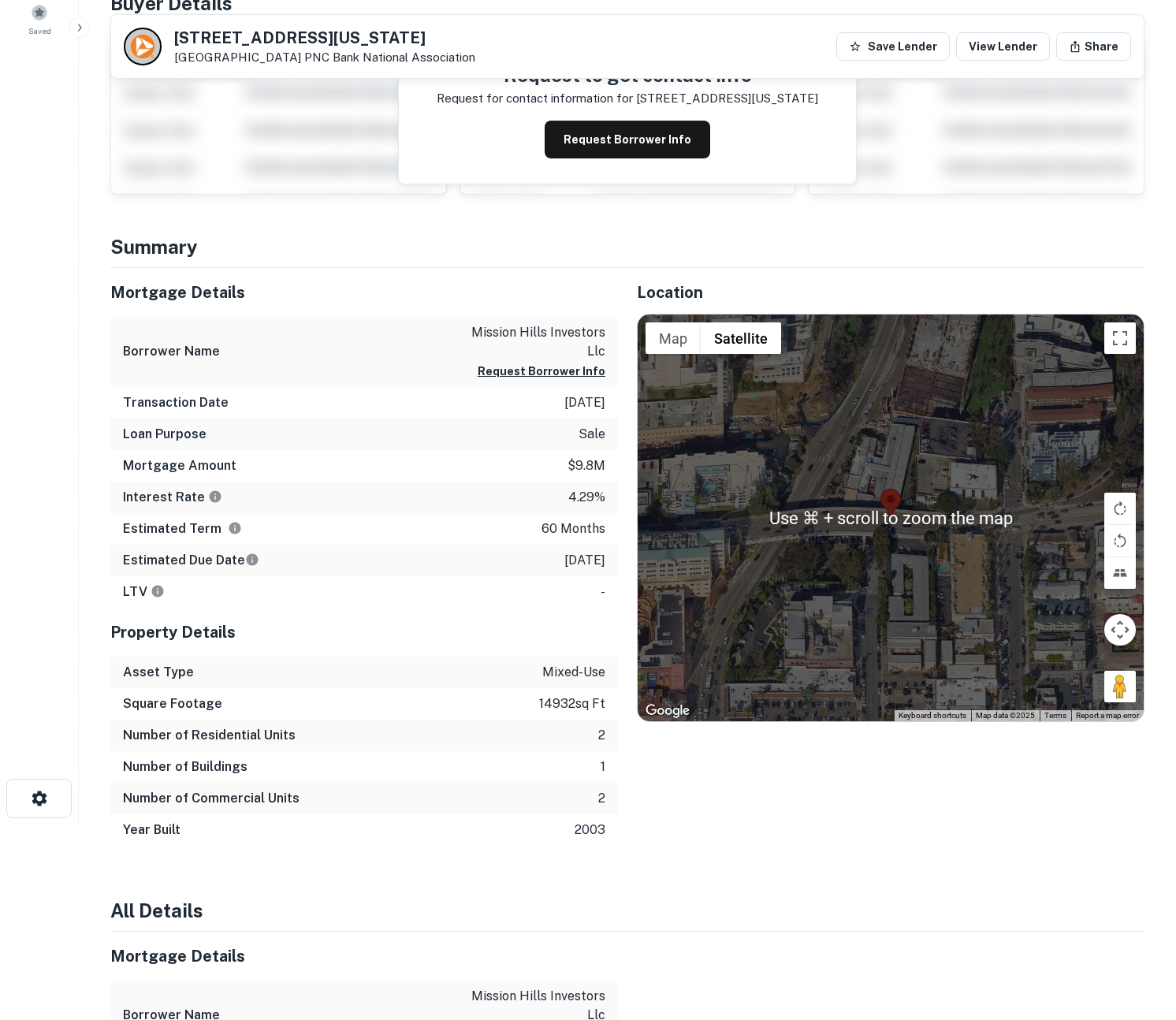
scroll to position [206, 0]
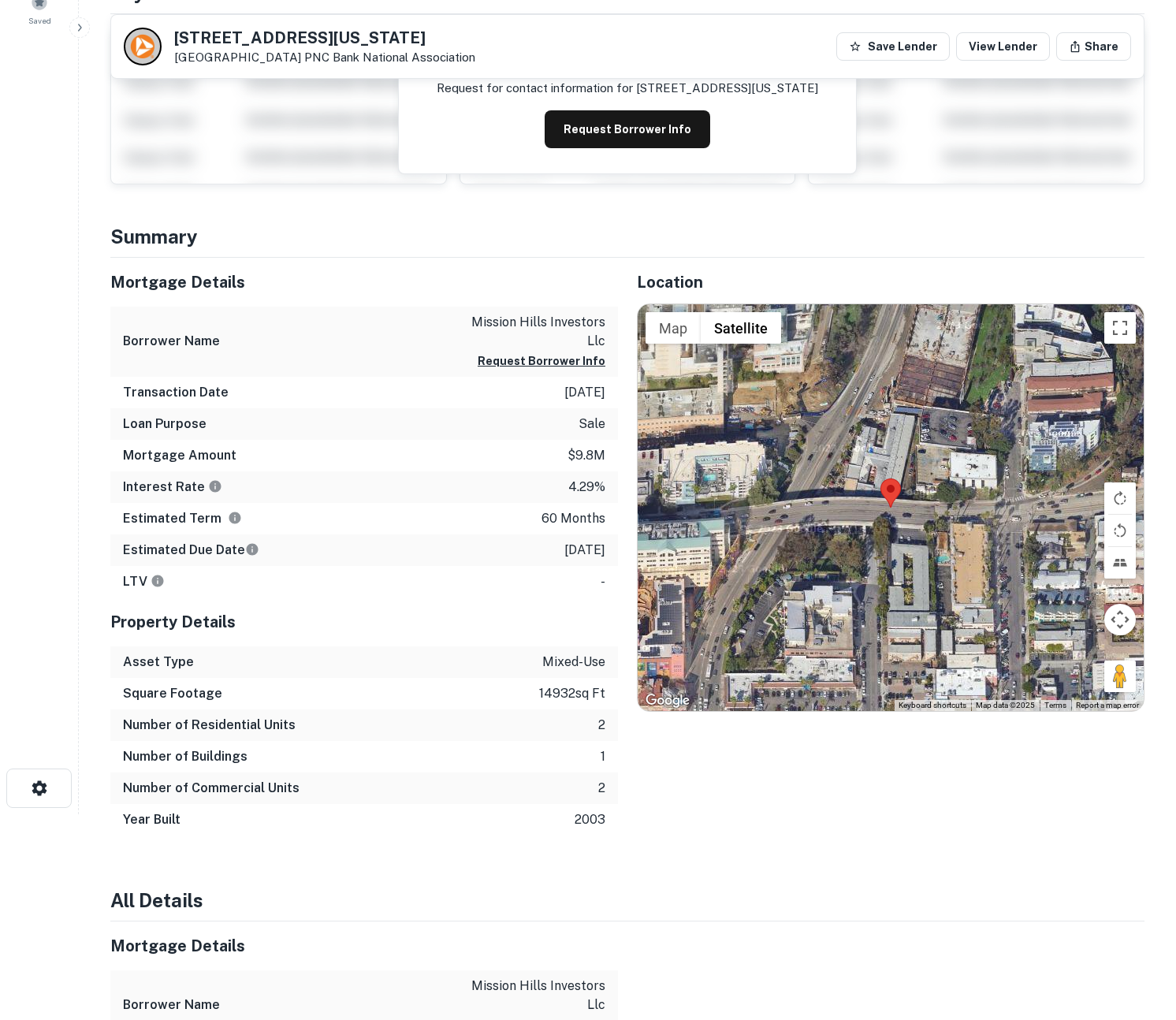
click at [500, 551] on div "Estimated Due Date [DATE]" at bounding box center [364, 550] width 507 height 31
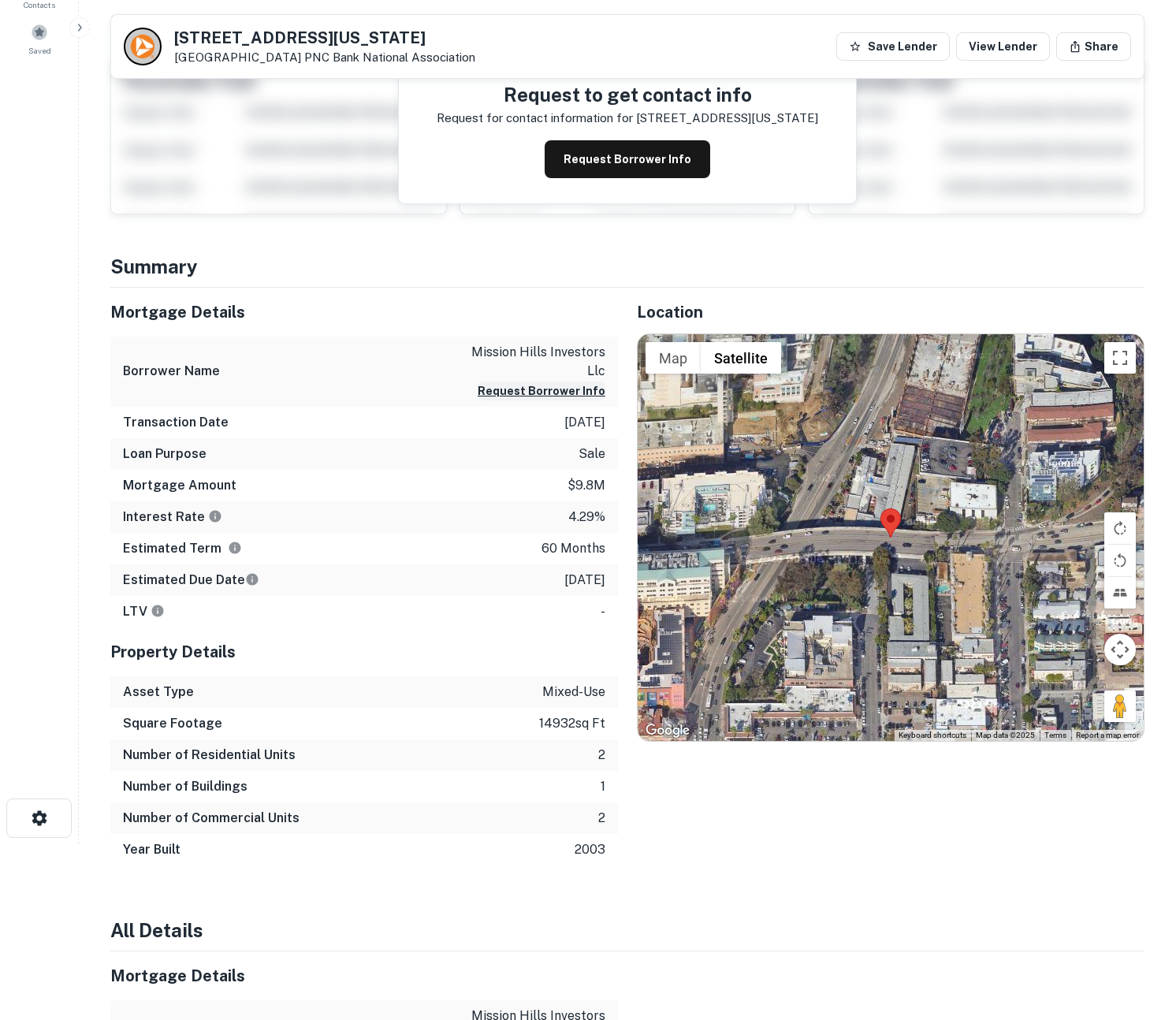
scroll to position [0, 0]
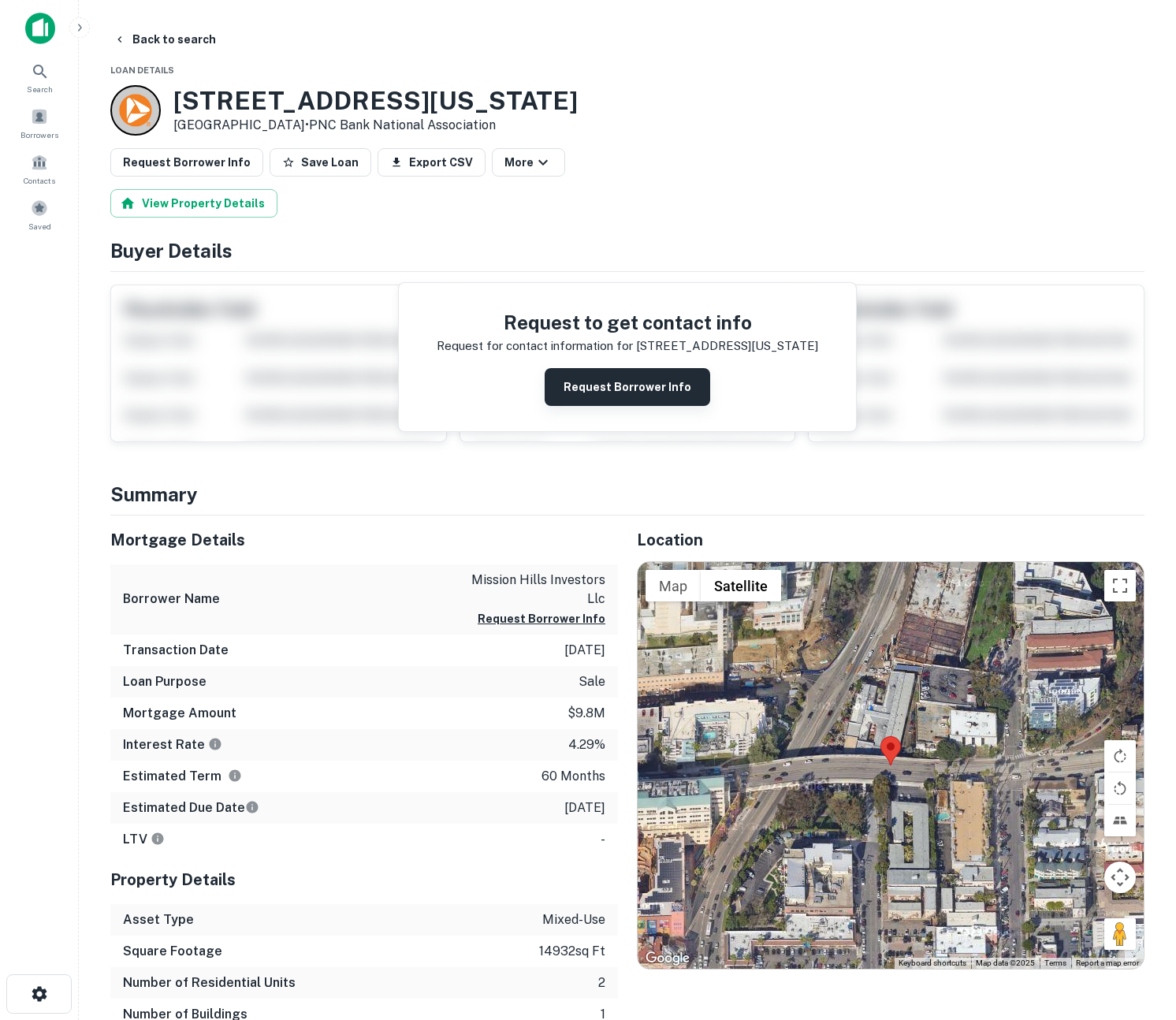
click at [607, 387] on button "Request Borrower Info" at bounding box center [628, 387] width 165 height 38
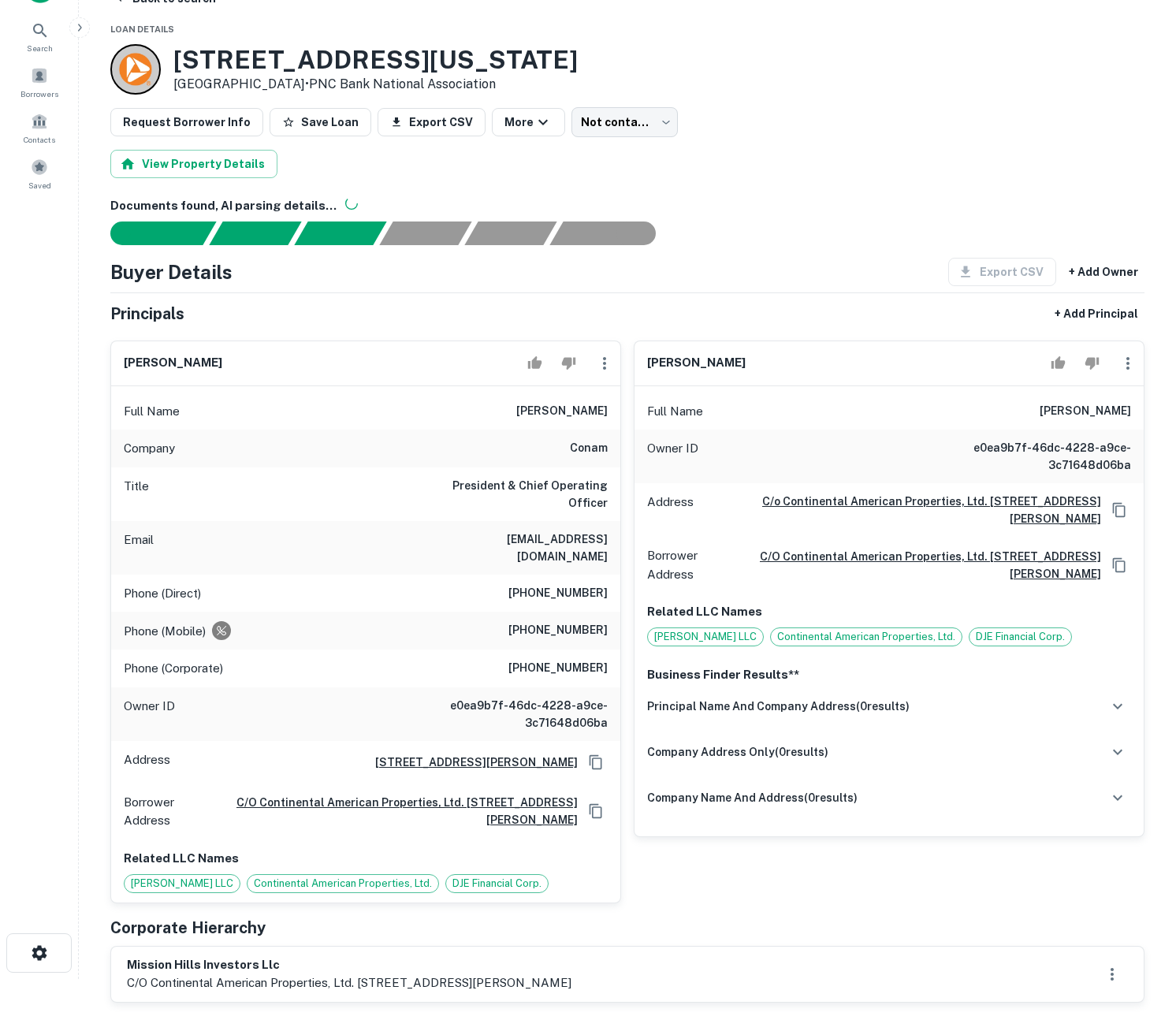
scroll to position [237, 0]
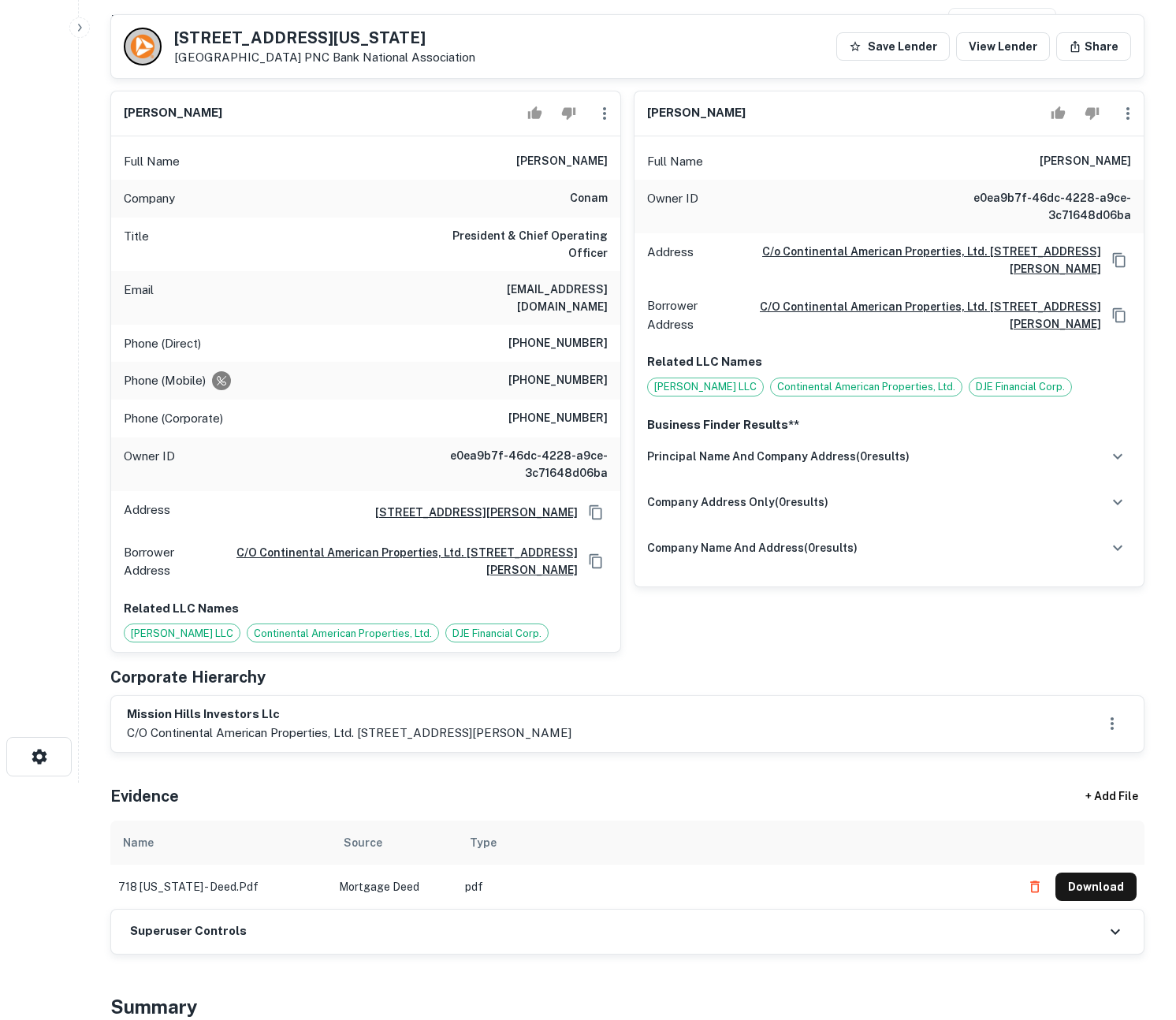
drag, startPoint x: 164, startPoint y: 697, endPoint x: 634, endPoint y: 700, distance: 470.0
click at [634, 706] on div "mission hills investors llc c/o continental american properties, ltd. [STREET_A…" at bounding box center [627, 723] width 1001 height 36
click at [634, 706] on div "mission hills investors llc c/o continental american properties, ltd. 3990 ruff…" at bounding box center [627, 723] width 1001 height 36
drag, startPoint x: 596, startPoint y: 705, endPoint x: 175, endPoint y: 684, distance: 421.5
click at [175, 706] on div "mission hills investors llc c/o continental american properties, ltd. 3990 ruff…" at bounding box center [349, 723] width 445 height 36
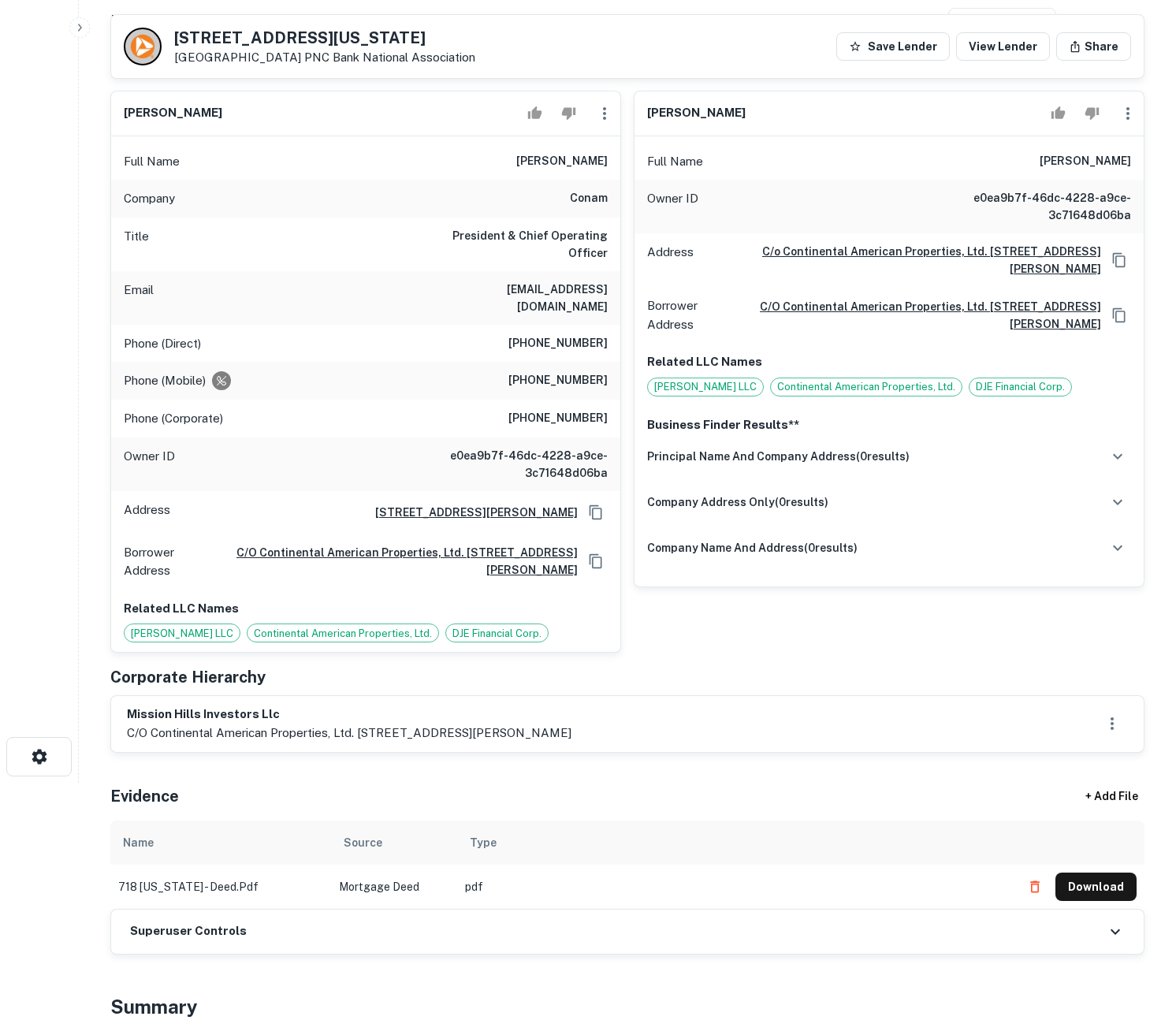
click at [175, 706] on h6 "mission hills investors llc" at bounding box center [349, 715] width 445 height 18
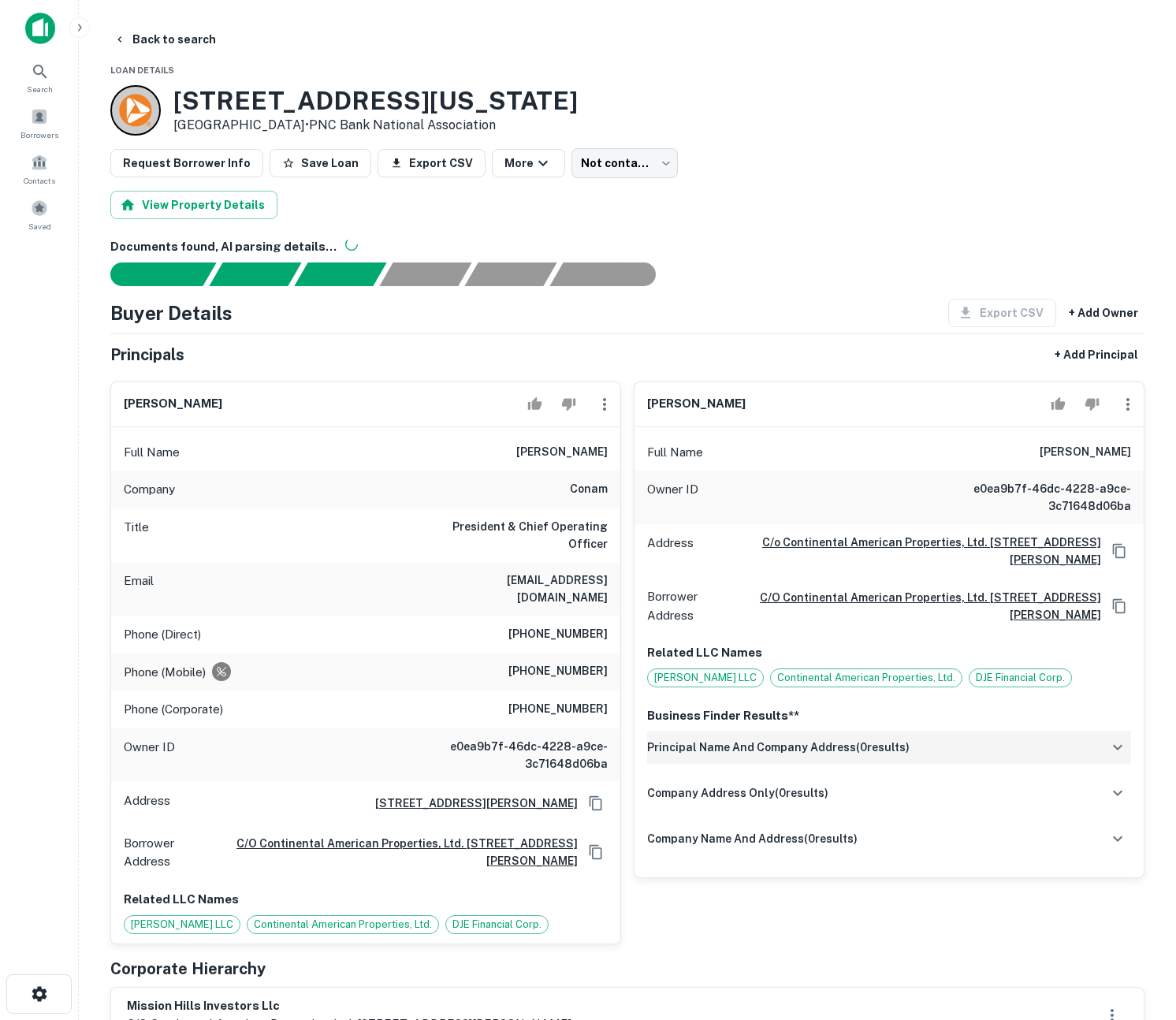
click at [984, 745] on div "principal name and company address ( 0 results)" at bounding box center [888, 747] width 484 height 33
click at [984, 746] on div "principal name and company address ( 0 results)" at bounding box center [888, 747] width 484 height 33
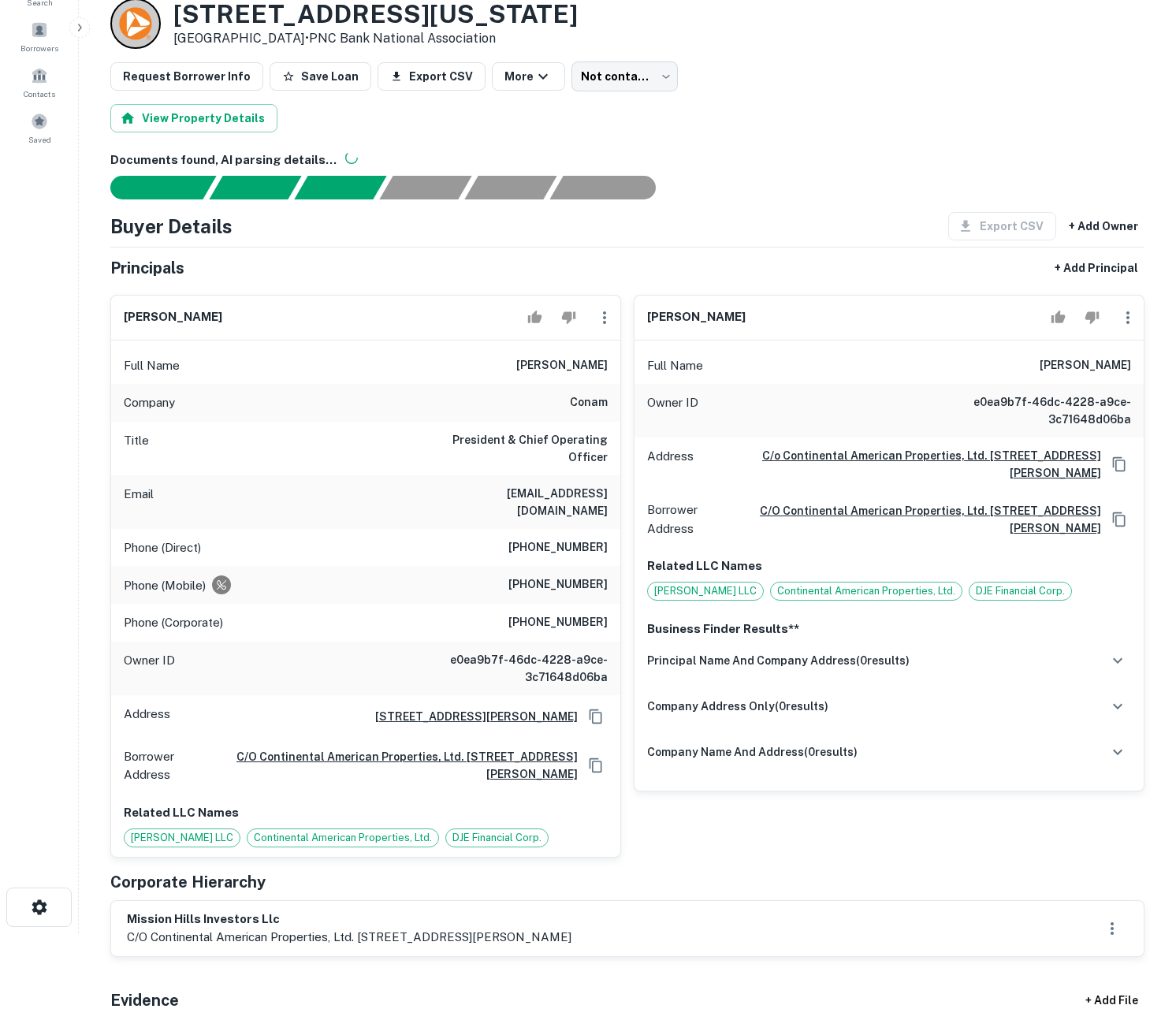
scroll to position [6, 0]
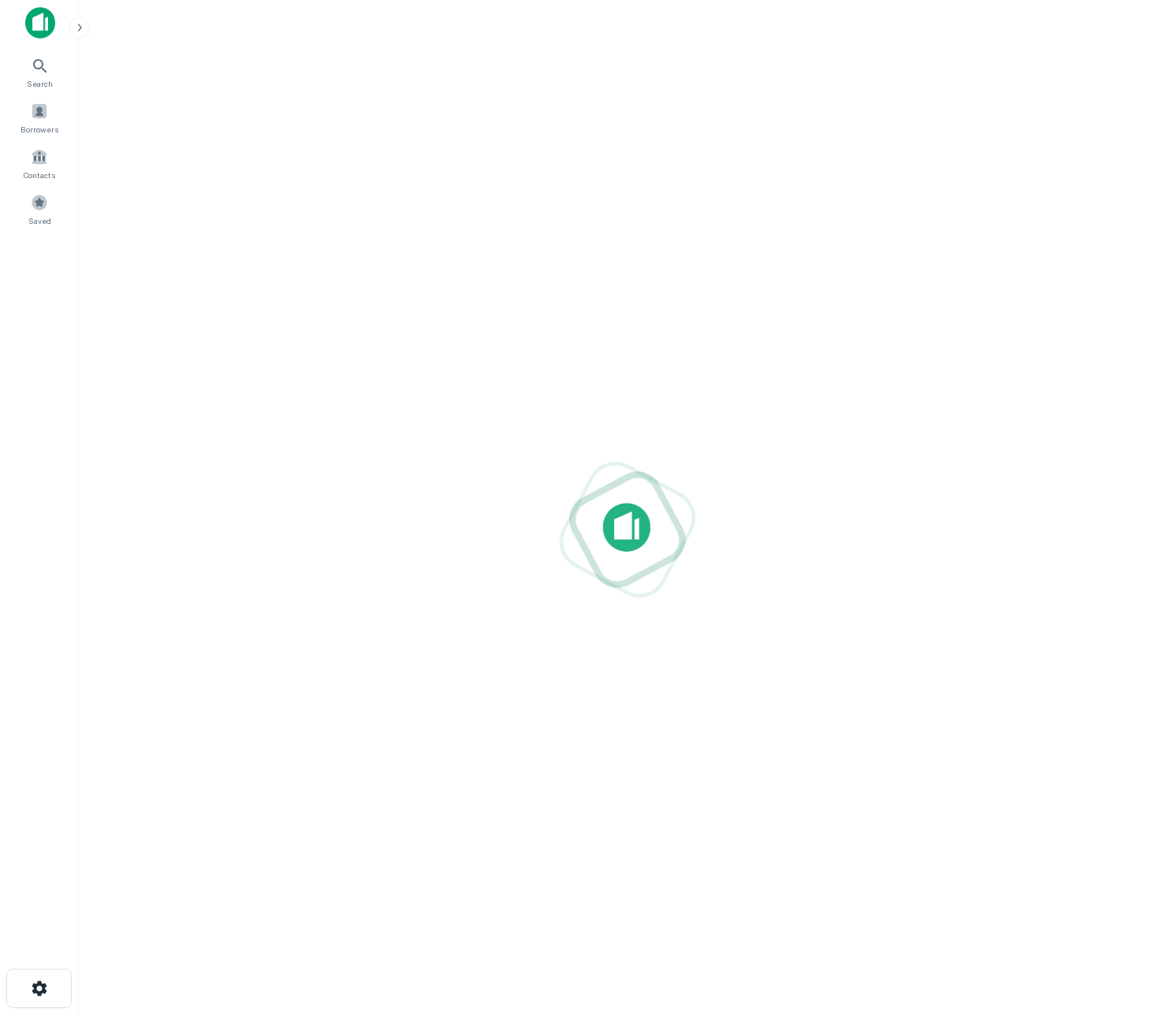
scroll to position [6, 0]
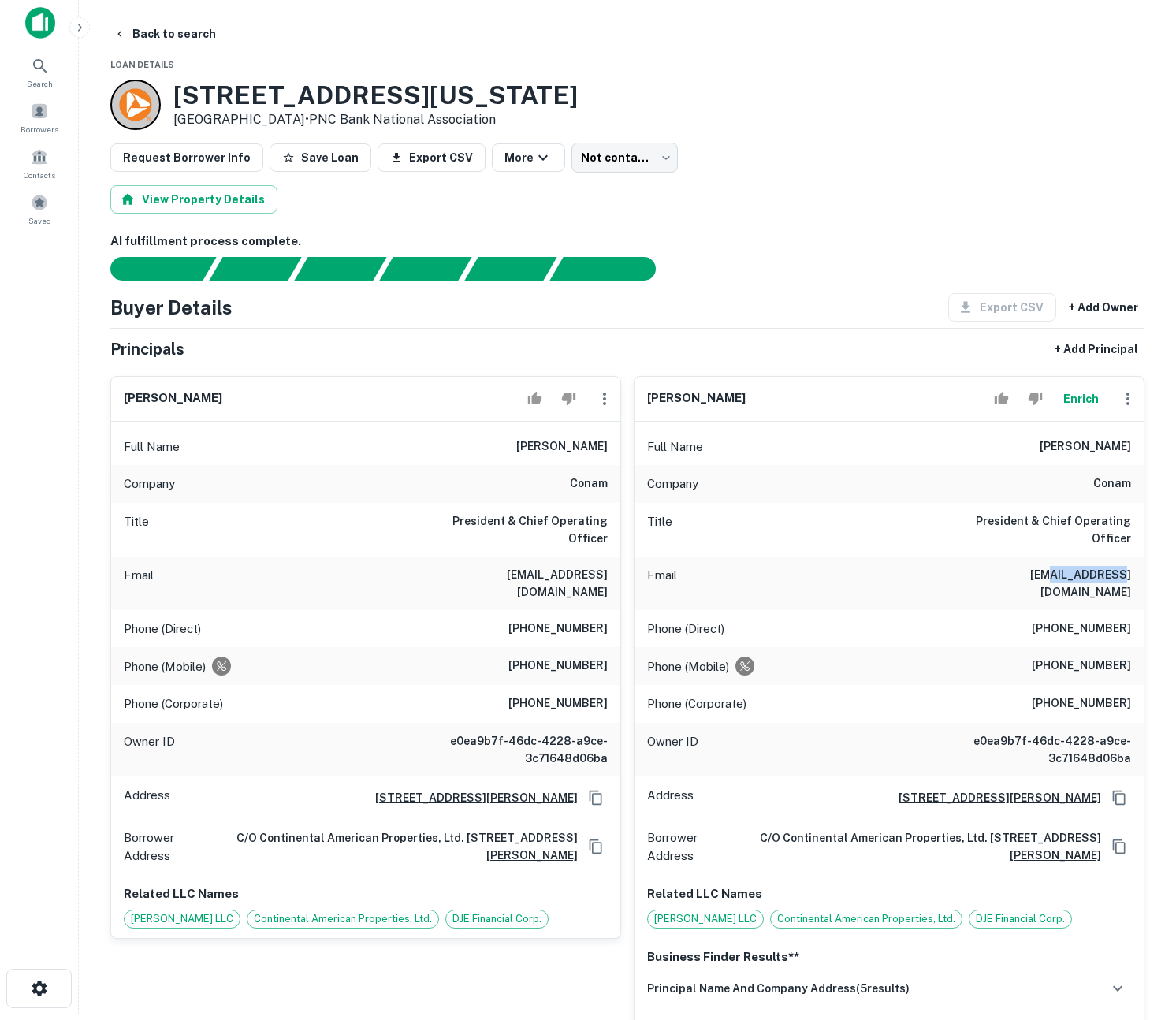
drag, startPoint x: 1040, startPoint y: 553, endPoint x: 1110, endPoint y: 553, distance: 70.0
click at [1110, 566] on h6 "[EMAIL_ADDRESS][DOMAIN_NAME]" at bounding box center [1036, 584] width 189 height 35
click at [1080, 400] on button "Enrich" at bounding box center [1080, 399] width 51 height 31
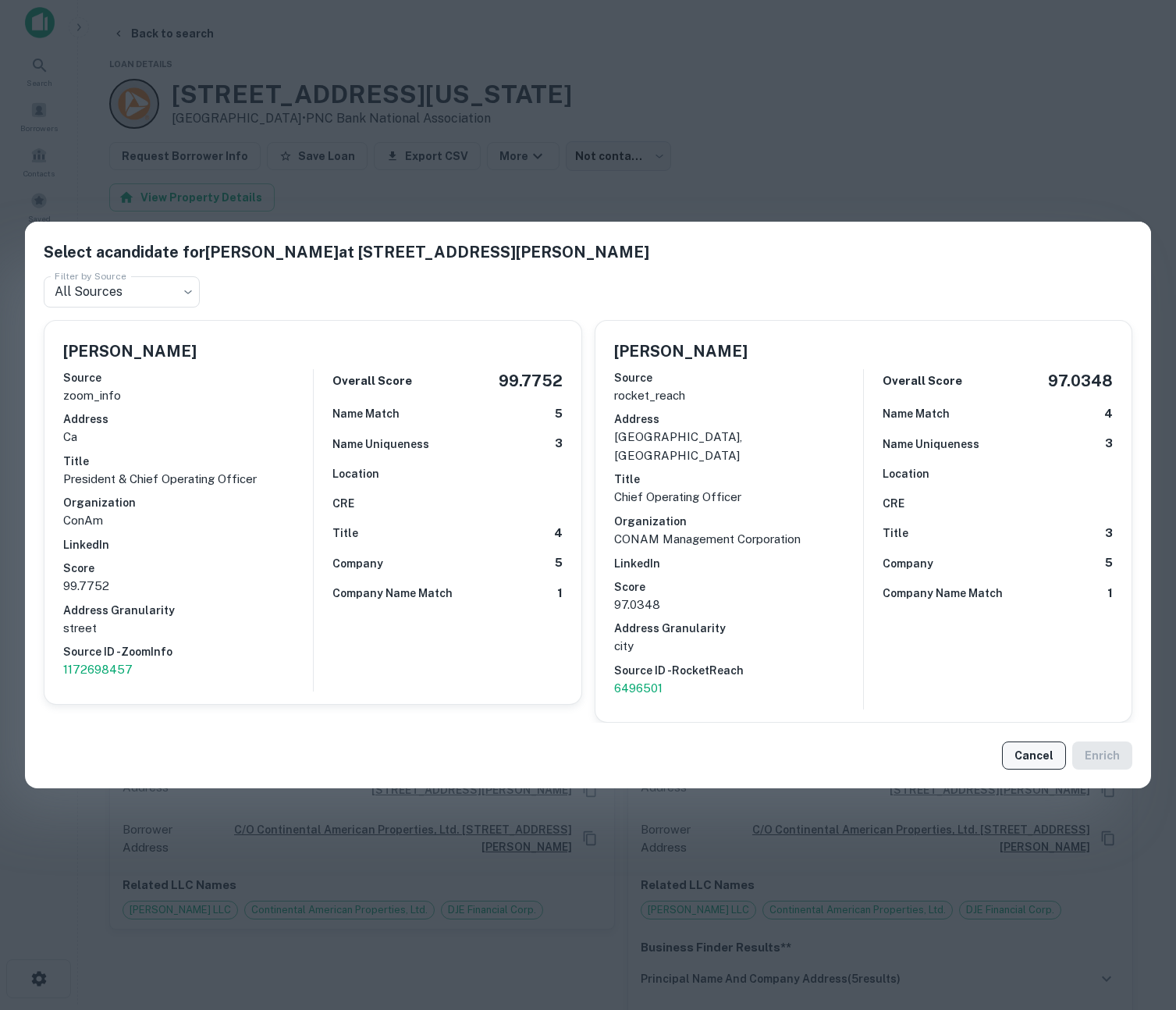
click at [1023, 753] on button "Cancel" at bounding box center [1033, 755] width 64 height 28
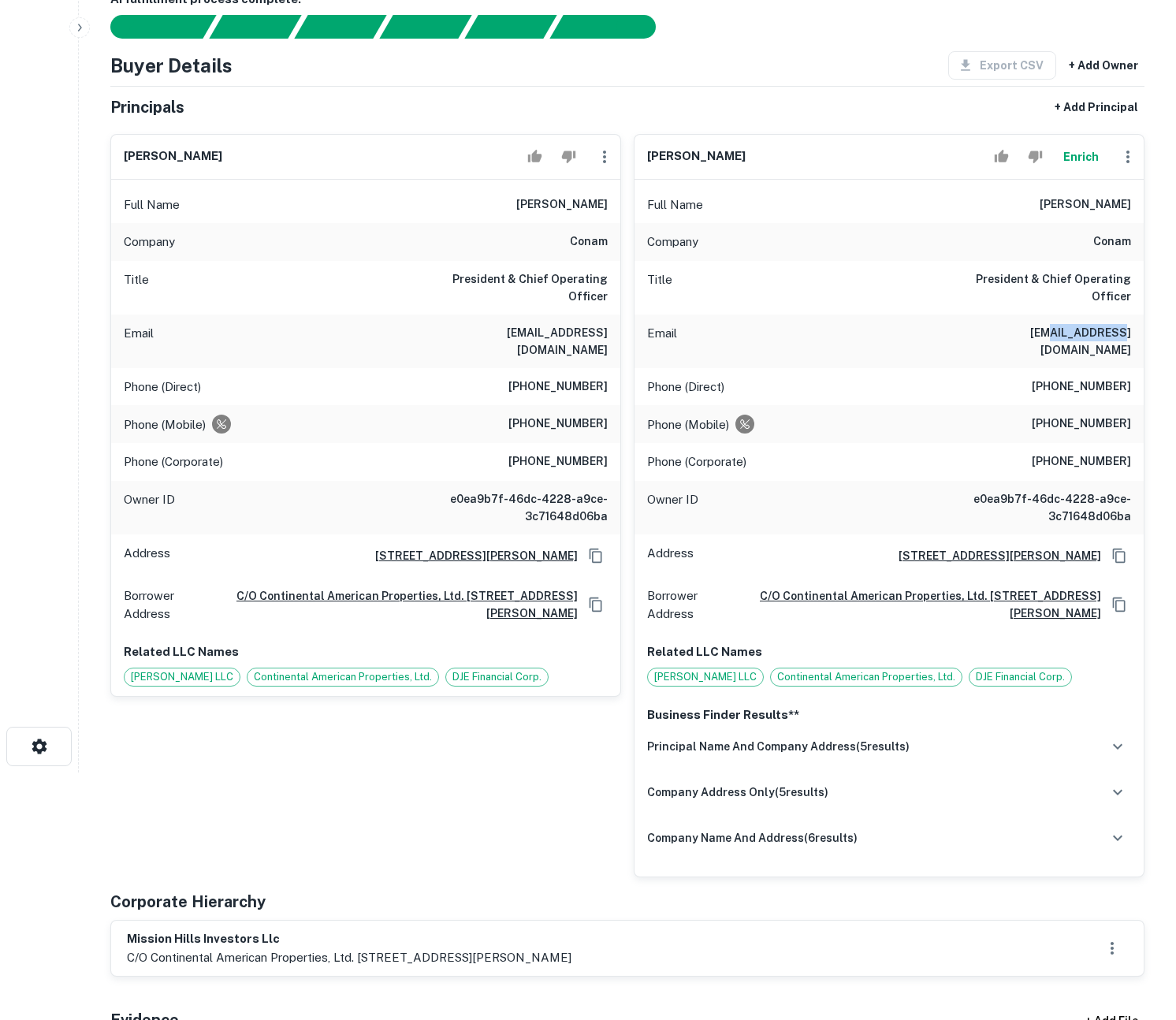
scroll to position [329, 0]
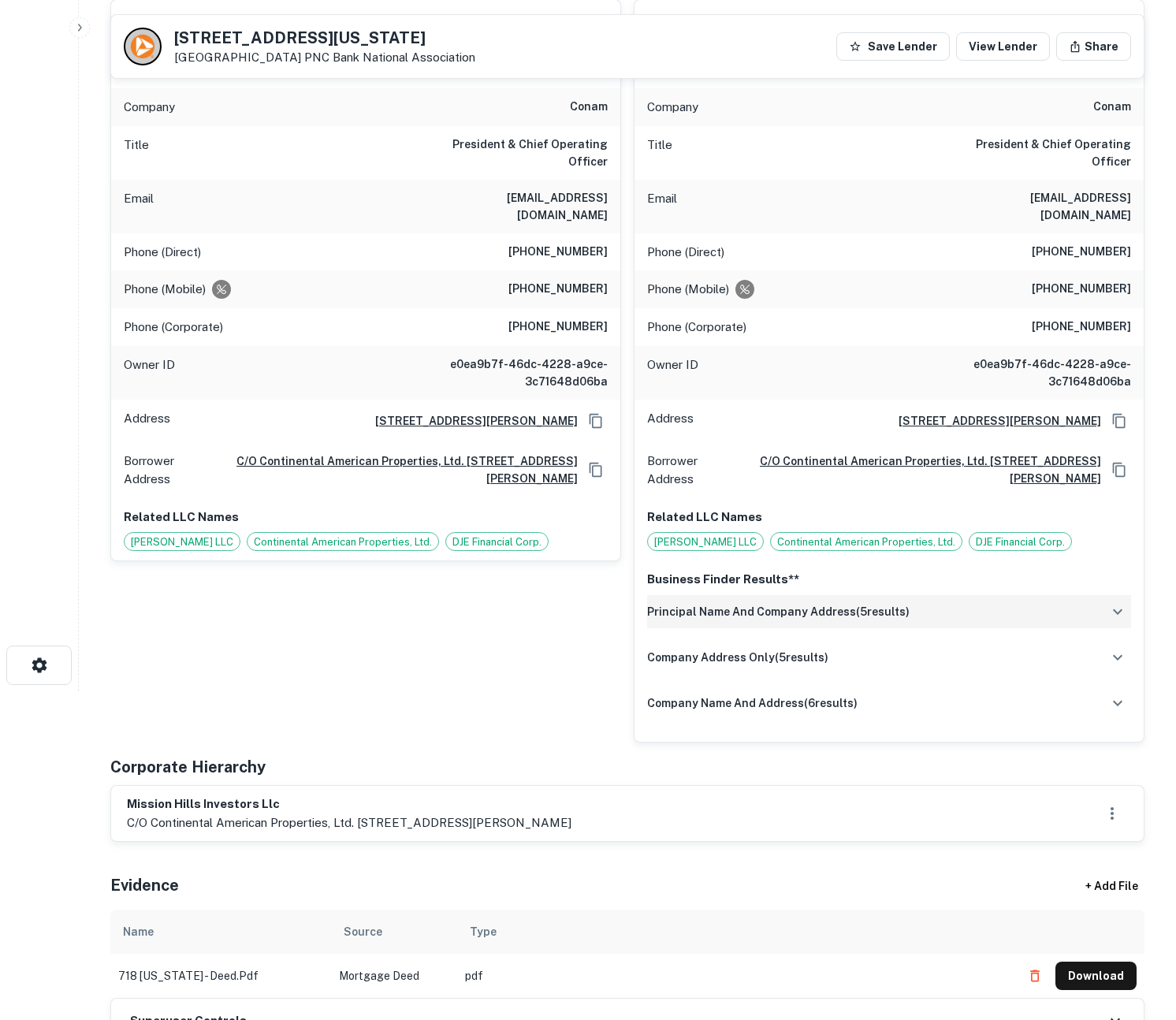
click at [893, 603] on h6 "principal name and company address ( 5 results)" at bounding box center [778, 611] width 263 height 17
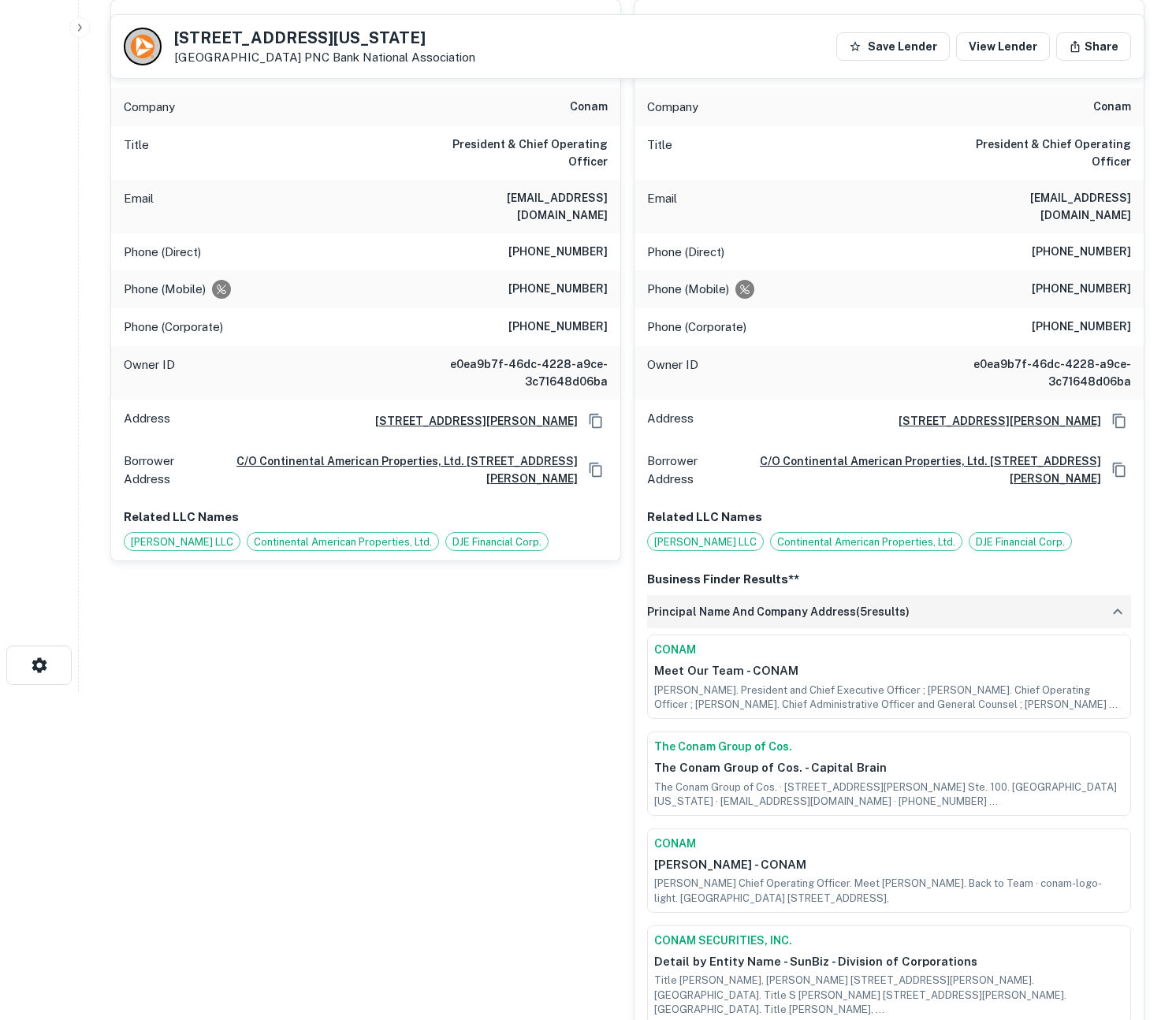
click at [908, 595] on div "principal name and company address ( 5 results)" at bounding box center [888, 612] width 484 height 33
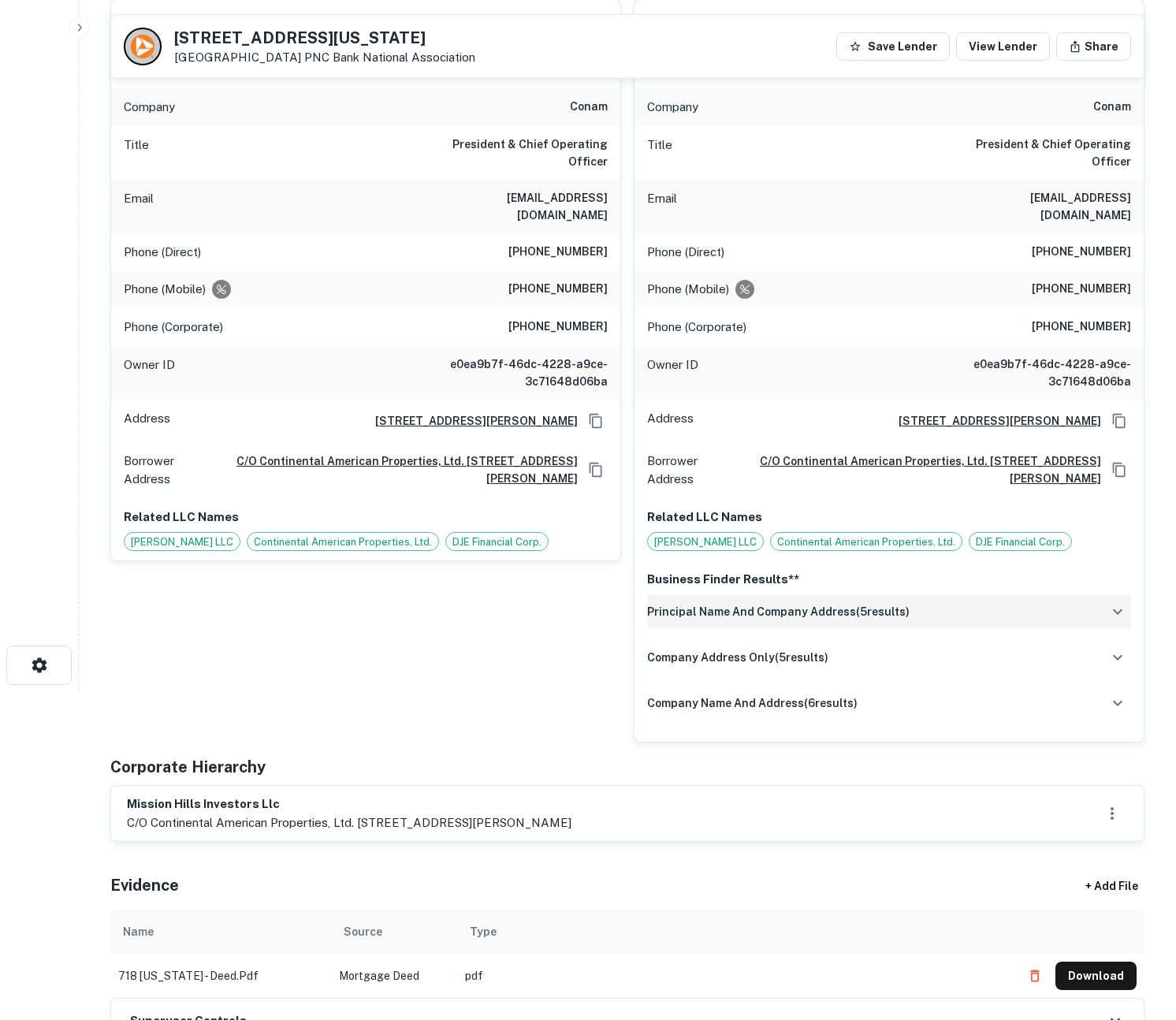
click at [908, 595] on div "principal name and company address ( 5 results)" at bounding box center [888, 612] width 484 height 33
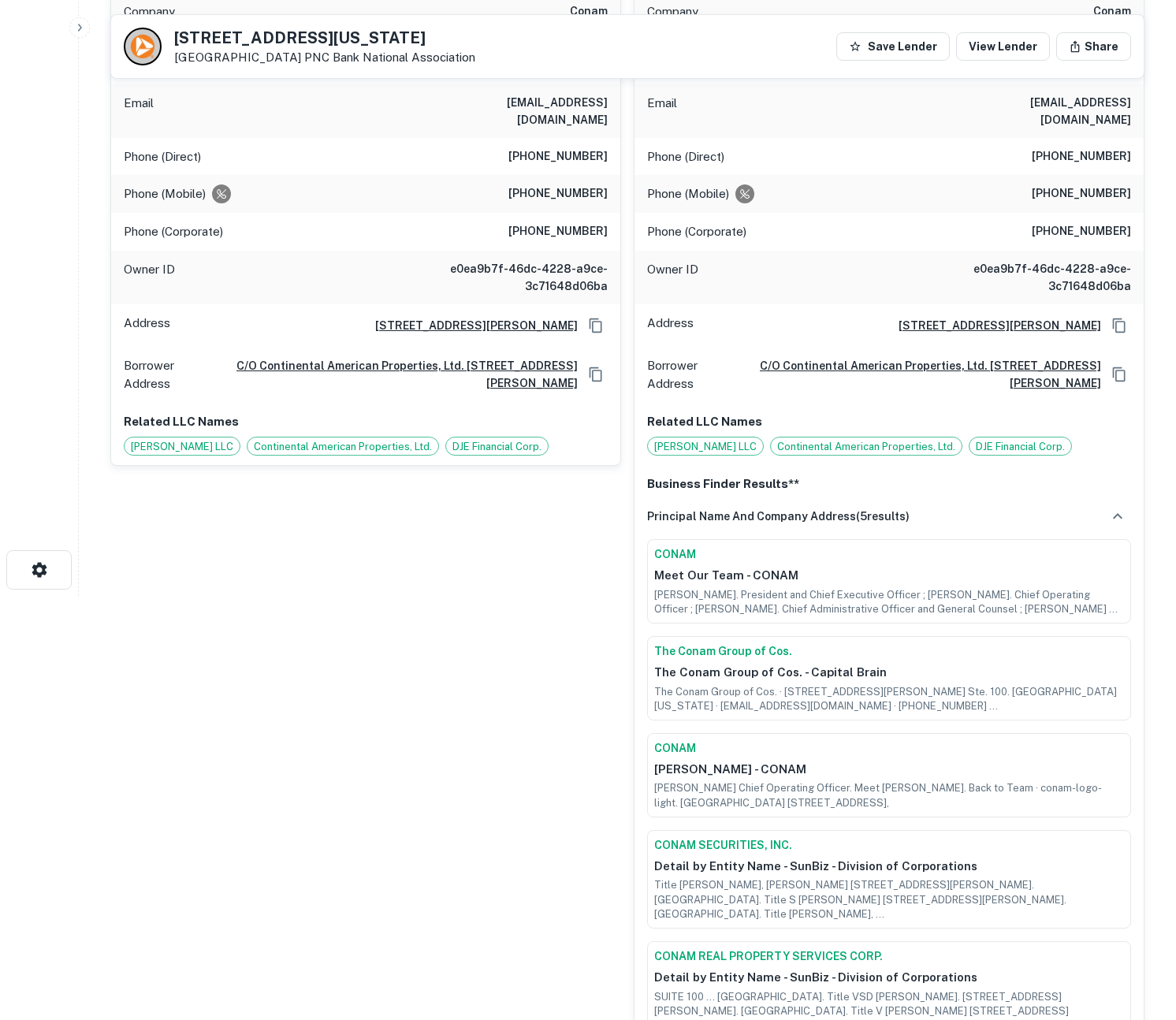
scroll to position [776, 0]
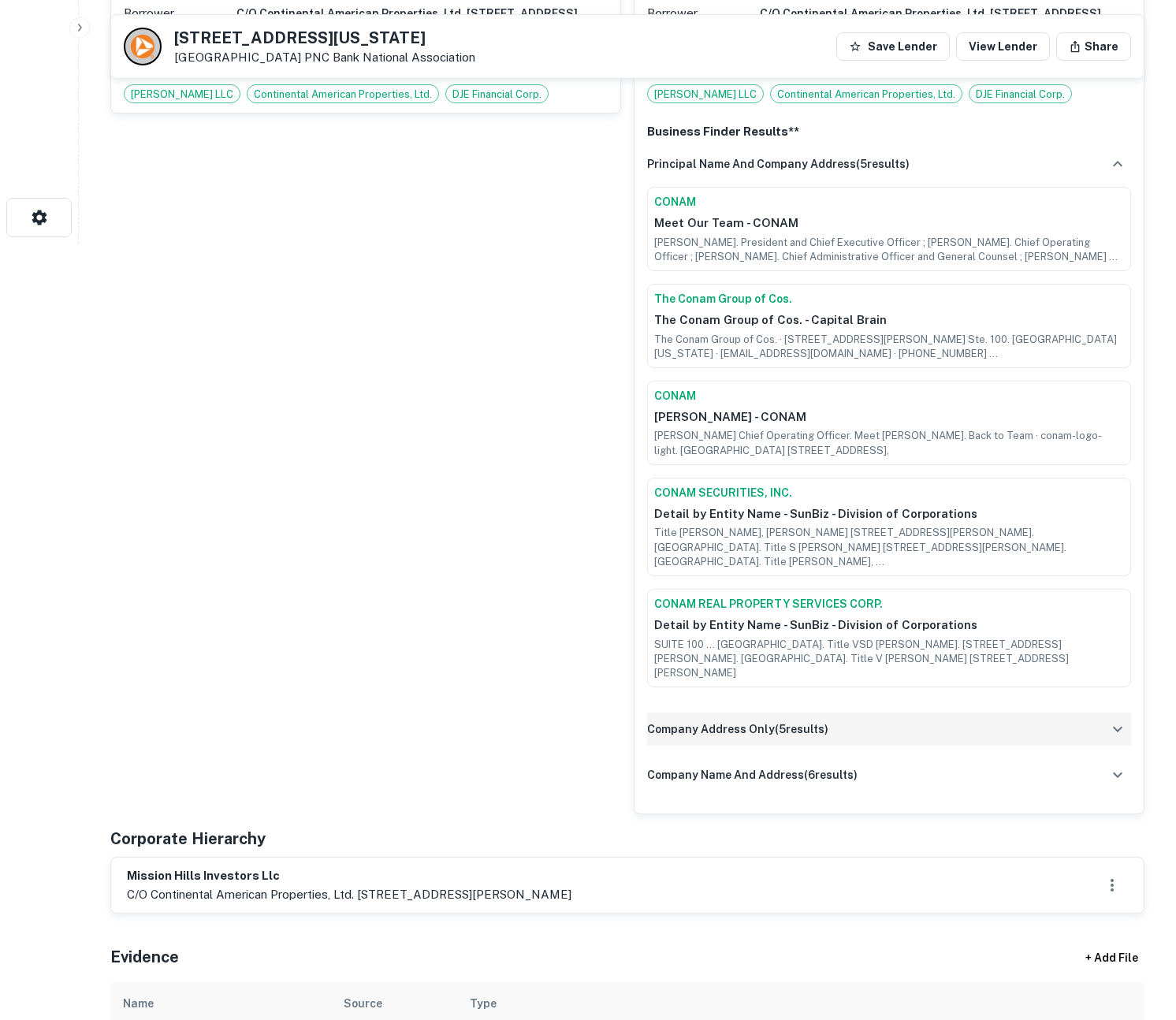
click at [889, 712] on div "company address only ( 5 results)" at bounding box center [888, 729] width 484 height 33
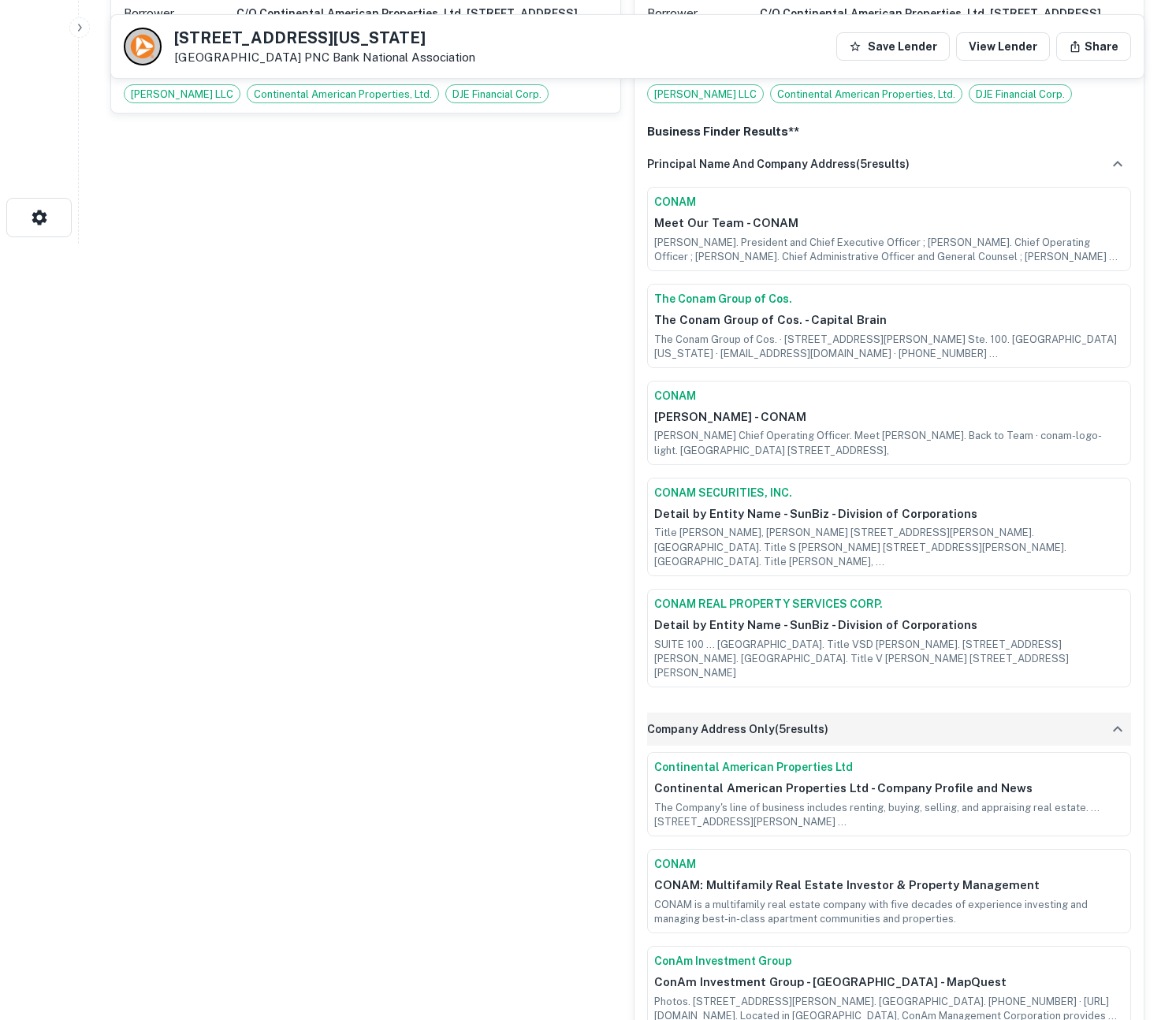
click at [889, 712] on div "company address only ( 5 results)" at bounding box center [888, 729] width 484 height 33
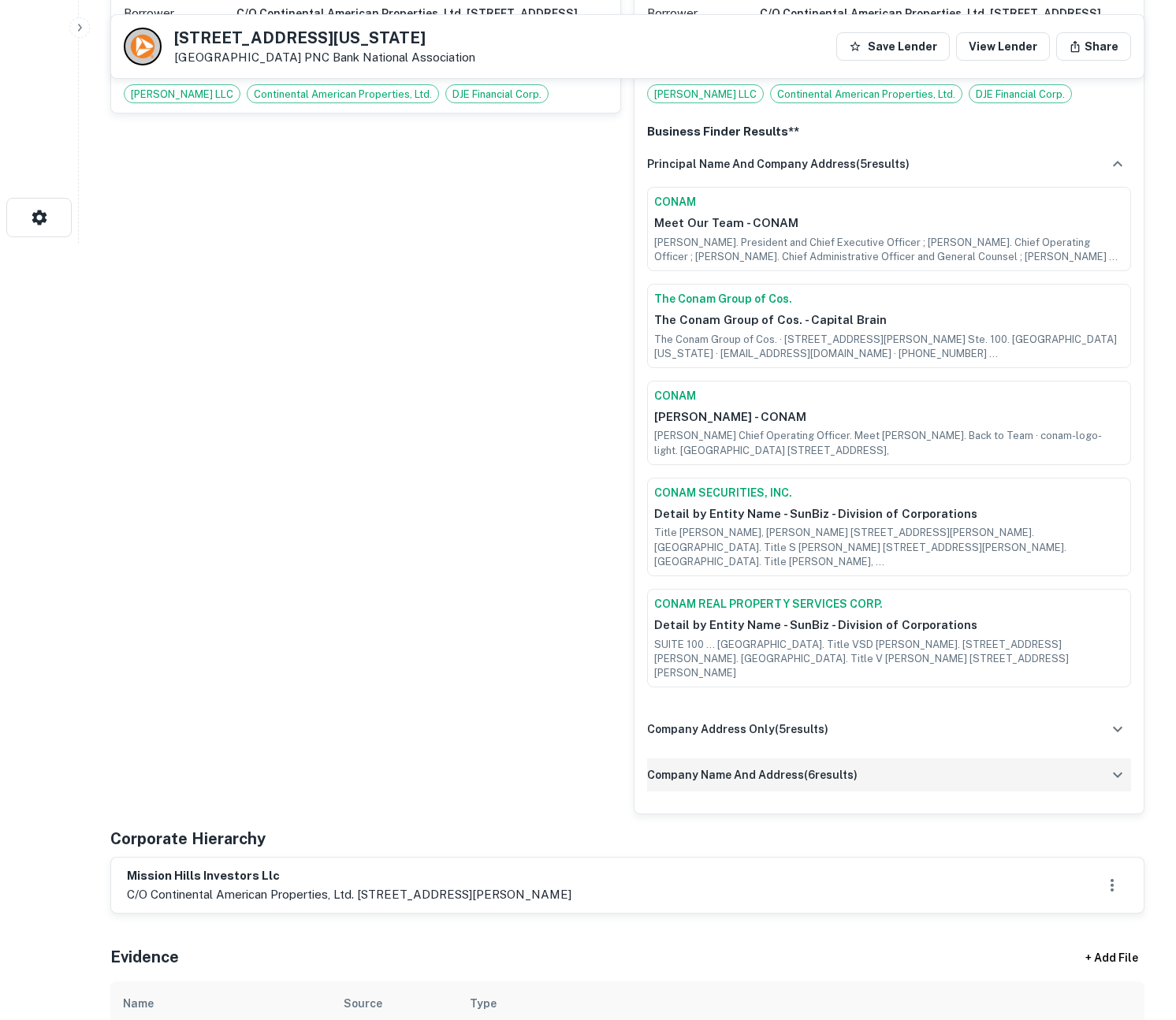
click at [887, 758] on div "company name and address ( 6 results)" at bounding box center [888, 775] width 484 height 33
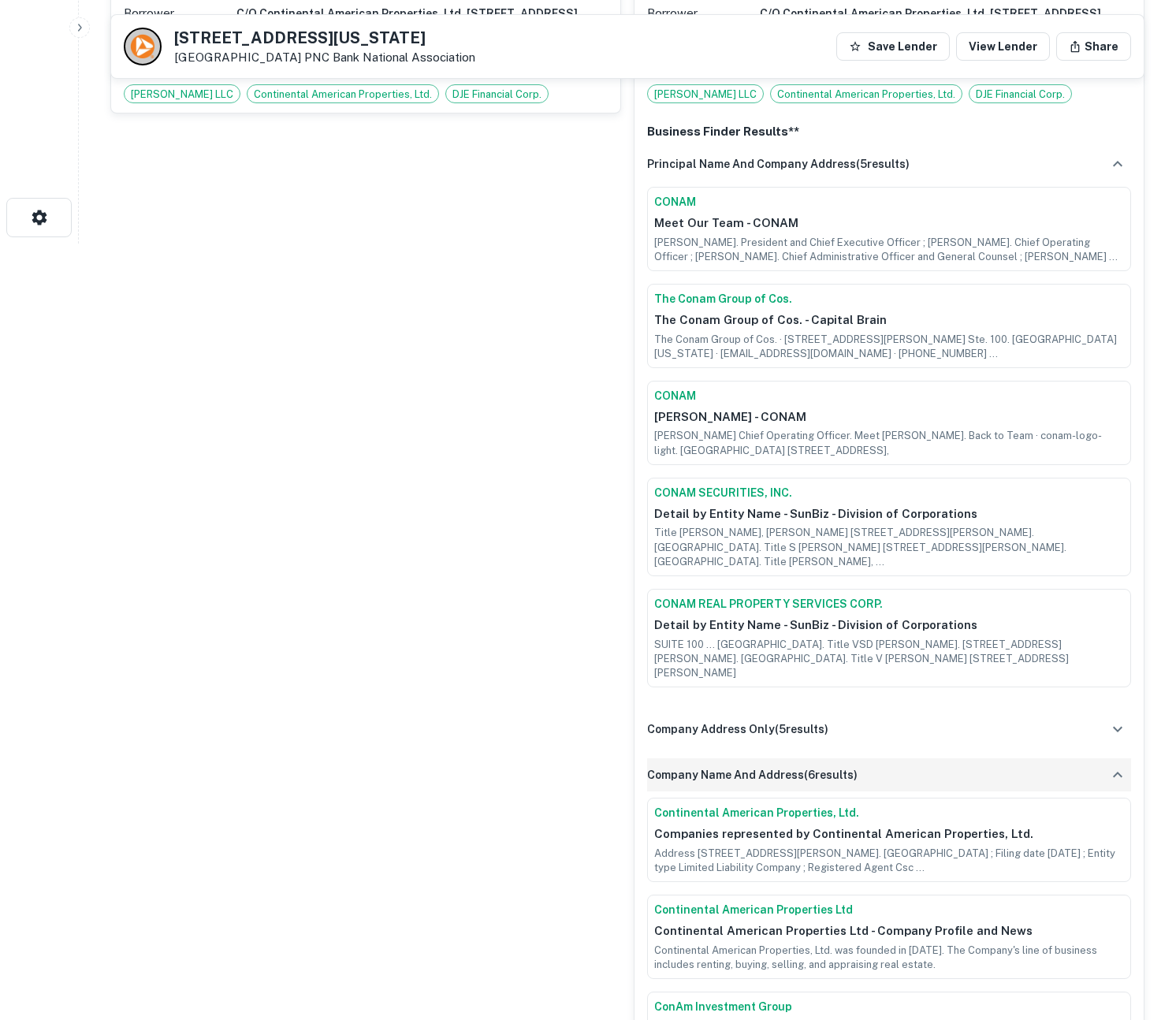
click at [890, 758] on div "company name and address ( 6 results)" at bounding box center [888, 775] width 484 height 33
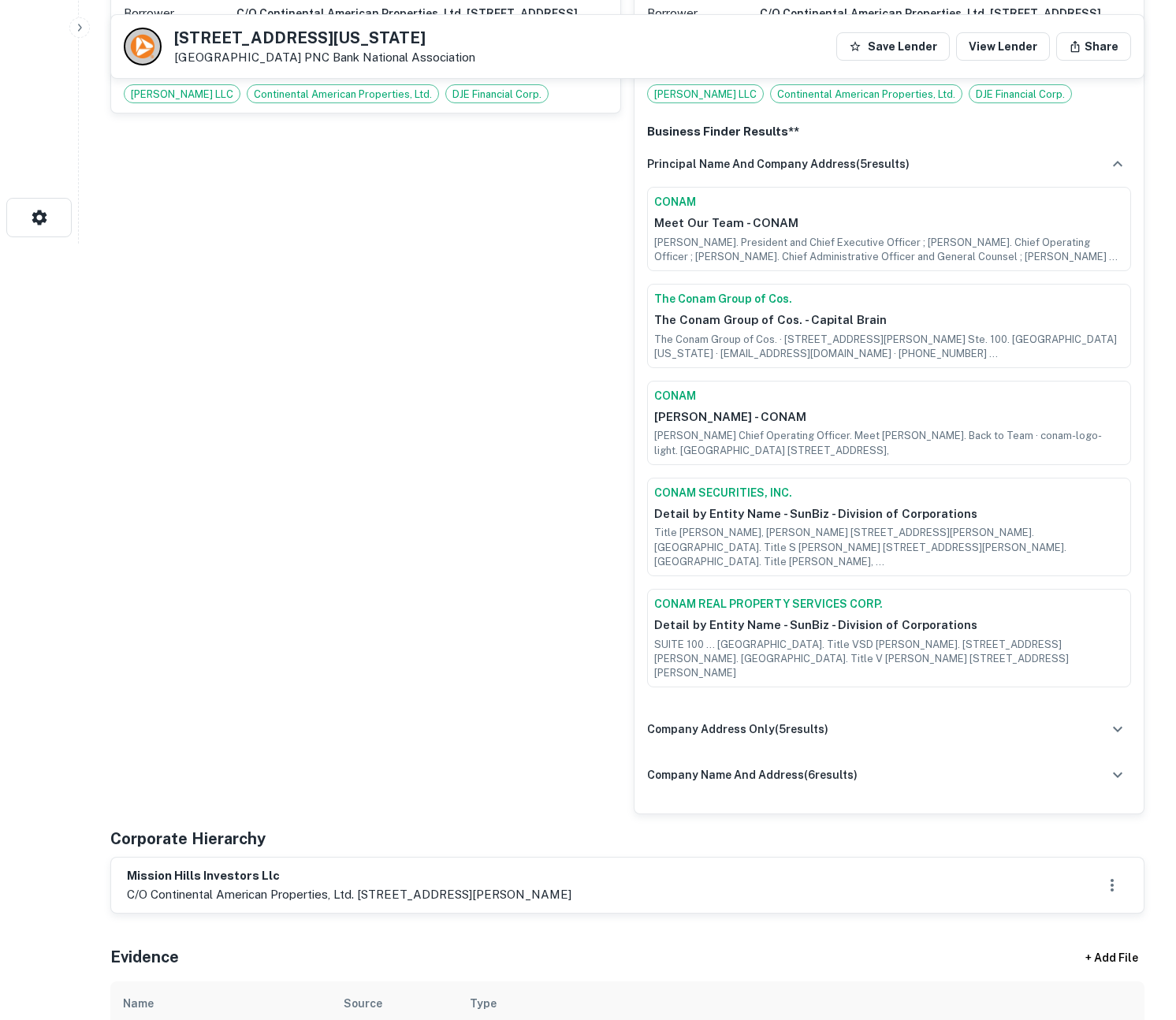
scroll to position [0, 0]
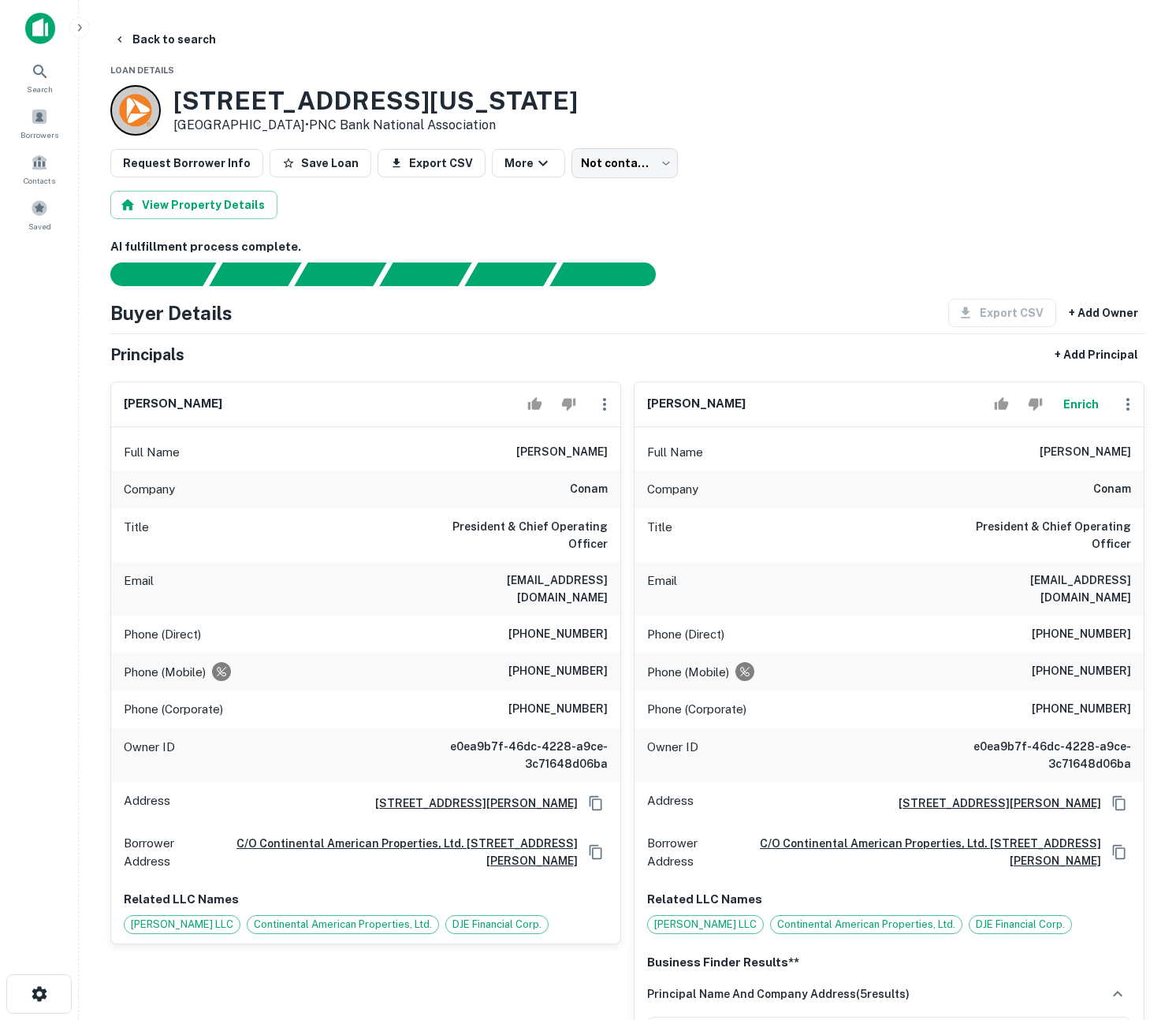
click at [966, 176] on div "Request Borrower Info Save Loan Export CSV More Not contacted **** ​" at bounding box center [627, 163] width 1034 height 30
